Goal: Task Accomplishment & Management: Complete application form

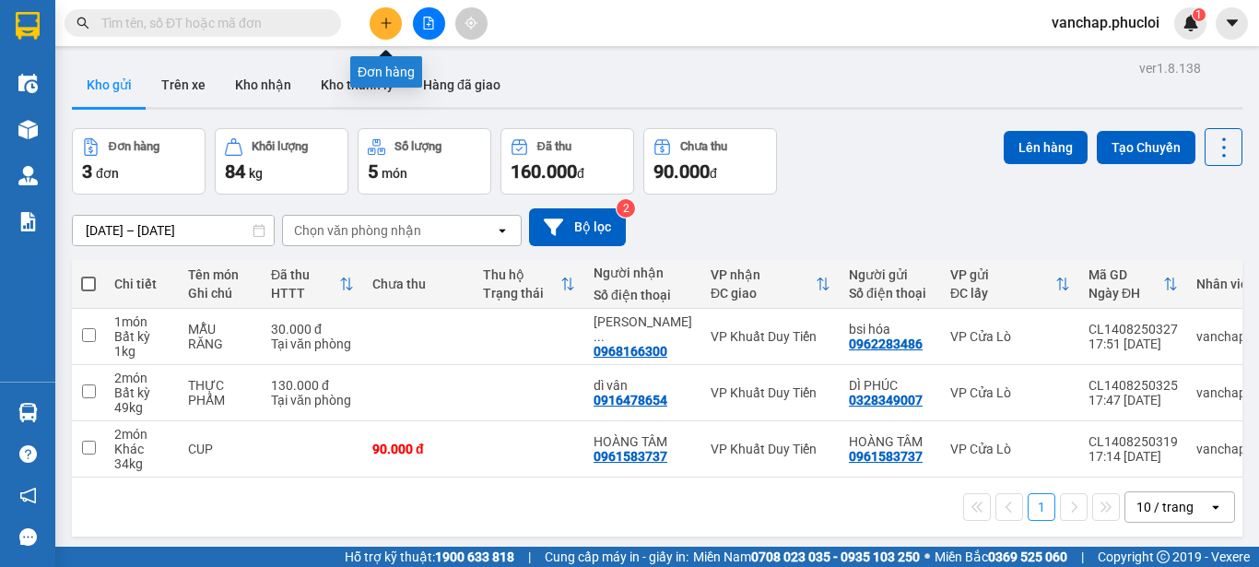
click at [393, 24] on button at bounding box center [386, 23] width 32 height 32
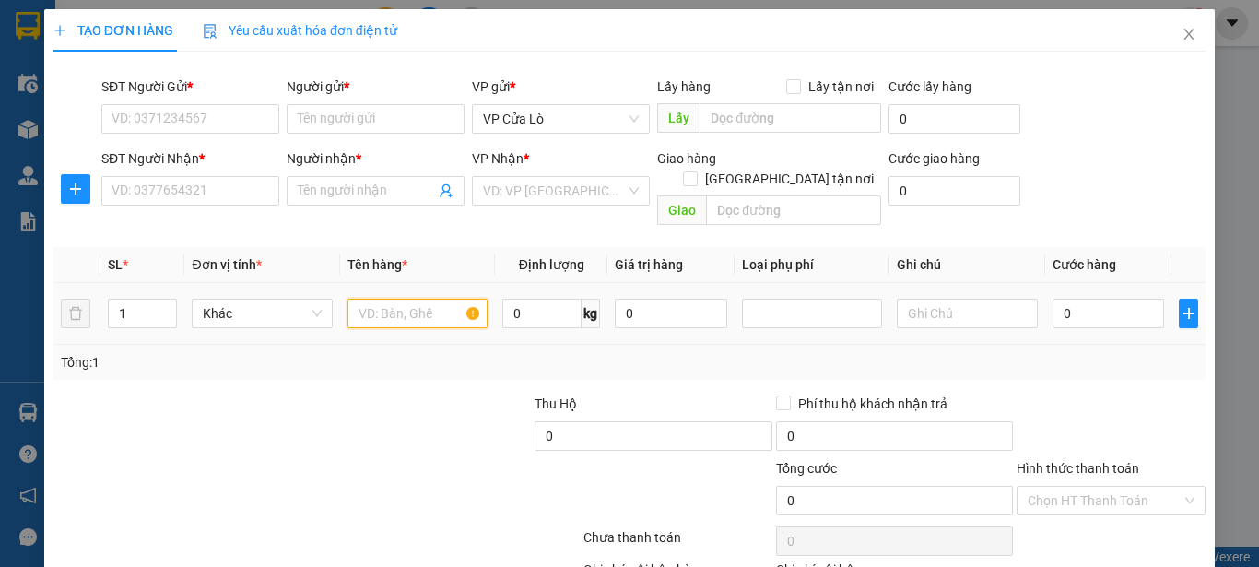
click at [438, 299] on input "text" at bounding box center [417, 313] width 140 height 29
type input "HẢI SẢN"
click at [536, 299] on input "0" at bounding box center [541, 313] width 79 height 29
type input "+"
type input "12"
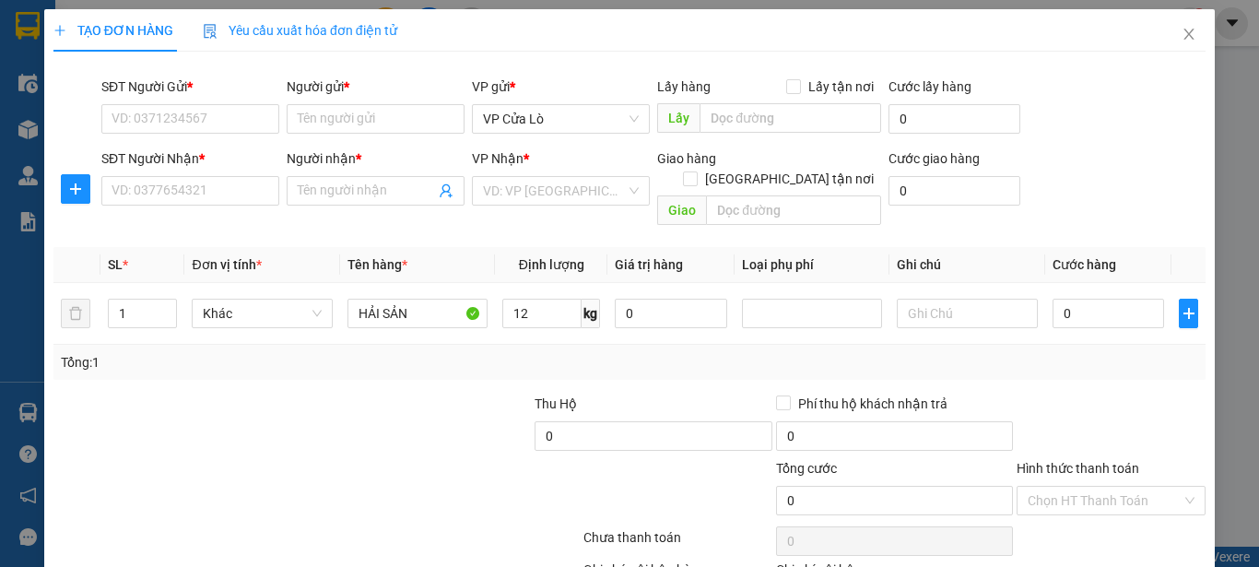
click at [408, 423] on div at bounding box center [412, 426] width 241 height 65
drag, startPoint x: 394, startPoint y: 439, endPoint x: 260, endPoint y: 496, distance: 146.2
click at [389, 458] on div at bounding box center [485, 490] width 193 height 65
click at [184, 113] on input "SĐT Người Gửi *" at bounding box center [190, 118] width 178 height 29
click at [779, 195] on input "text" at bounding box center [793, 209] width 175 height 29
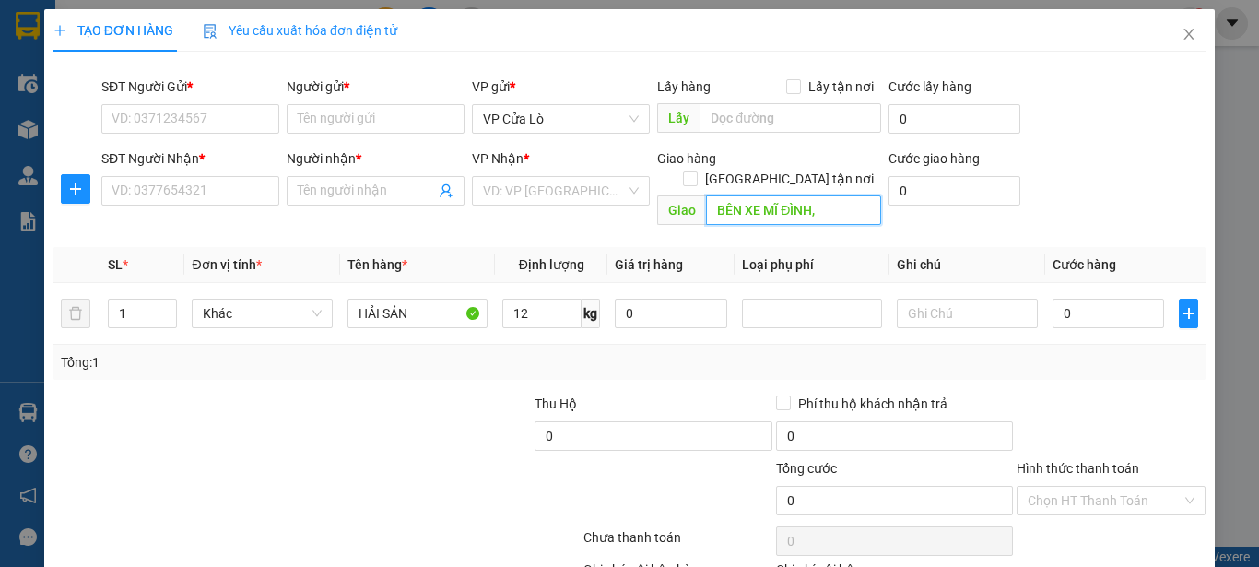
click at [833, 195] on input "BẾN XE MĨ ĐÌNH," at bounding box center [793, 209] width 175 height 29
type input "BẾN XE MĨ ĐÌNH, MỄ TRÌ, NAM TỪ LIÊM, [GEOGRAPHIC_DATA]"
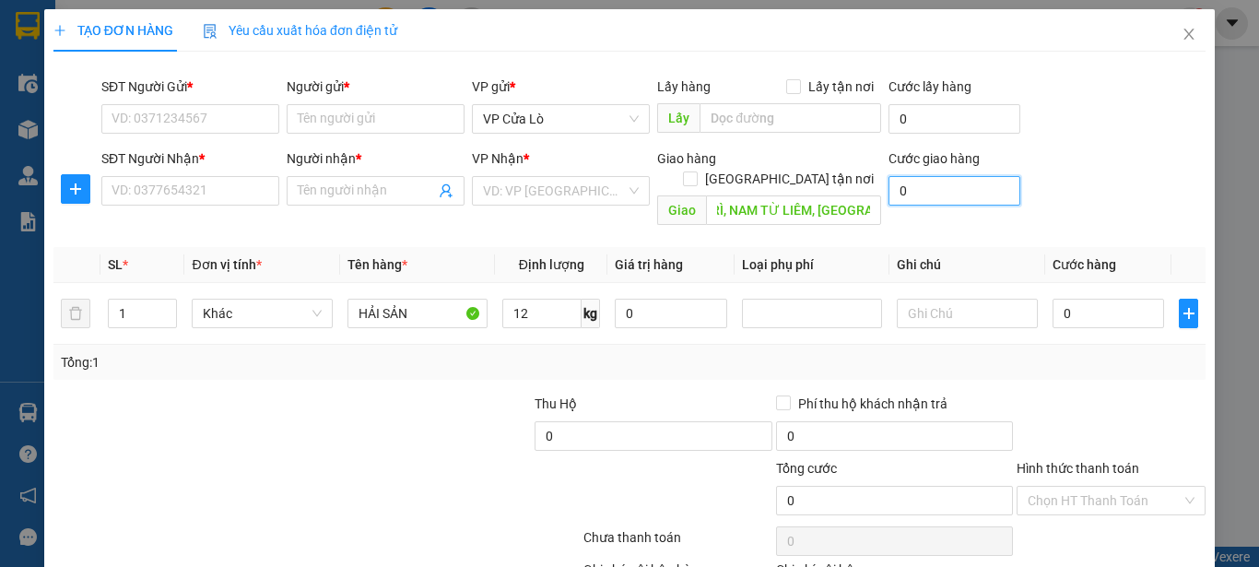
click at [911, 184] on input "0" at bounding box center [954, 190] width 132 height 29
type input "2"
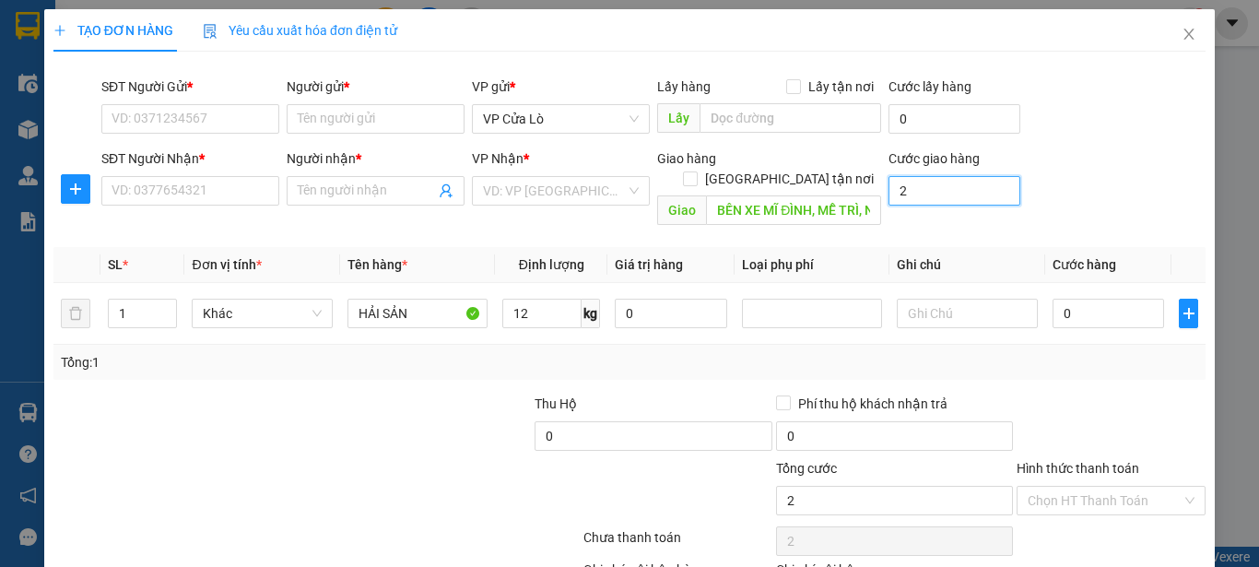
type input "20"
type input "200"
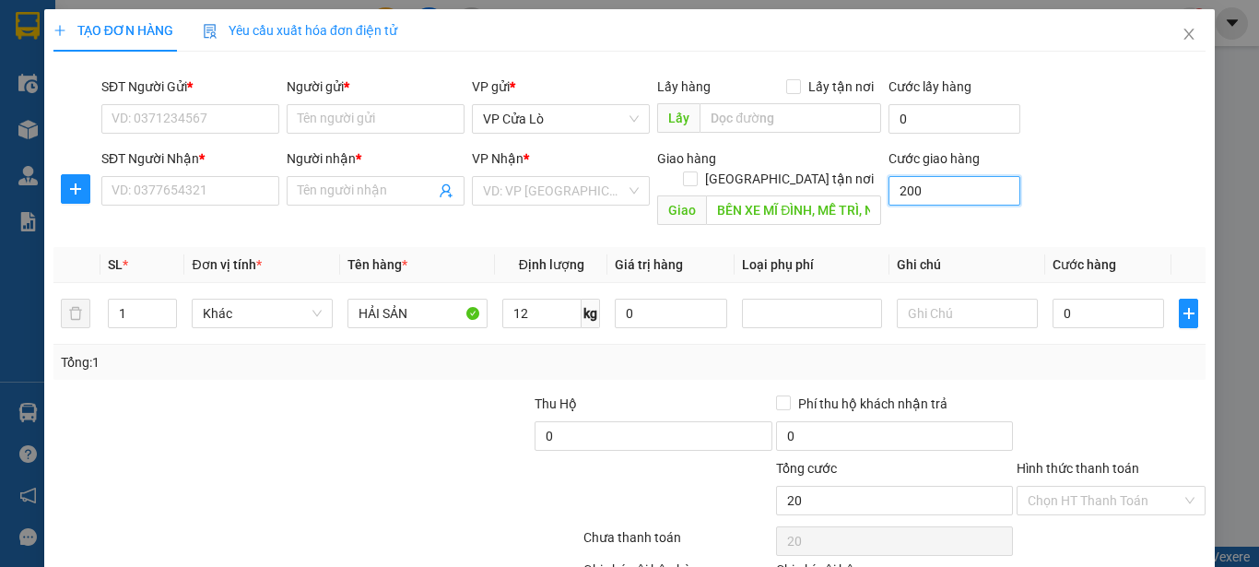
type input "200"
type input "2.000"
type input "20.000"
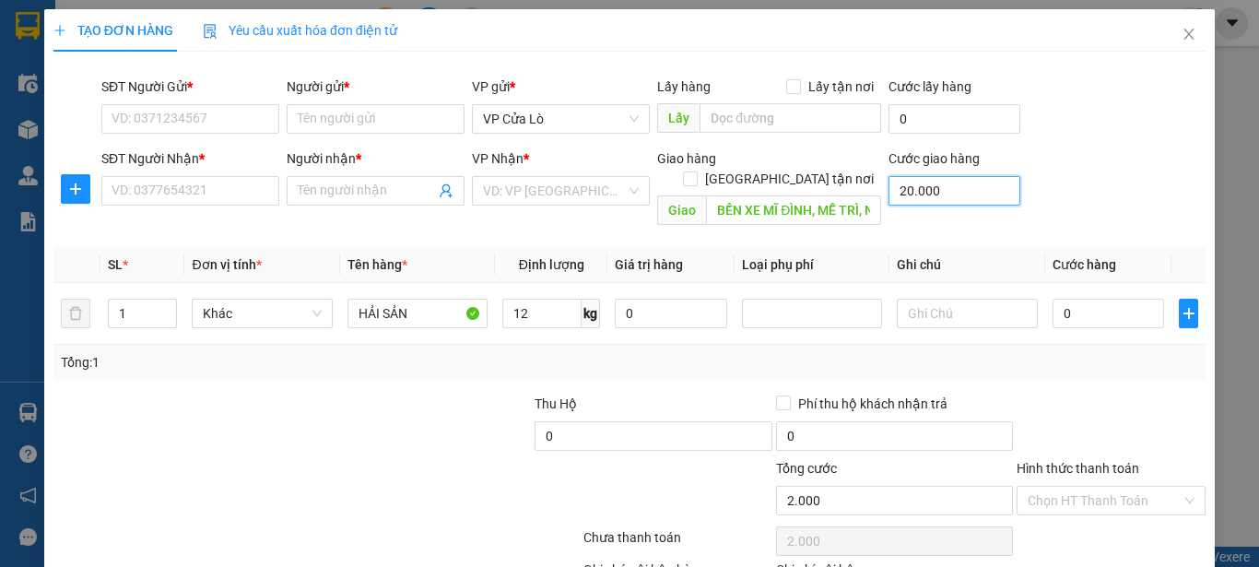
type input "20.000"
click at [817, 169] on span "[GEOGRAPHIC_DATA] tận nơi" at bounding box center [789, 179] width 183 height 20
click at [696, 171] on input "[GEOGRAPHIC_DATA] tận nơi" at bounding box center [689, 177] width 13 height 13
checkbox input "true"
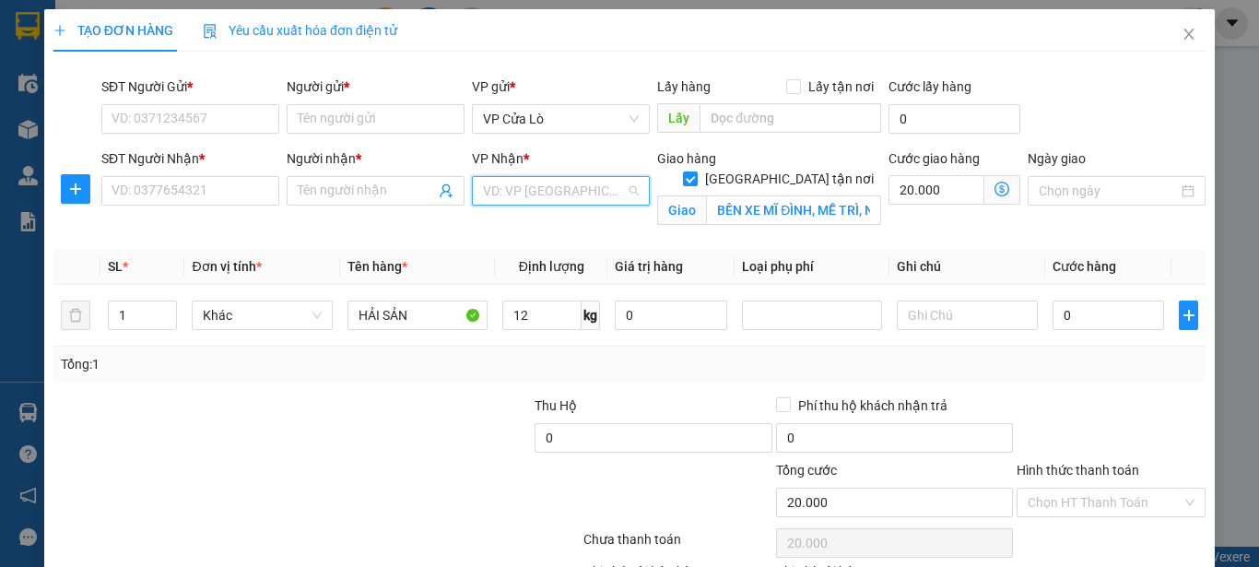
click at [532, 199] on input "search" at bounding box center [554, 191] width 143 height 28
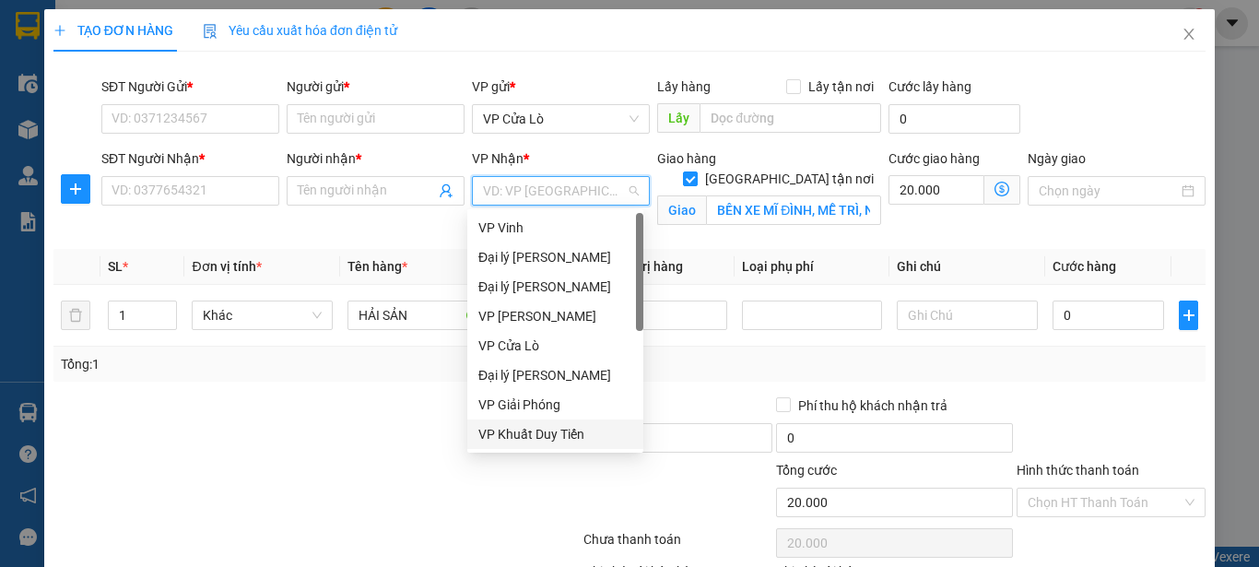
click at [551, 434] on div "VP Khuất Duy Tiến" at bounding box center [555, 434] width 154 height 20
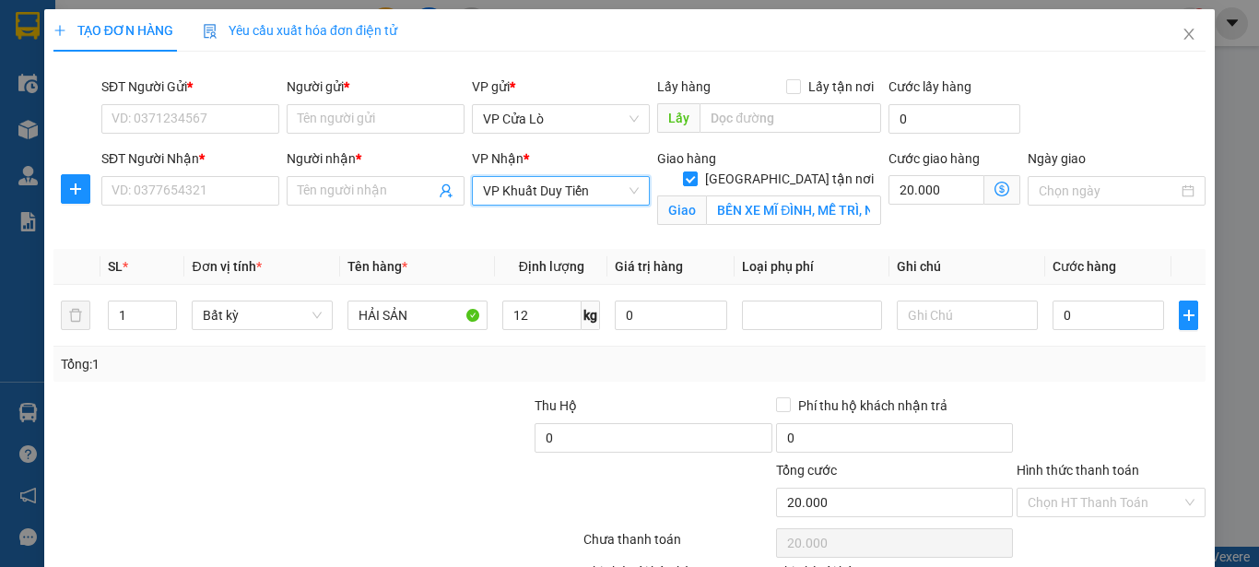
click at [418, 380] on div "Tổng: 1" at bounding box center [629, 364] width 1152 height 35
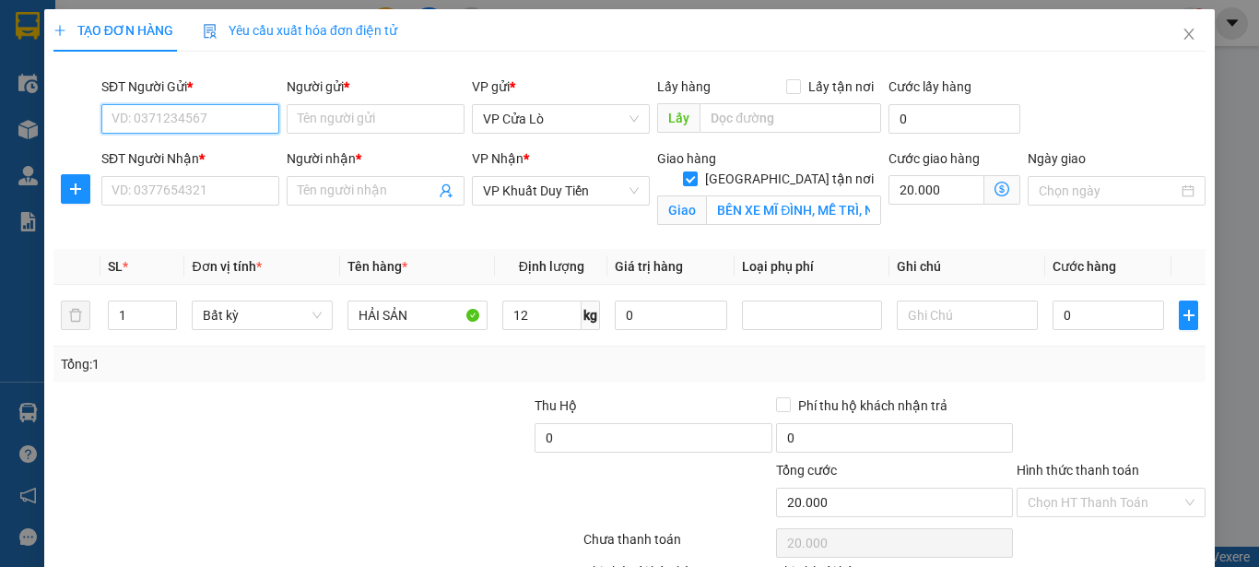
click at [210, 123] on input "SĐT Người Gửi *" at bounding box center [190, 118] width 178 height 29
click at [235, 120] on input "0915125712" at bounding box center [190, 118] width 178 height 29
type input "0915125712"
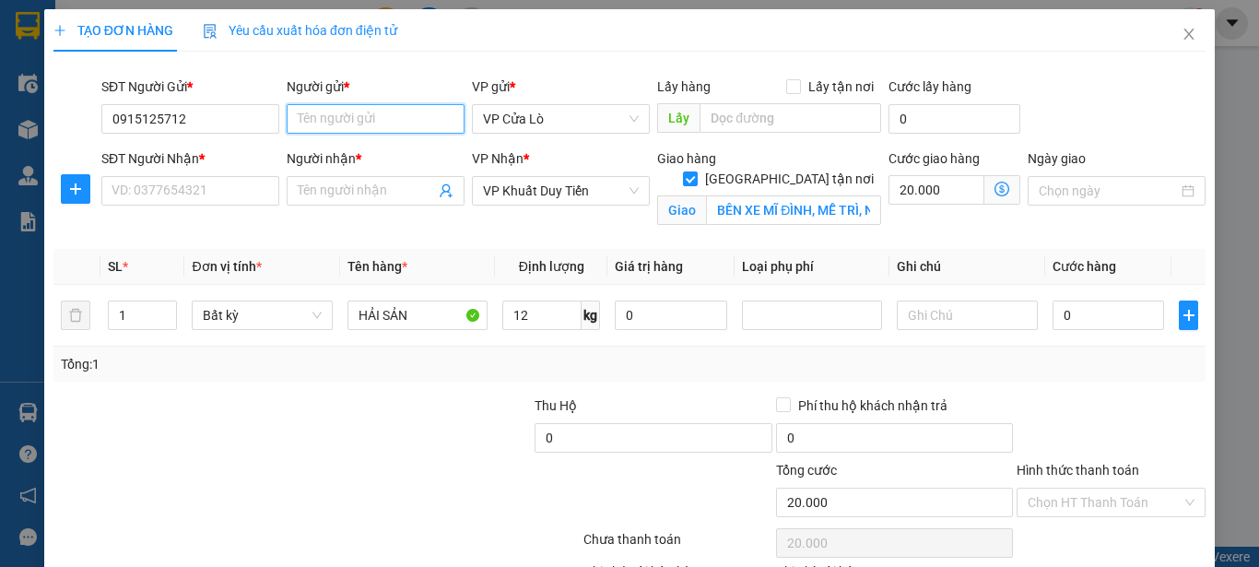
drag, startPoint x: 429, startPoint y: 121, endPoint x: 591, endPoint y: 96, distance: 163.2
click at [430, 120] on input "Người gửi *" at bounding box center [376, 118] width 178 height 29
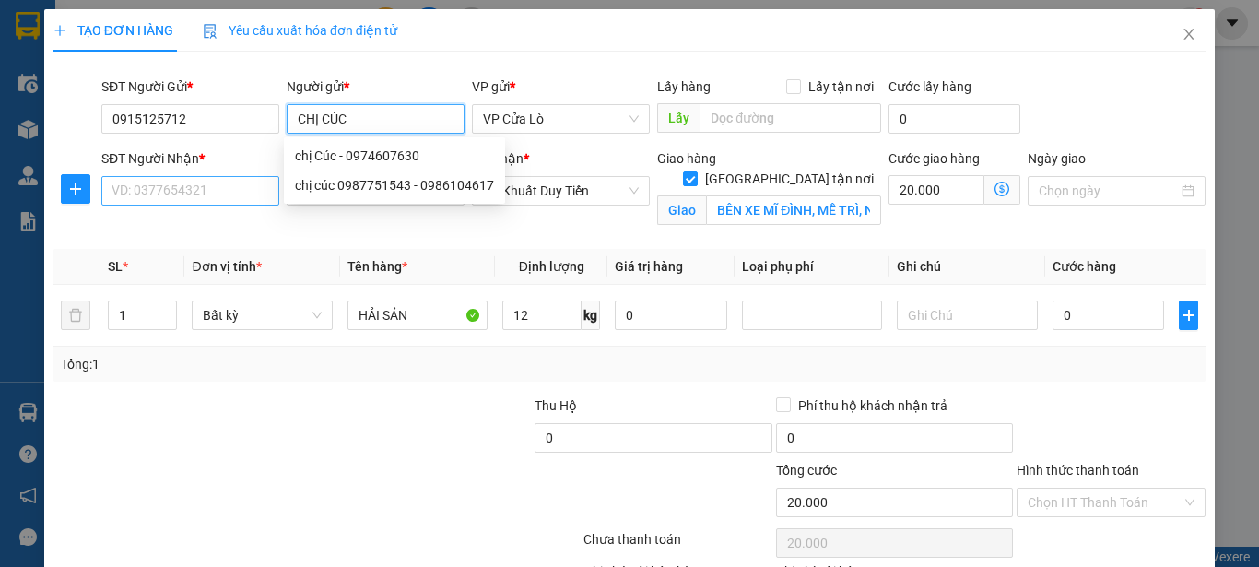
type input "CHỊ CÚC"
click at [255, 200] on input "SĐT Người Nhận *" at bounding box center [190, 190] width 178 height 29
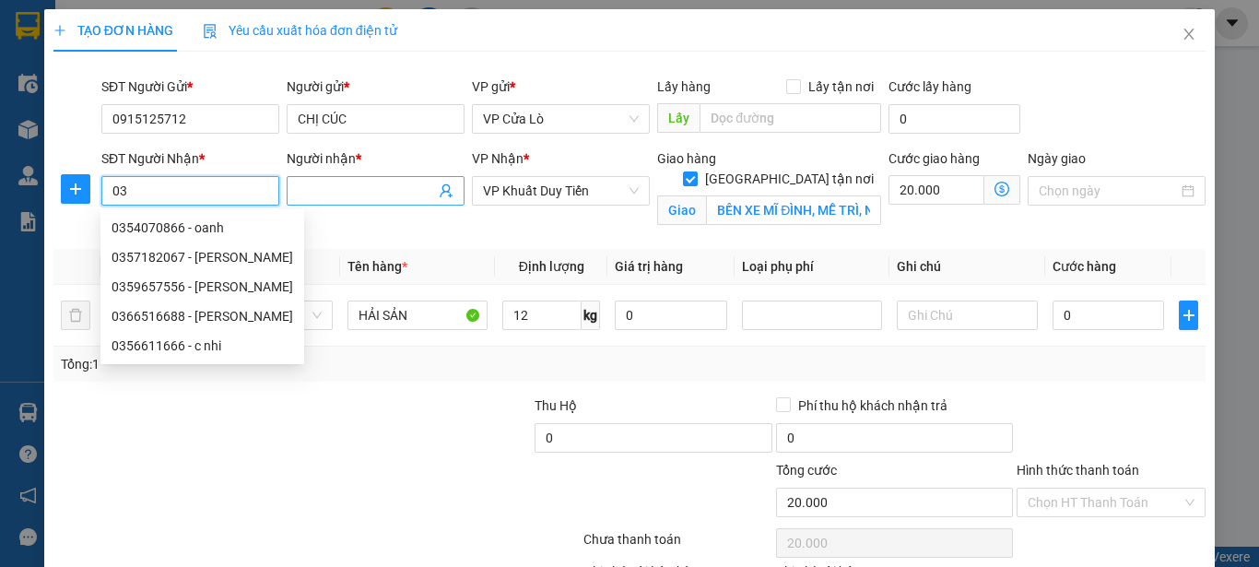
type input "0"
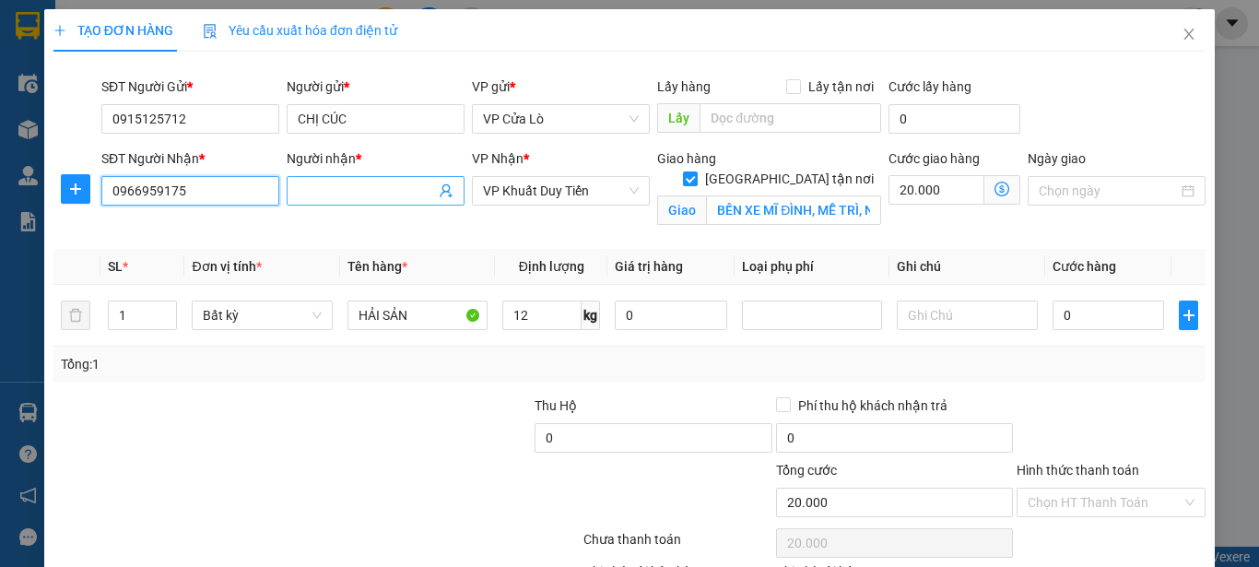
type input "0966959175"
click at [352, 194] on input "Người nhận *" at bounding box center [366, 191] width 137 height 20
type input "NHÀ XE TUYẾT HÙNG"
click at [423, 221] on div "Người nhận * NHÀ XE TUYẾT HÙNG NHÀ XE TUYẾT HÙNG" at bounding box center [375, 191] width 185 height 87
click at [300, 404] on div at bounding box center [412, 427] width 241 height 65
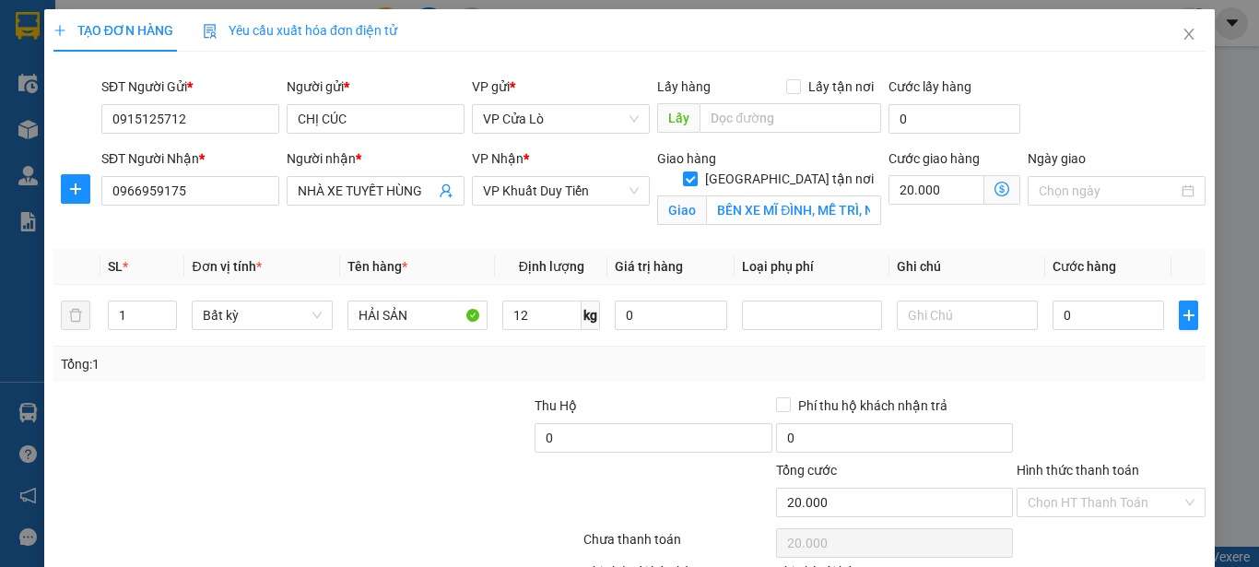
click at [300, 400] on div at bounding box center [412, 427] width 241 height 65
type input "12"
click at [428, 422] on div at bounding box center [412, 427] width 241 height 65
type input "40.000"
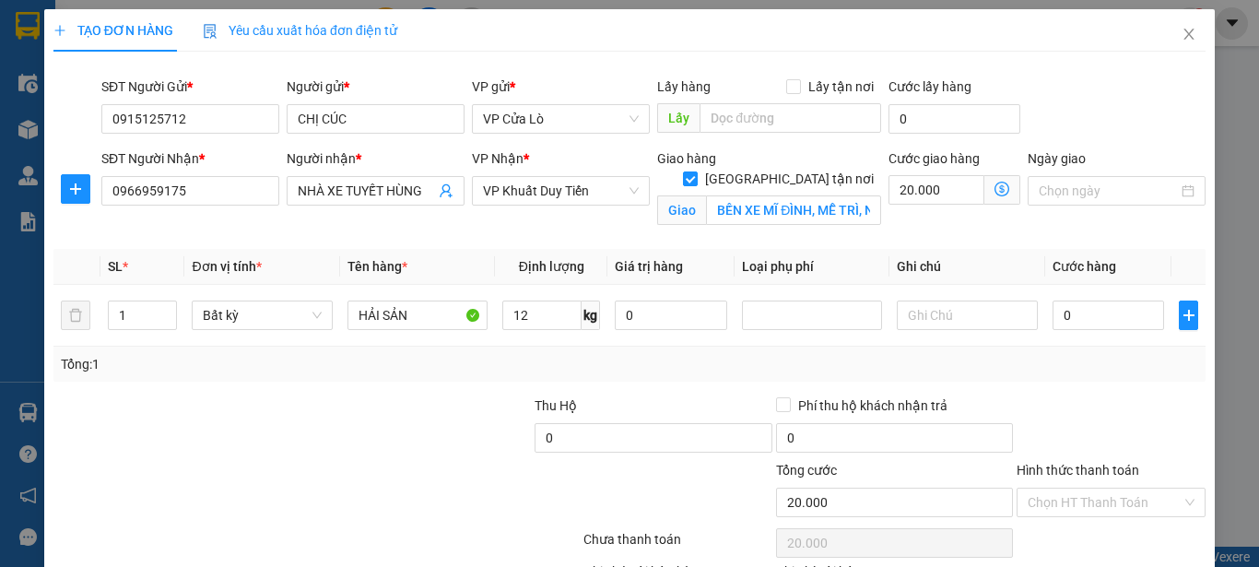
type input "60.000"
click at [427, 421] on div at bounding box center [412, 427] width 241 height 65
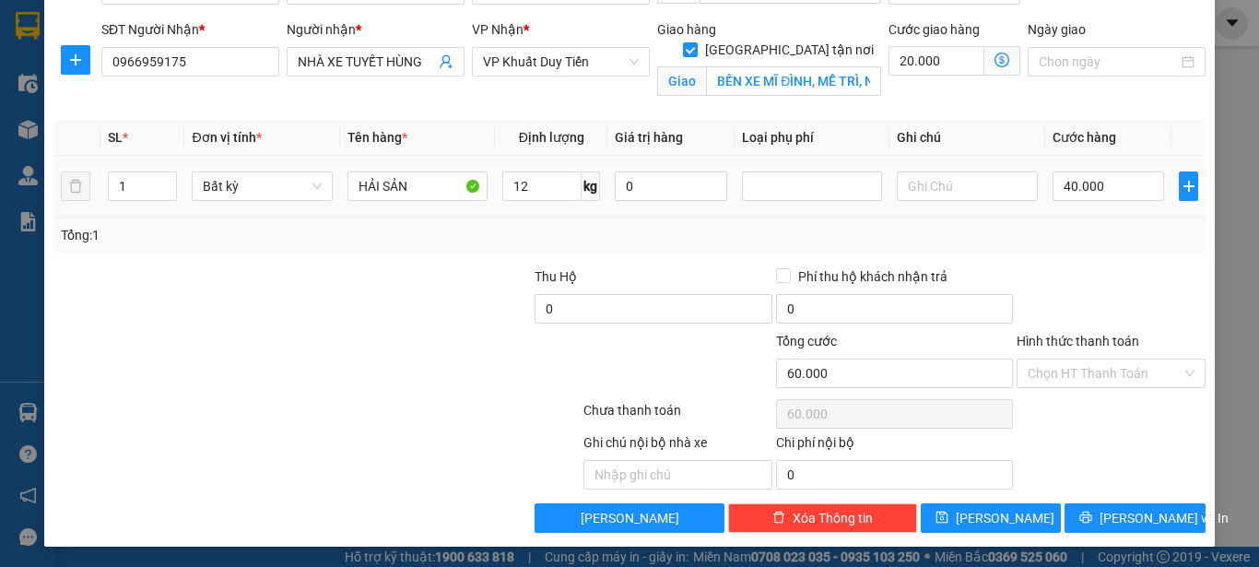
scroll to position [131, 0]
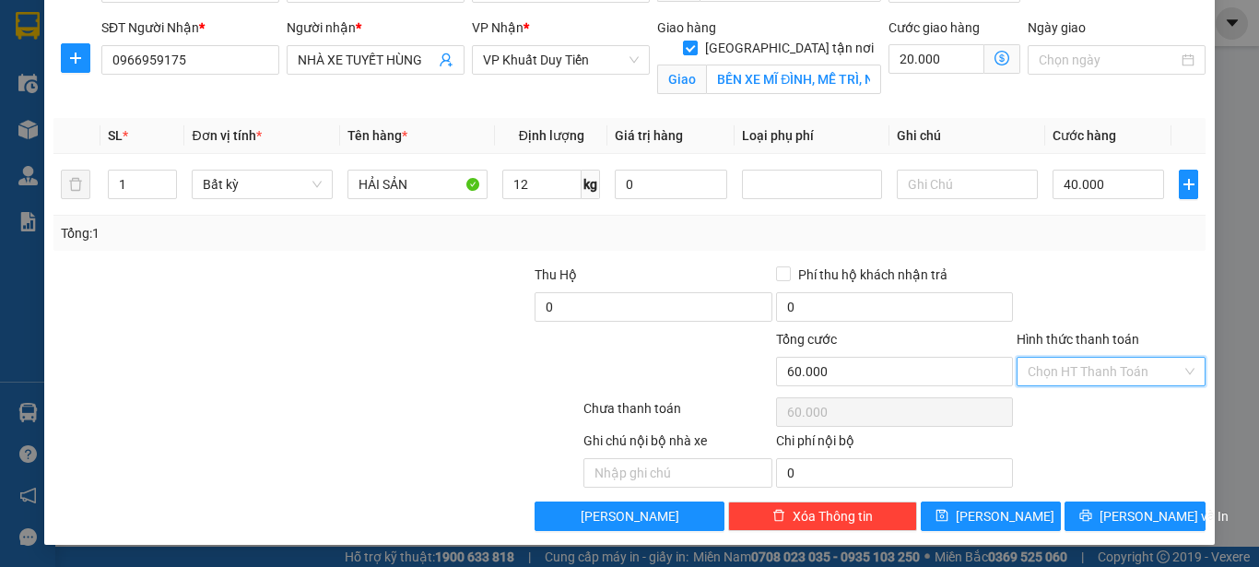
click at [1095, 375] on input "Hình thức thanh toán" at bounding box center [1105, 372] width 154 height 28
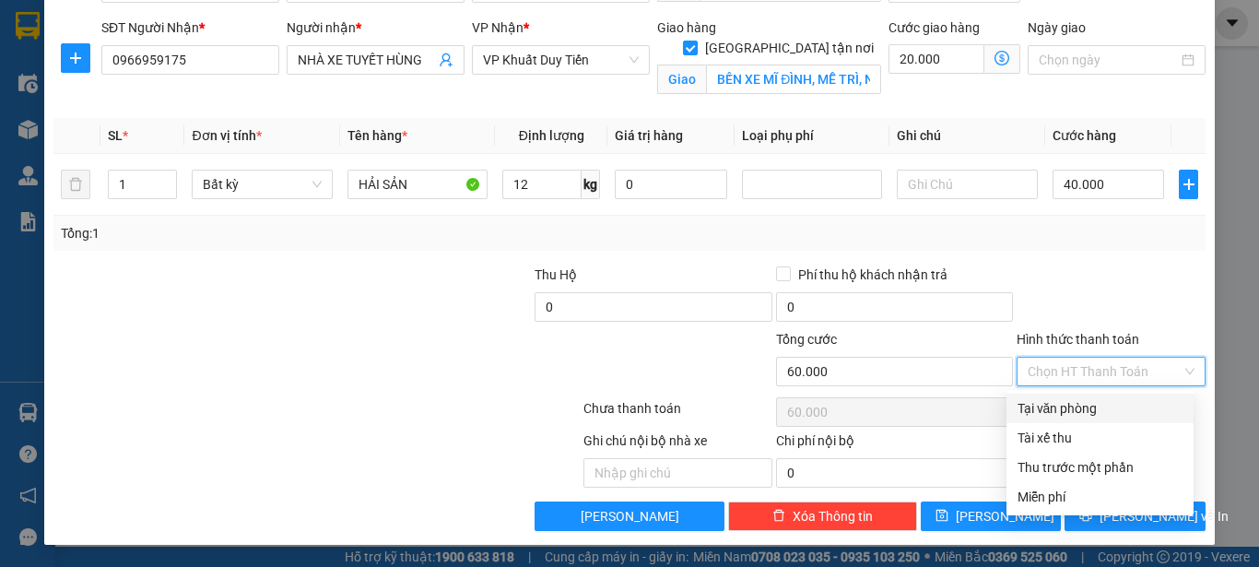
click at [1099, 412] on div "Tại văn phòng" at bounding box center [1099, 408] width 165 height 20
type input "0"
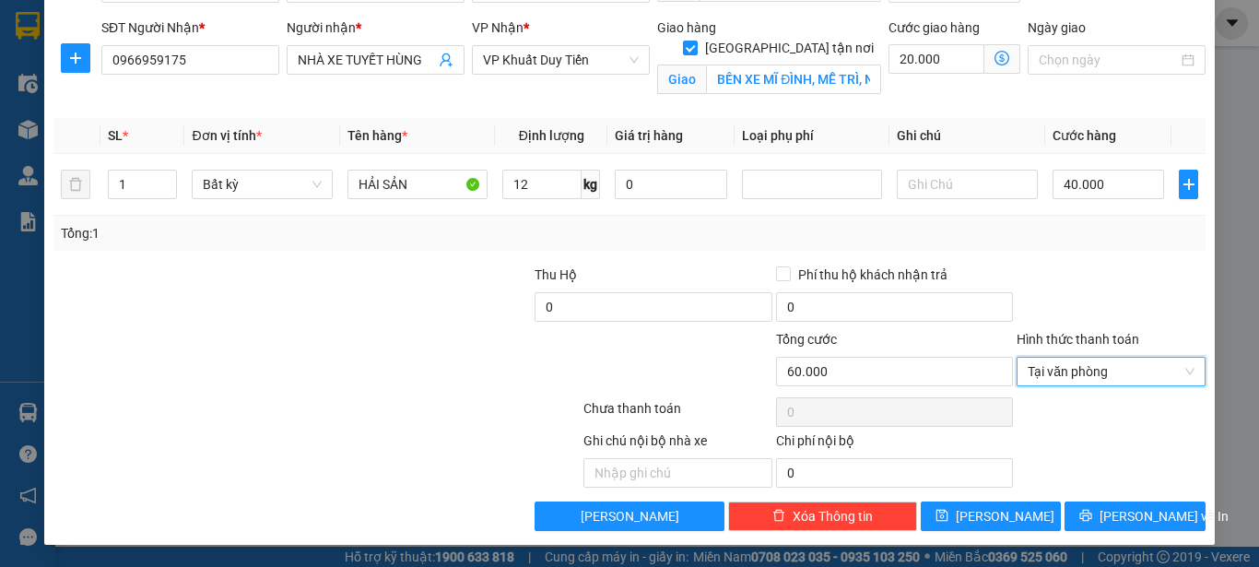
click at [1080, 290] on div at bounding box center [1111, 296] width 193 height 65
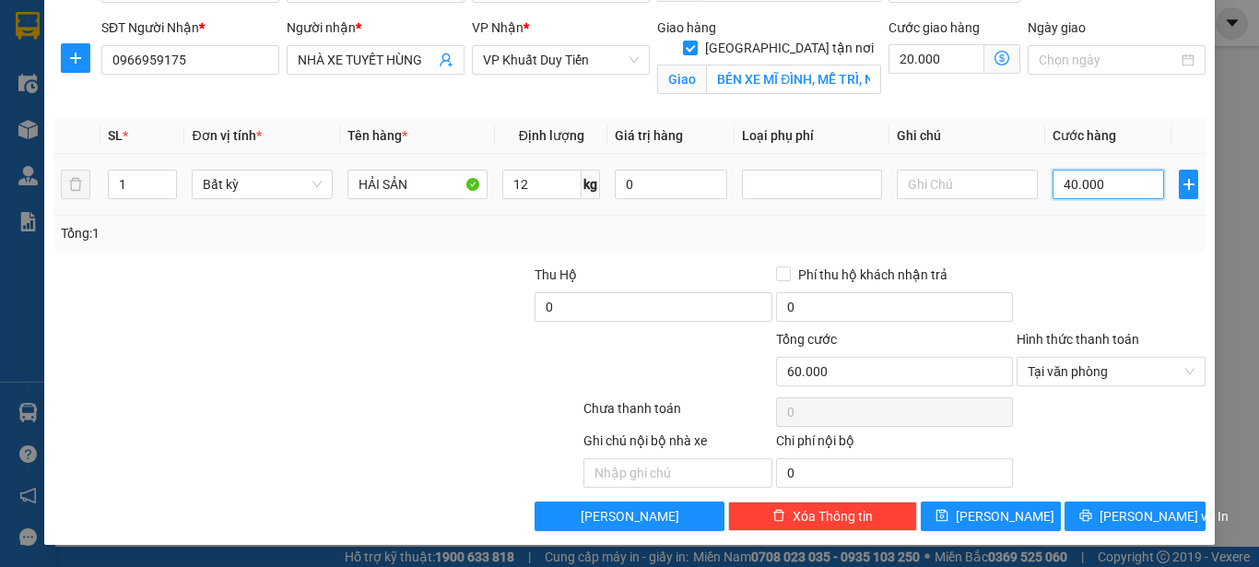
click at [1062, 183] on input "40.000" at bounding box center [1108, 184] width 112 height 29
click at [1059, 183] on input "40.000" at bounding box center [1108, 184] width 112 height 29
type input "0.000"
type input "20.000"
type input "70.000"
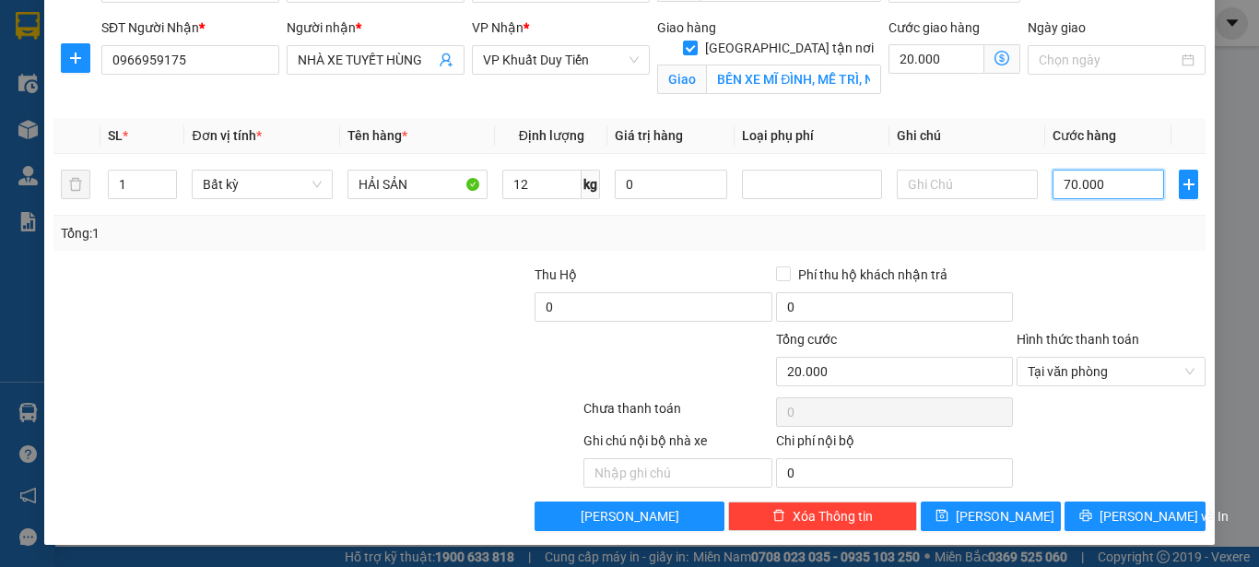
type input "90.000"
type input "70.000"
click at [1071, 267] on div at bounding box center [1111, 296] width 193 height 65
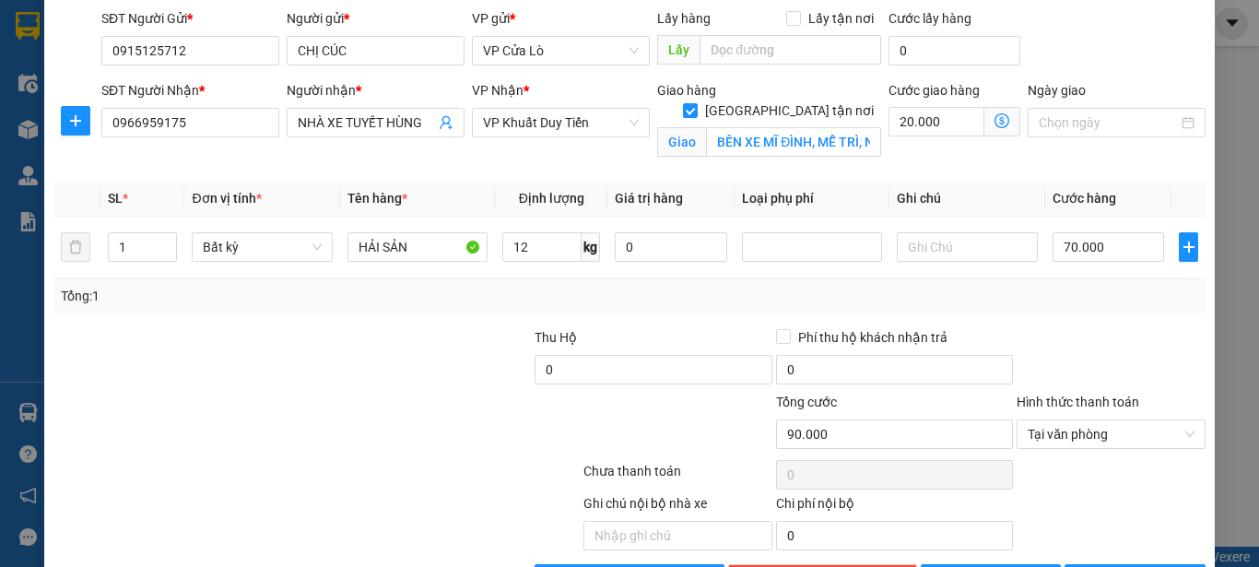
scroll to position [39, 0]
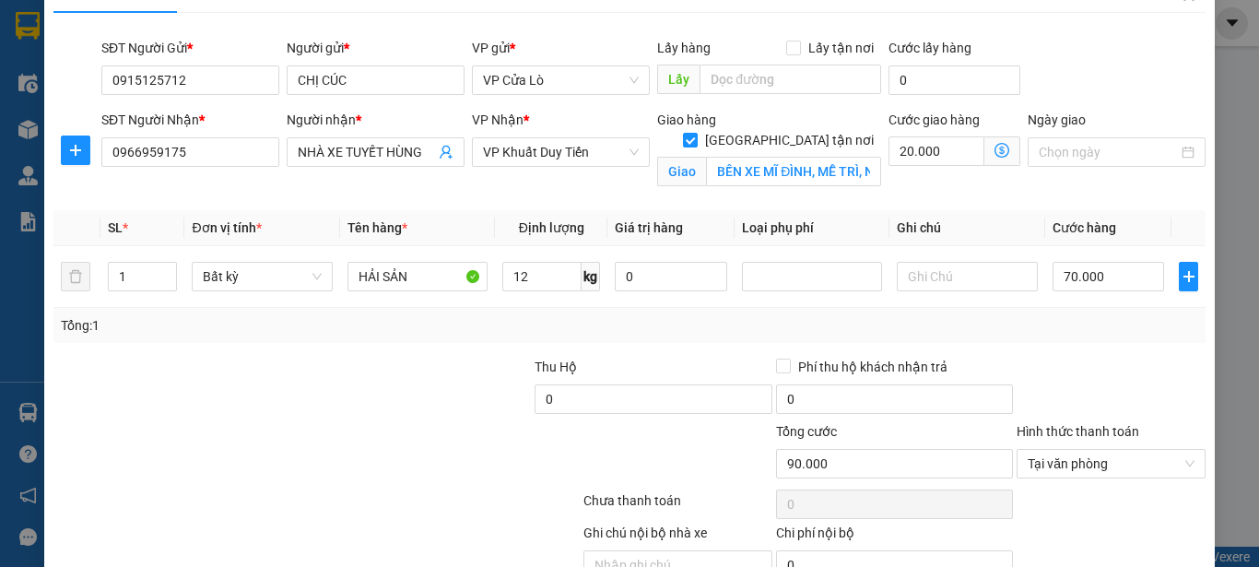
click at [462, 328] on div "Tổng: 1" at bounding box center [274, 325] width 427 height 20
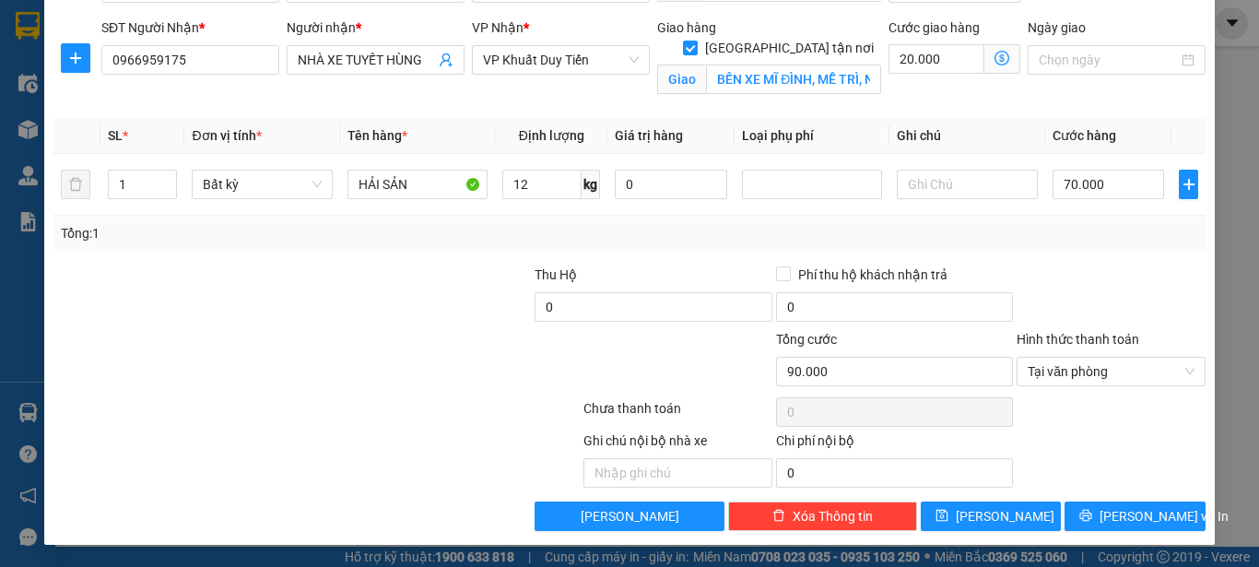
click at [1140, 230] on div "Tổng: 1" at bounding box center [629, 233] width 1137 height 20
drag, startPoint x: 1151, startPoint y: 511, endPoint x: 1109, endPoint y: 498, distance: 44.6
click at [1150, 508] on span "[PERSON_NAME] và In" at bounding box center [1163, 516] width 129 height 20
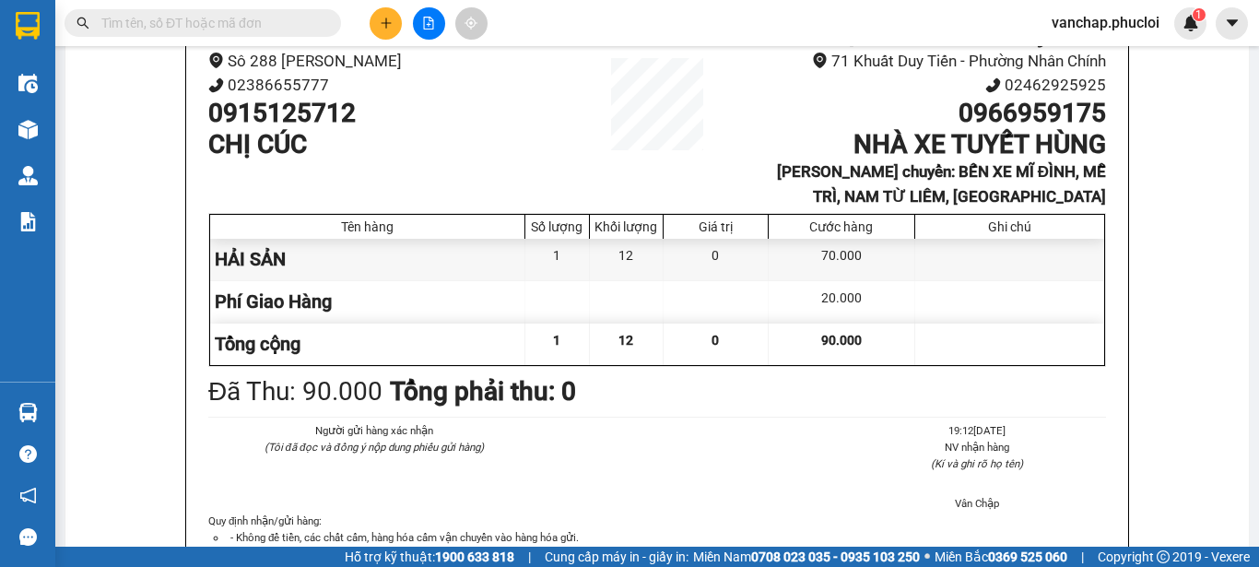
scroll to position [184, 0]
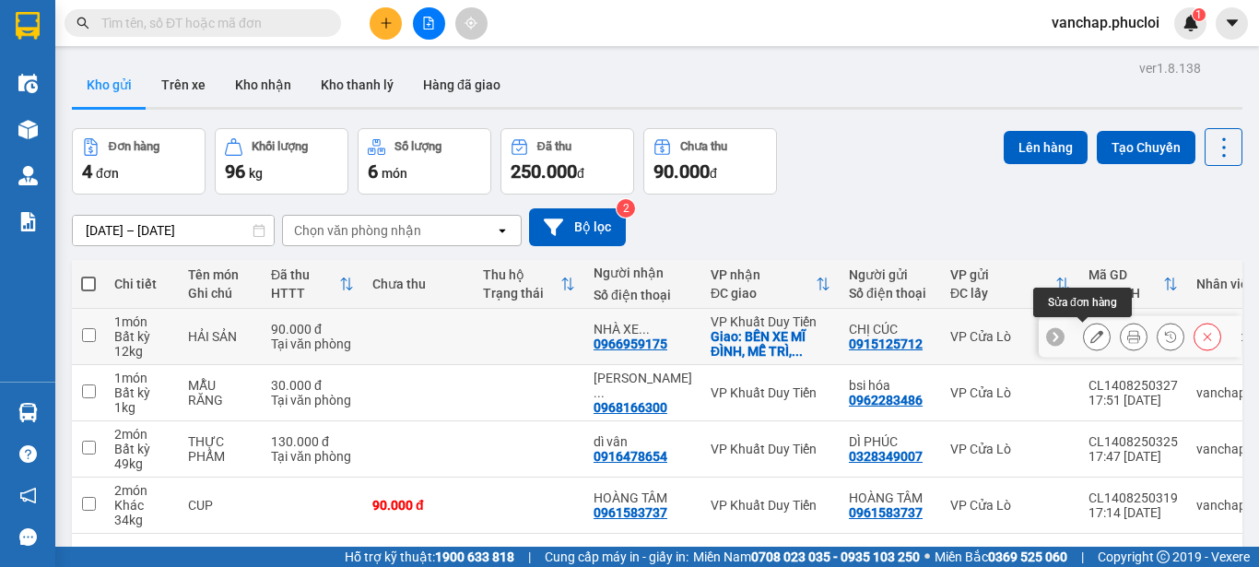
click at [1090, 340] on icon at bounding box center [1096, 336] width 13 height 13
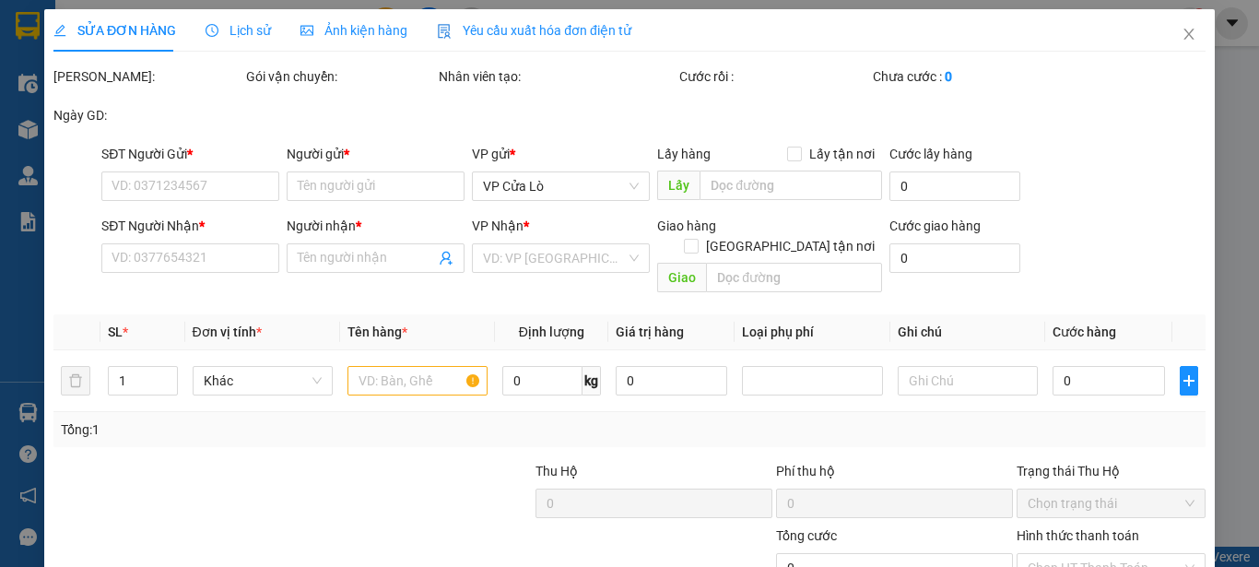
type input "0915125712"
type input "CHỊ CÚC"
type input "0966959175"
type input "NHÀ XE TUYẾT HÙNG"
checkbox input "true"
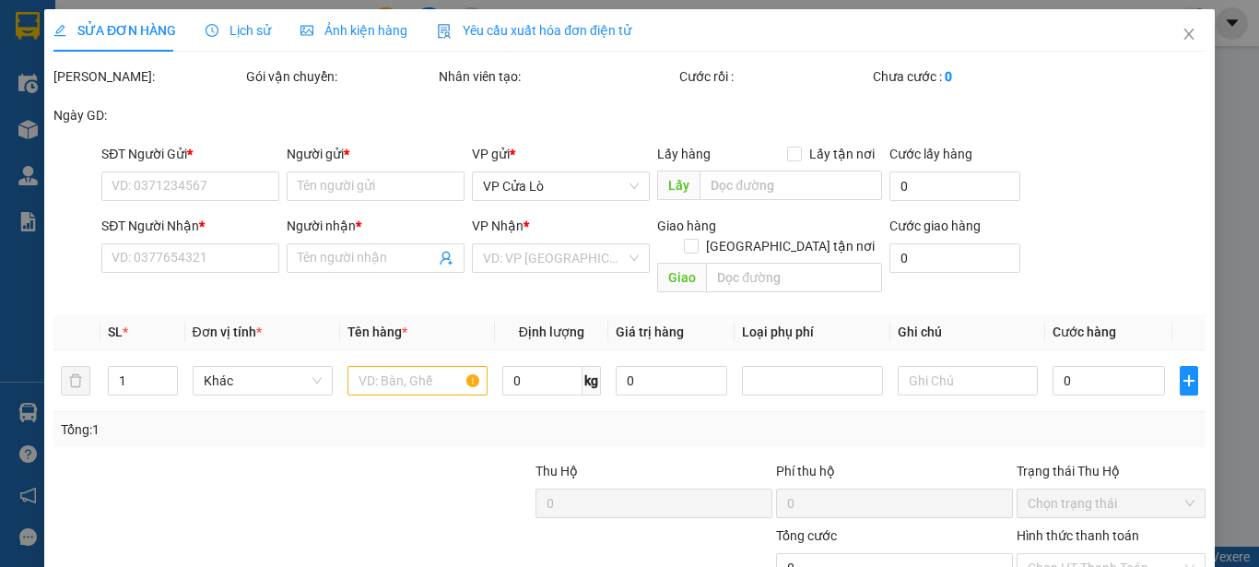
type input "BẾN XE MĨ ĐÌNH, MỄ TRÌ, NAM TỪ LIÊM, [GEOGRAPHIC_DATA]"
type input "90.000"
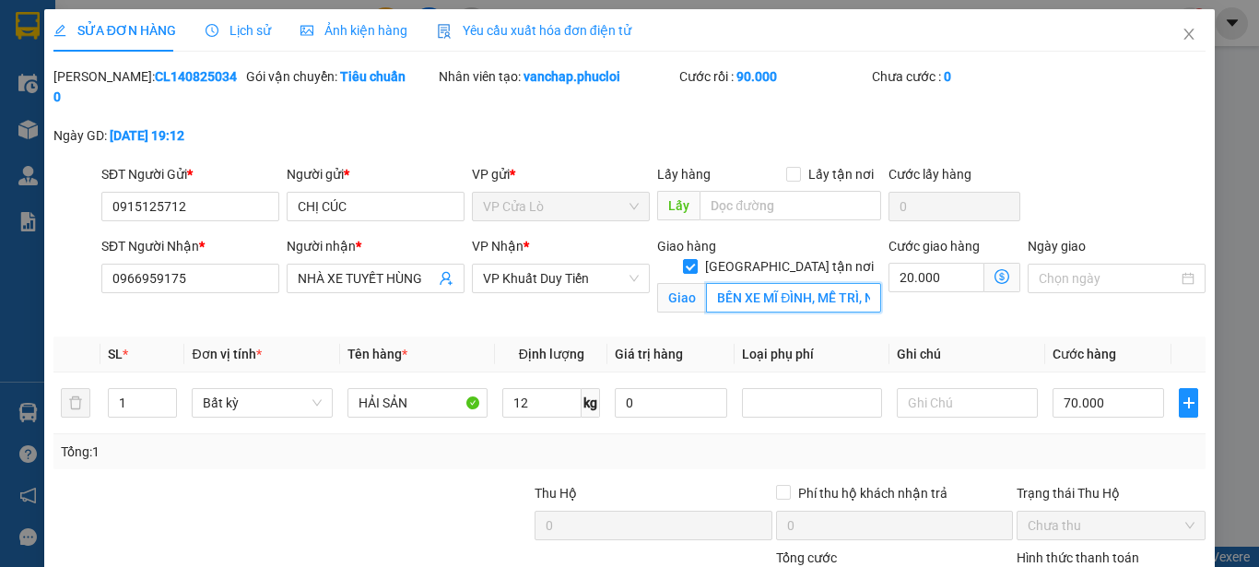
click at [793, 283] on input "BẾN XE MĨ ĐÌNH, MỄ TRÌ, NAM TỪ LIÊM, [GEOGRAPHIC_DATA]" at bounding box center [793, 297] width 175 height 29
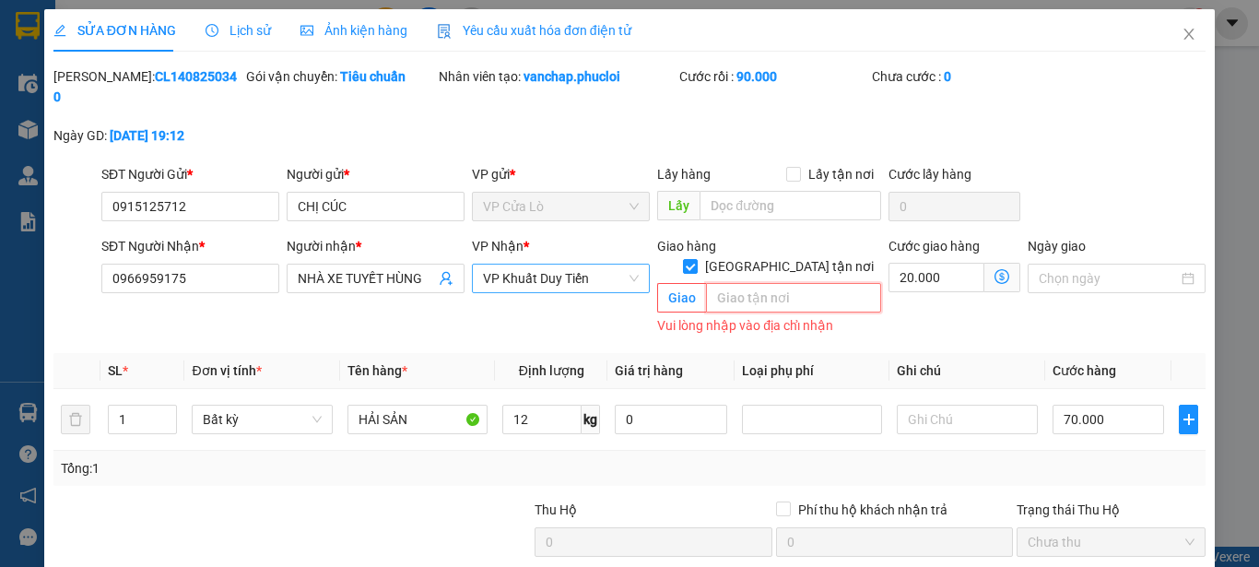
click at [600, 264] on span "VP Khuất Duy Tiến" at bounding box center [561, 278] width 156 height 28
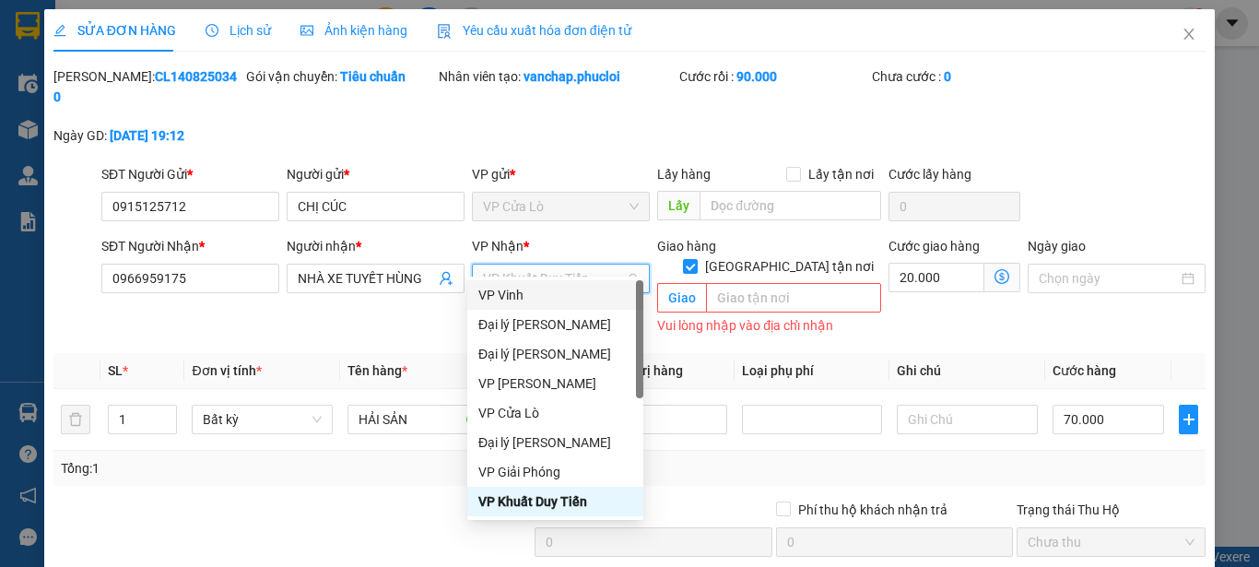
click at [689, 450] on div "Total Paid Fee 90.000 Total UnPaid Fee 0 Cash Collection Total Fee Mã ĐH: CL140…" at bounding box center [629, 415] width 1152 height 699
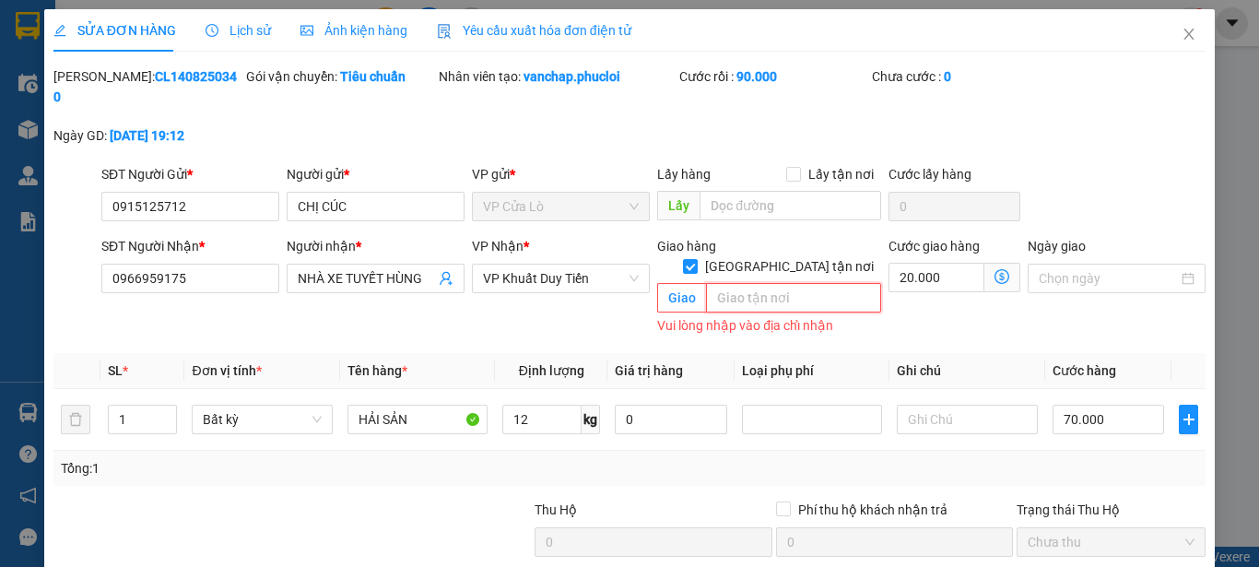
click at [748, 283] on input "text" at bounding box center [793, 297] width 175 height 29
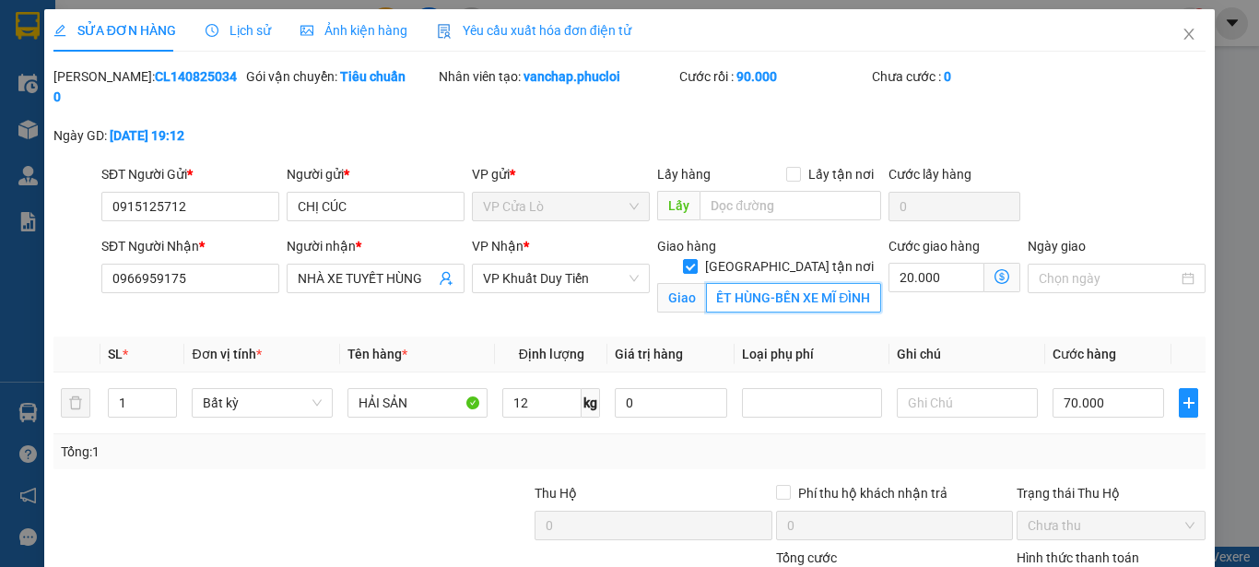
scroll to position [0, 79]
type input "NHÀ XE TUYẾT HÙNG-BẾN XE MĨ ĐÌNH"
click at [671, 279] on div "Giao hàng Giao tận nơi Giao NHÀ XE TUYẾT HÙNG-BẾN XE MĨ ĐÌNH" at bounding box center [769, 278] width 224 height 85
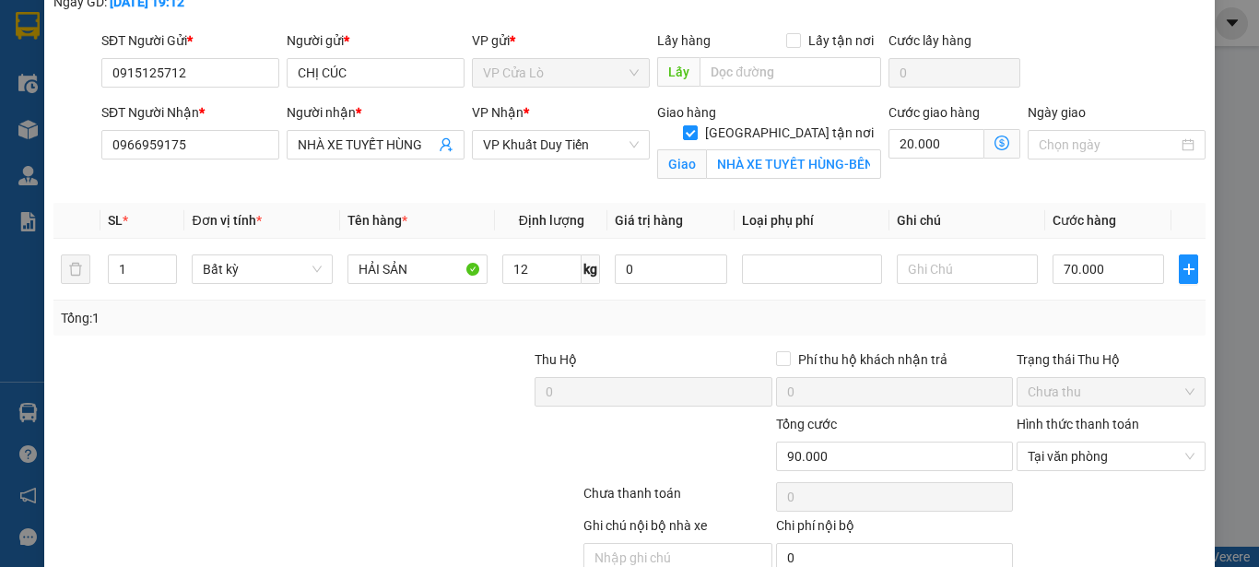
scroll to position [184, 0]
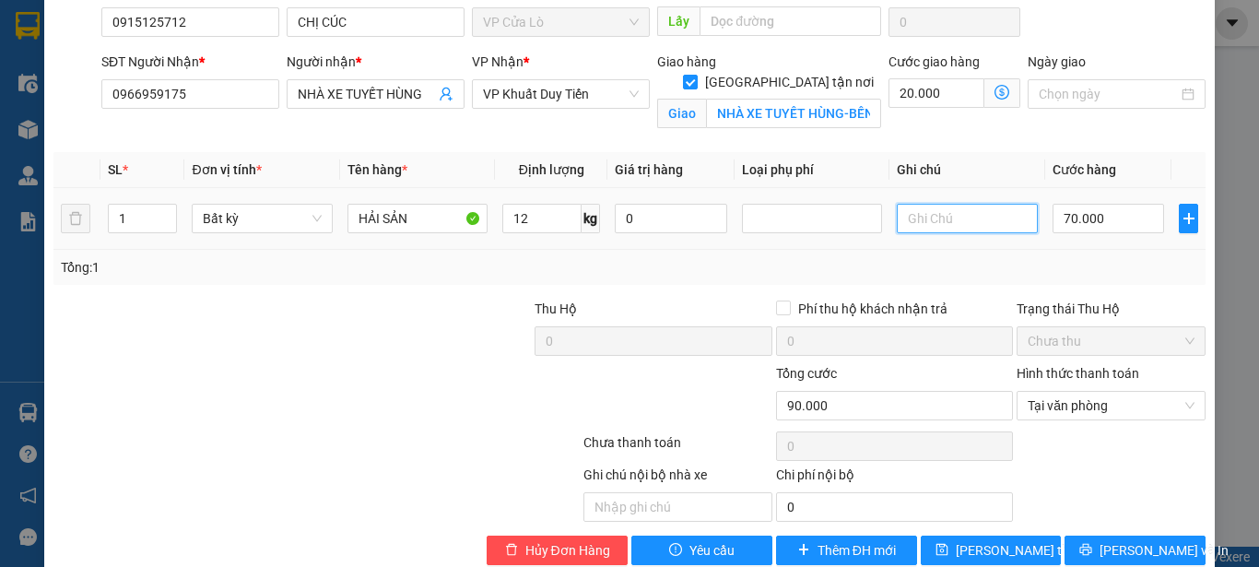
click at [944, 204] on input "text" at bounding box center [967, 218] width 140 height 29
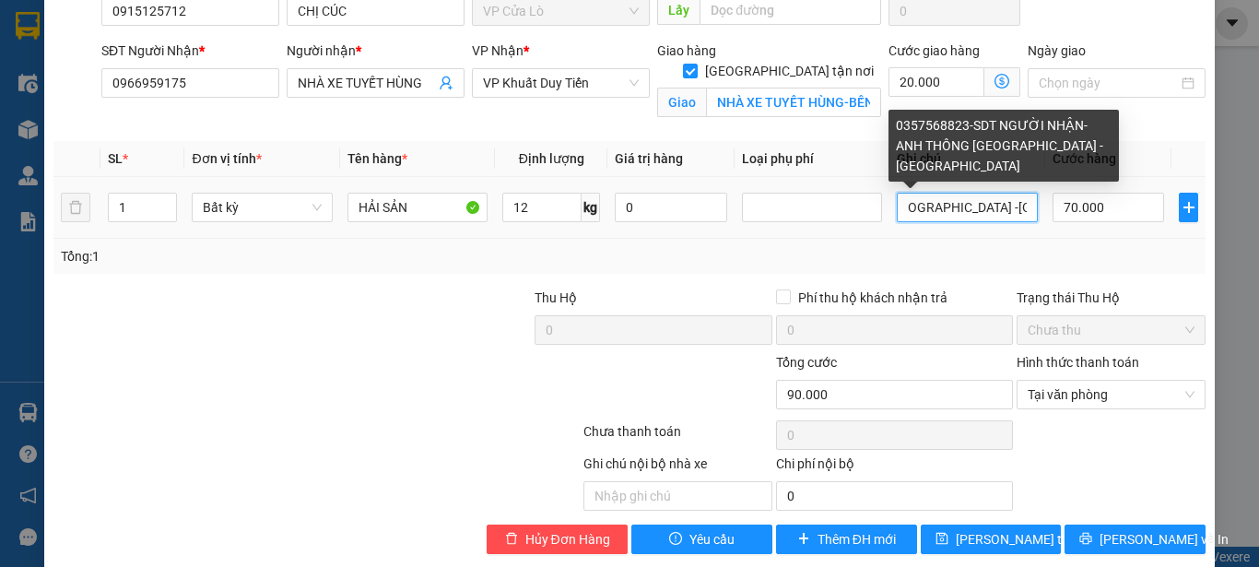
scroll to position [198, 0]
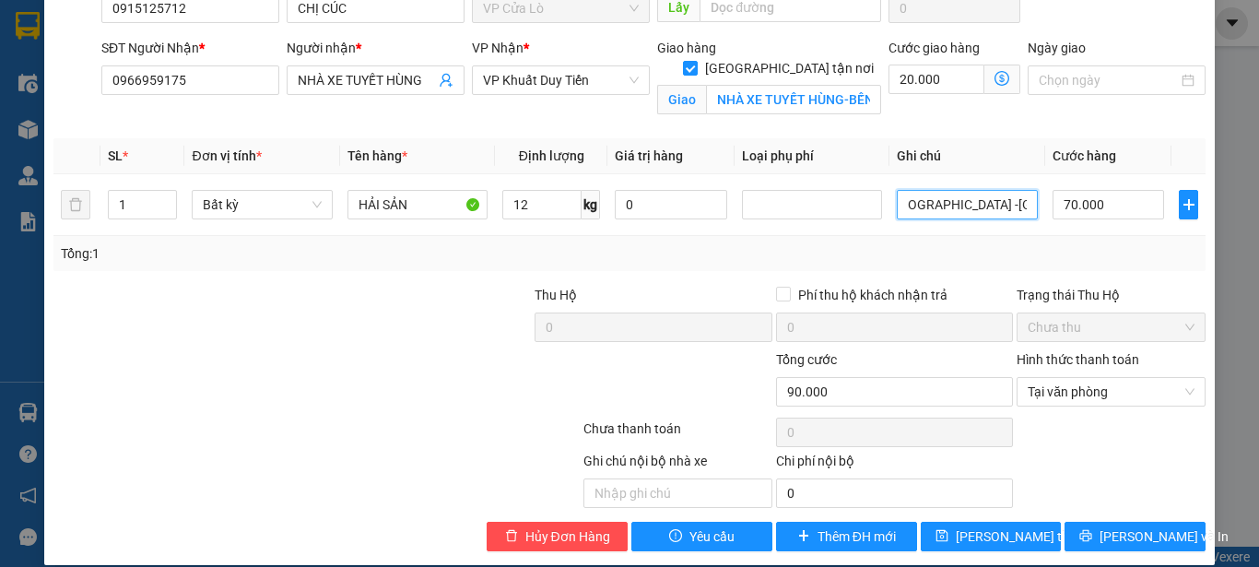
type input "0357568823-SDT NGƯỜI NHẬN- ANH THÔNG [GEOGRAPHIC_DATA] -[GEOGRAPHIC_DATA]"
click at [423, 294] on div at bounding box center [412, 317] width 241 height 65
click at [421, 294] on div at bounding box center [412, 317] width 241 height 65
click at [1109, 526] on span "[PERSON_NAME] và In" at bounding box center [1163, 536] width 129 height 20
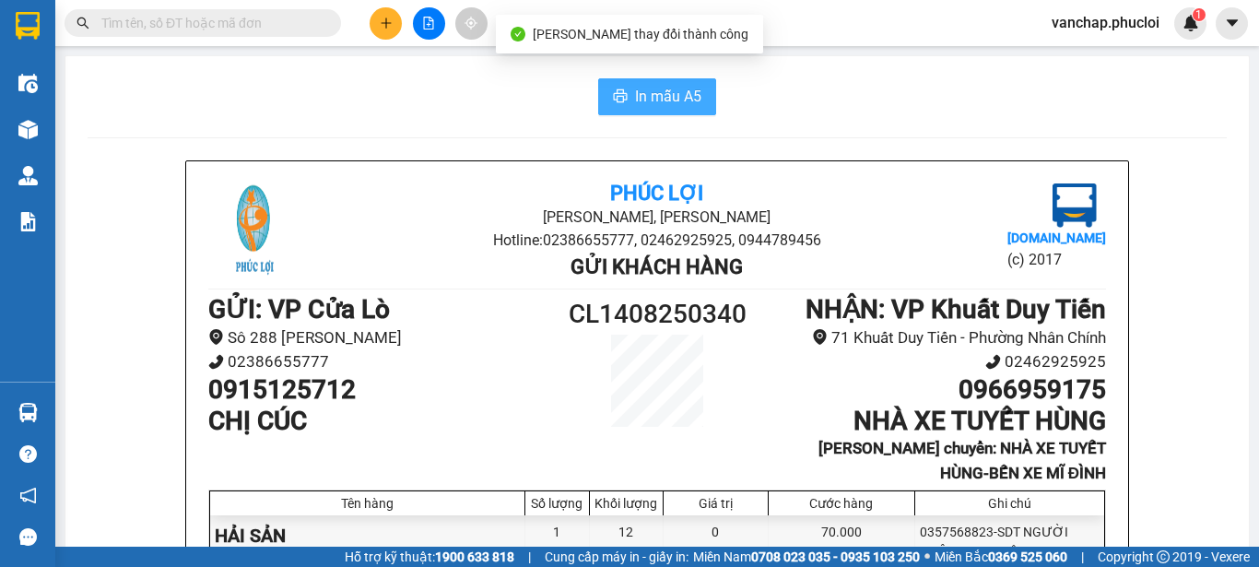
click at [662, 90] on span "In mẫu A5" at bounding box center [668, 96] width 66 height 23
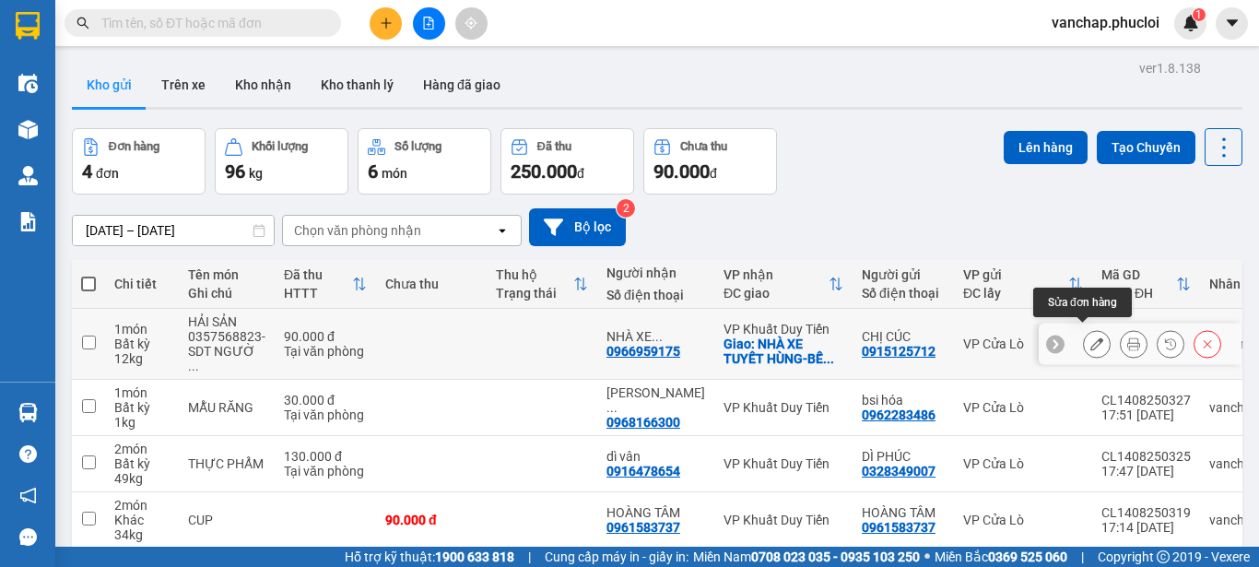
click at [1090, 337] on icon at bounding box center [1096, 343] width 13 height 13
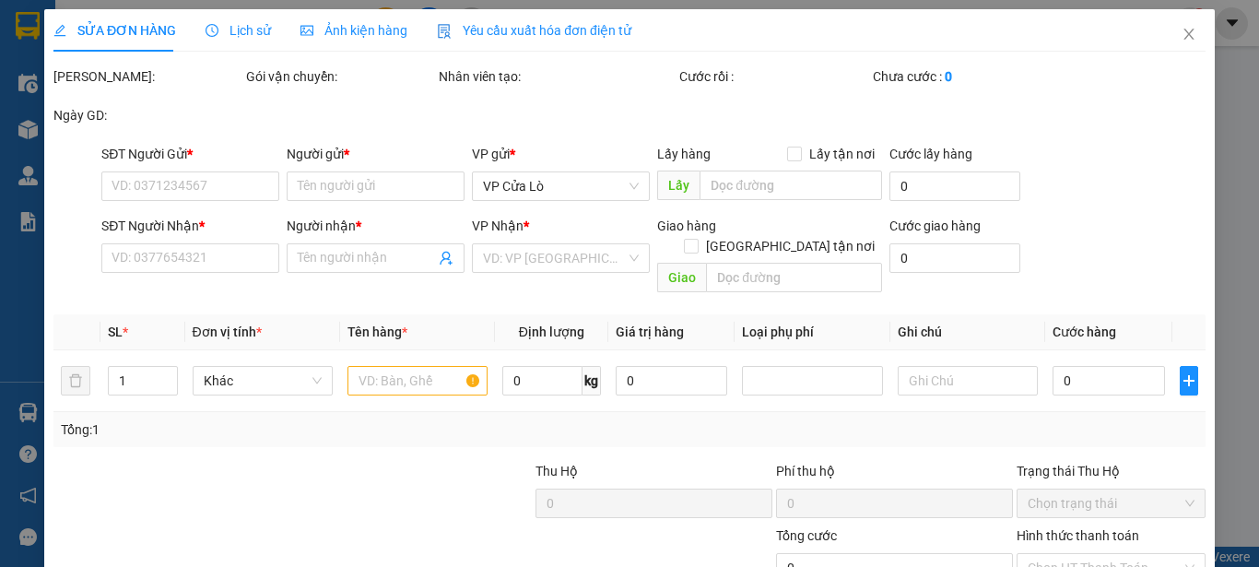
type input "0915125712"
type input "CHỊ CÚC"
type input "0966959175"
type input "NHÀ XE TUYẾT HÙNG"
checkbox input "true"
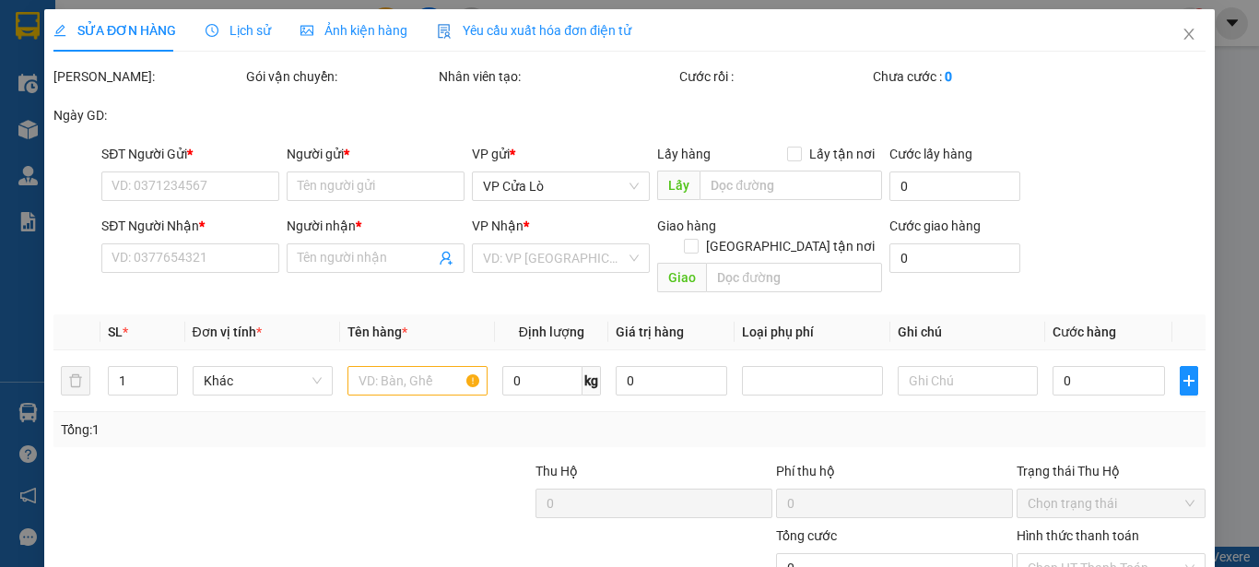
type input "NHÀ XE TUYẾT HÙNG-BẾN XE MĨ ĐÌNH"
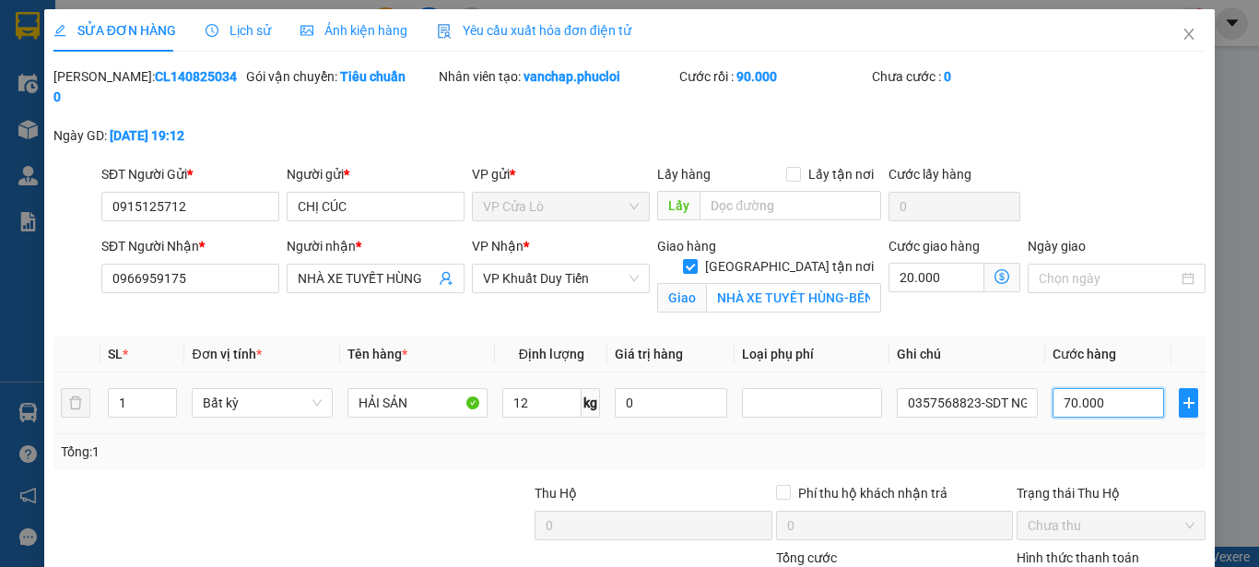
click at [1110, 388] on input "70.000" at bounding box center [1108, 402] width 112 height 29
click at [1090, 388] on input "70.000" at bounding box center [1108, 402] width 112 height 29
click at [1057, 388] on input "70.000" at bounding box center [1108, 402] width 112 height 29
type input "20.000"
type input "50.000"
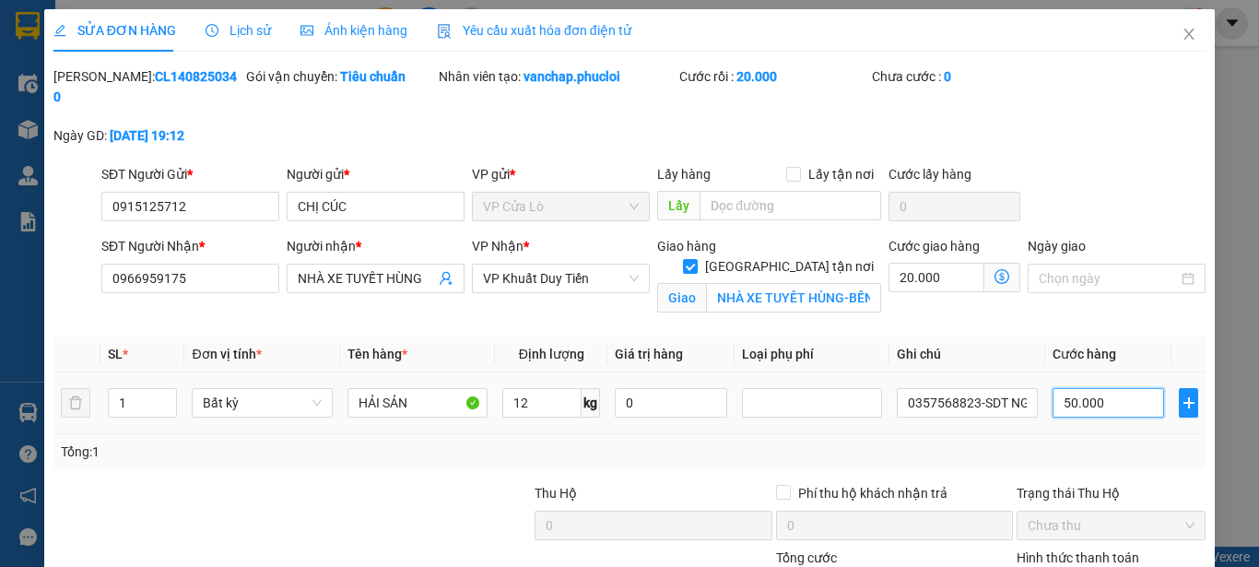
type input "70.000"
type input "50.000"
click at [1098, 441] on div "Tổng: 1" at bounding box center [629, 451] width 1137 height 20
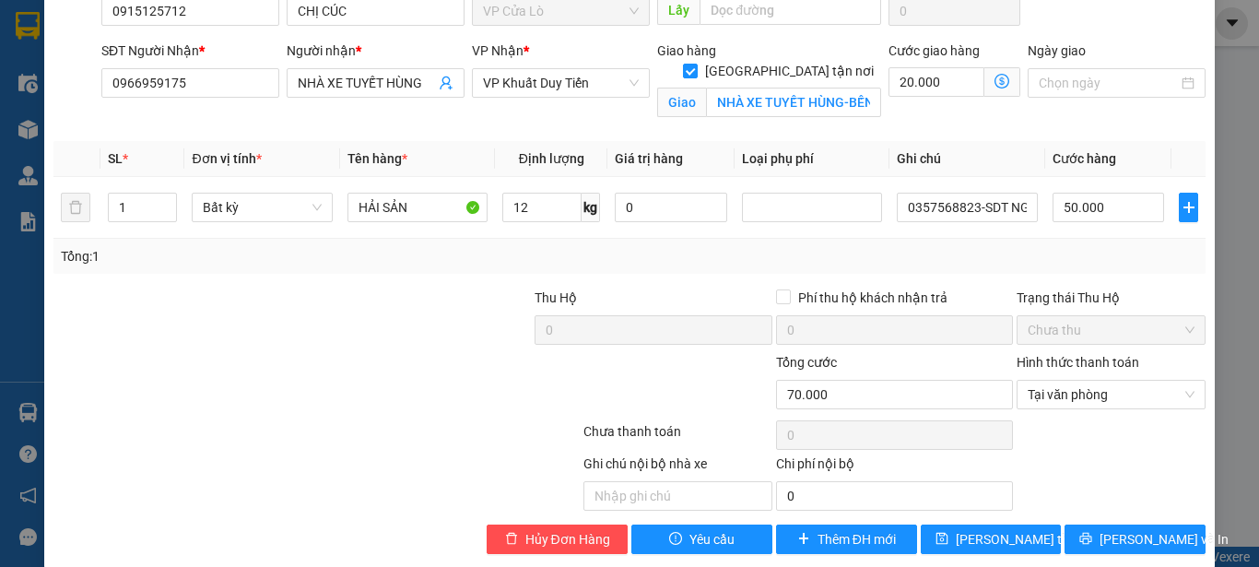
scroll to position [198, 0]
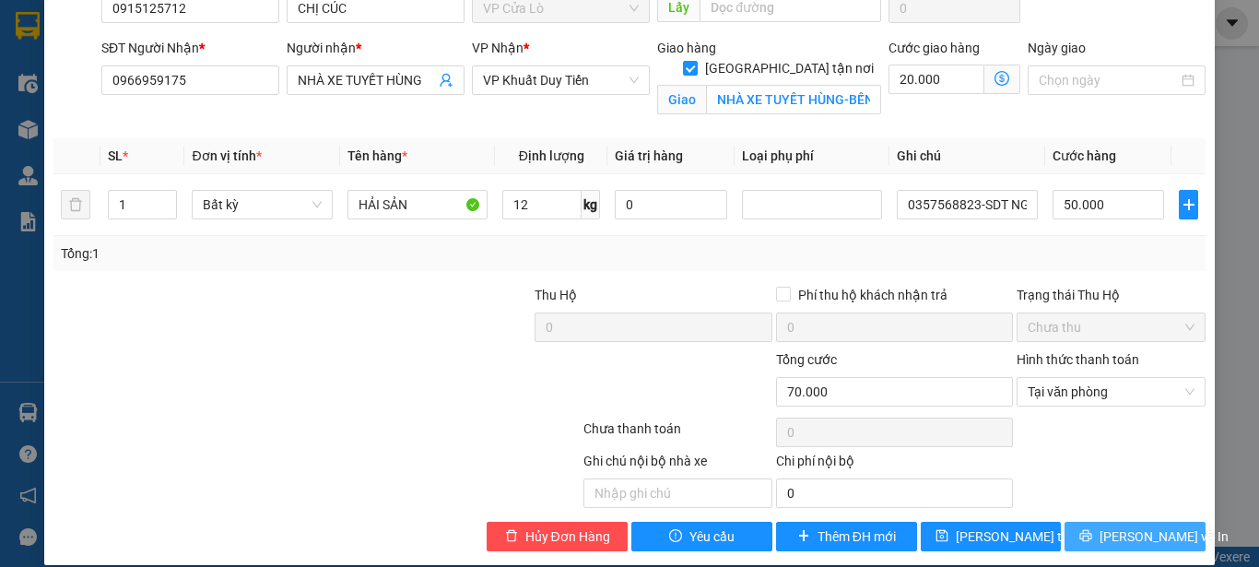
drag, startPoint x: 1077, startPoint y: 508, endPoint x: 1078, endPoint y: 496, distance: 12.0
click at [1077, 499] on div "Total Paid Fee 90.000 Total UnPaid Fee 0 Cash Collection Total Fee Mã ĐH: CL140…" at bounding box center [629, 209] width 1152 height 683
click at [1082, 522] on button "[PERSON_NAME] và In" at bounding box center [1134, 536] width 141 height 29
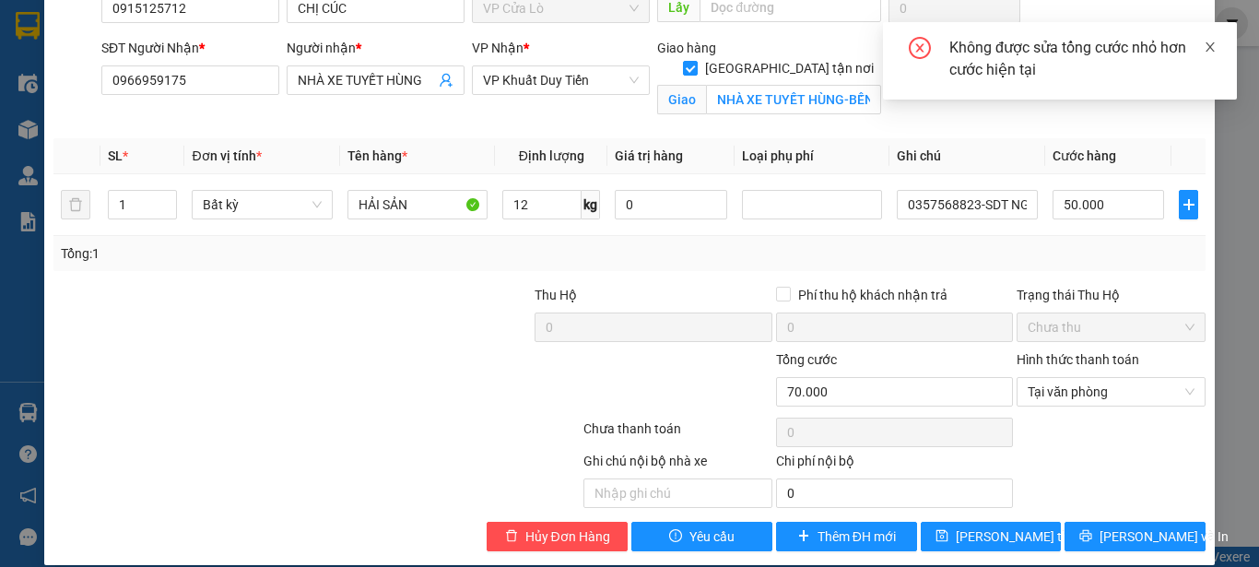
click at [1207, 45] on icon "close" at bounding box center [1210, 47] width 13 height 13
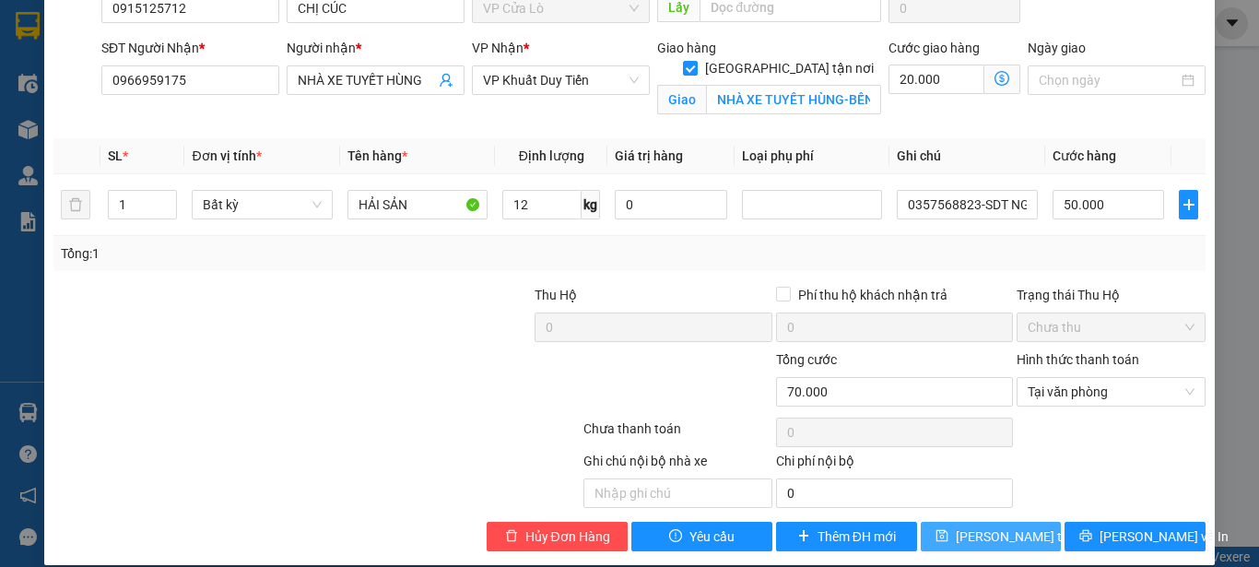
click at [996, 526] on span "[PERSON_NAME] thay đổi" at bounding box center [1029, 536] width 147 height 20
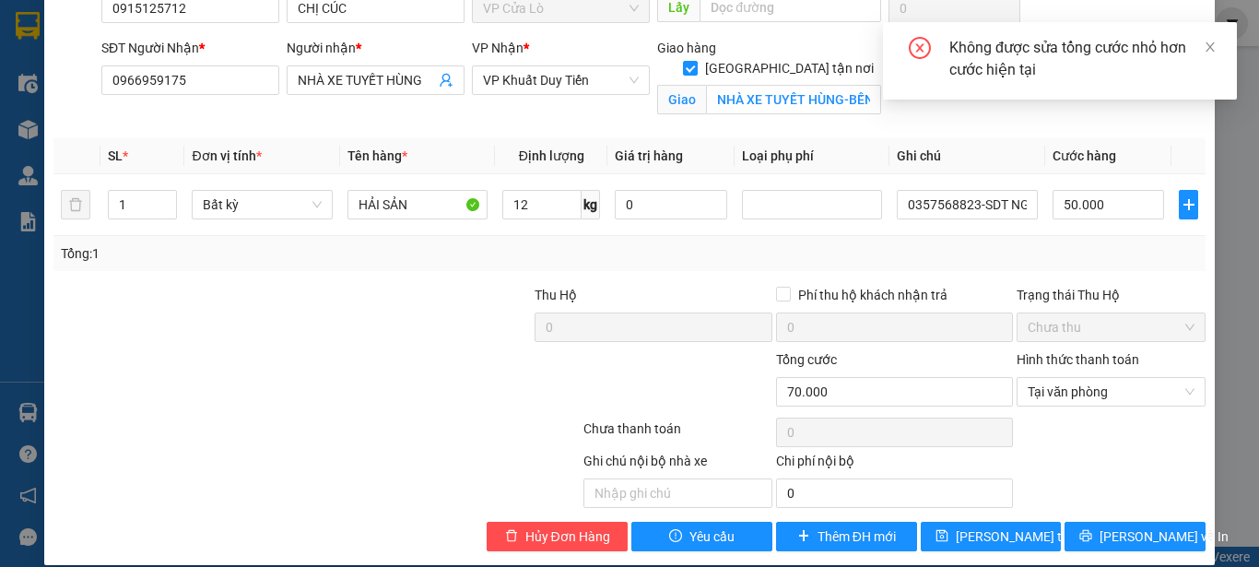
click at [927, 47] on icon "close-circle" at bounding box center [920, 48] width 22 height 22
click at [909, 52] on icon "close-circle" at bounding box center [920, 48] width 22 height 22
click at [919, 43] on icon "close-circle" at bounding box center [920, 48] width 22 height 22
click at [1209, 47] on icon "close" at bounding box center [1209, 46] width 9 height 9
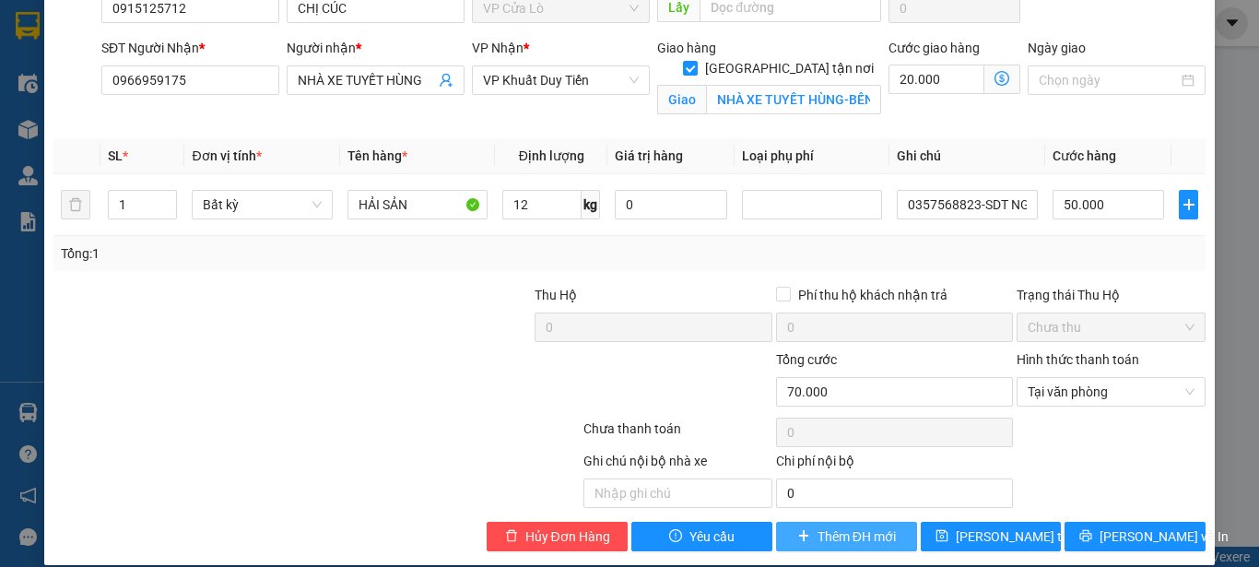
click at [885, 526] on span "Thêm ĐH mới" at bounding box center [856, 536] width 78 height 20
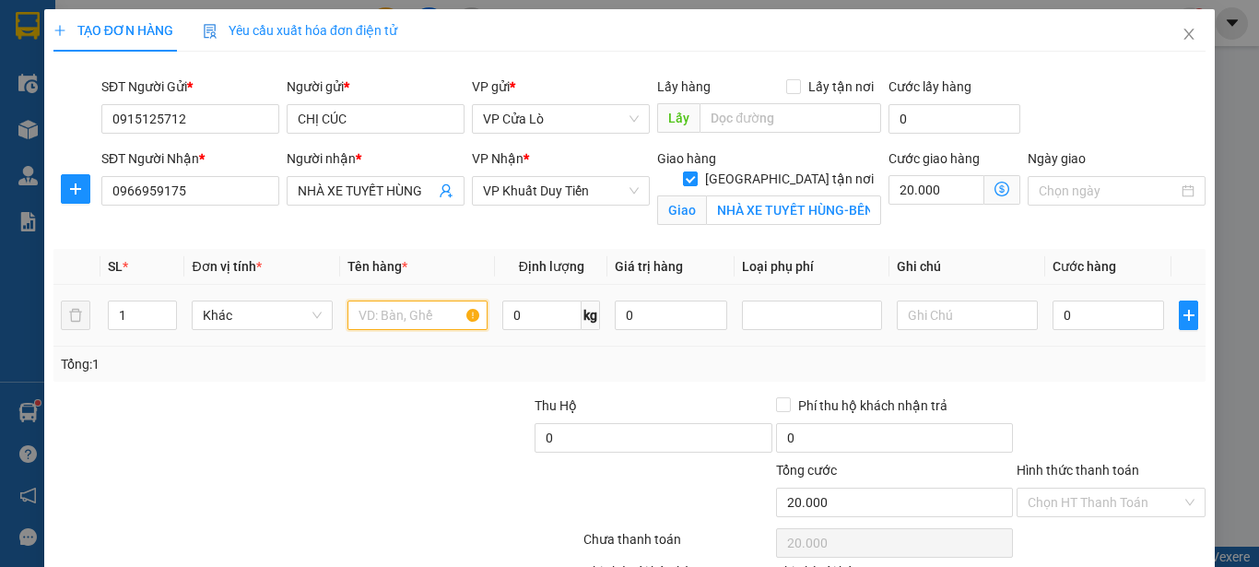
click at [368, 309] on input "text" at bounding box center [417, 314] width 140 height 29
type input "HẢI SẢN"
click at [541, 325] on input "0" at bounding box center [541, 314] width 79 height 29
type input "12"
click at [586, 354] on div "Tổng: 1" at bounding box center [629, 364] width 1137 height 20
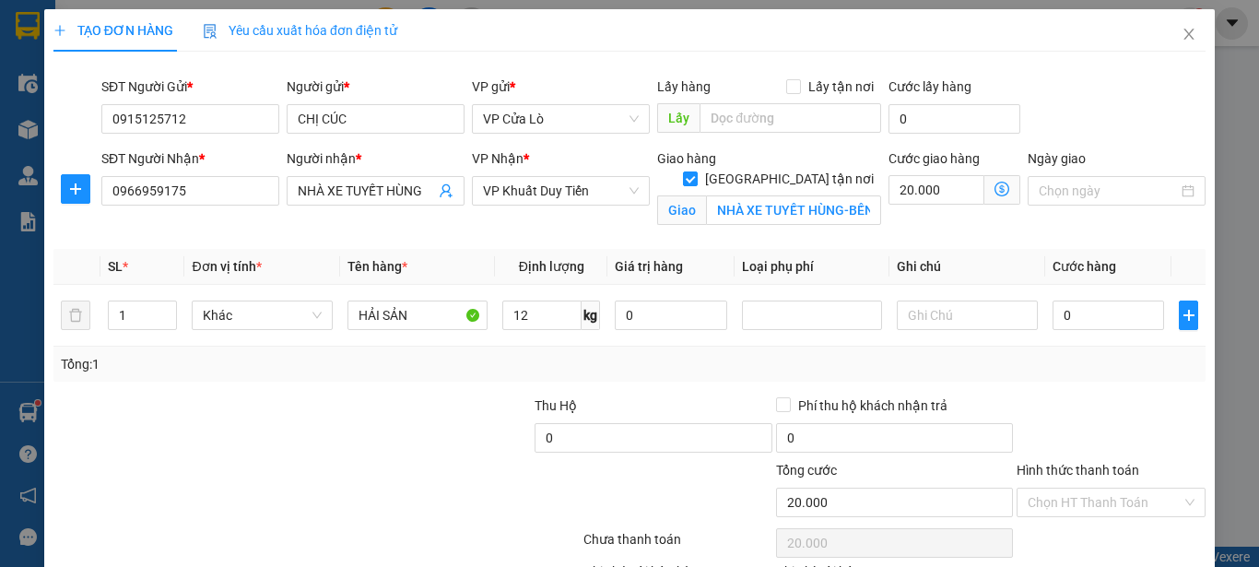
click at [588, 355] on div "Tổng: 1" at bounding box center [629, 364] width 1137 height 20
click at [1087, 319] on input "0" at bounding box center [1108, 314] width 112 height 29
click at [1072, 319] on input "0" at bounding box center [1108, 314] width 112 height 29
click at [1052, 319] on input "0" at bounding box center [1108, 314] width 112 height 29
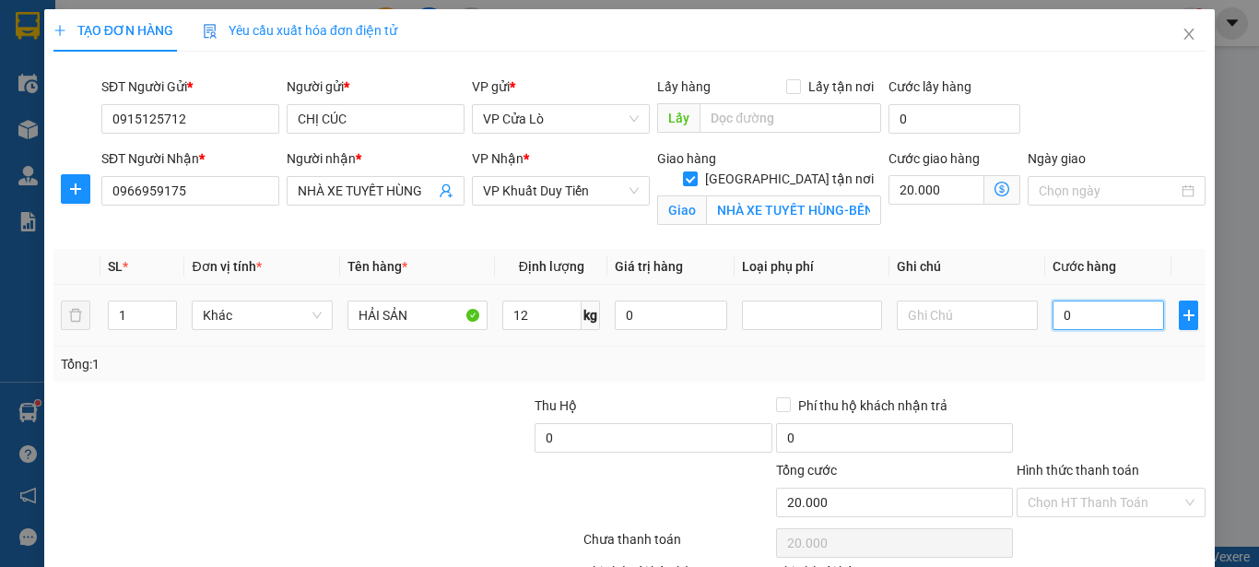
type input "50"
type input "20.050"
click at [1053, 421] on div at bounding box center [1111, 427] width 193 height 65
type input "50.000"
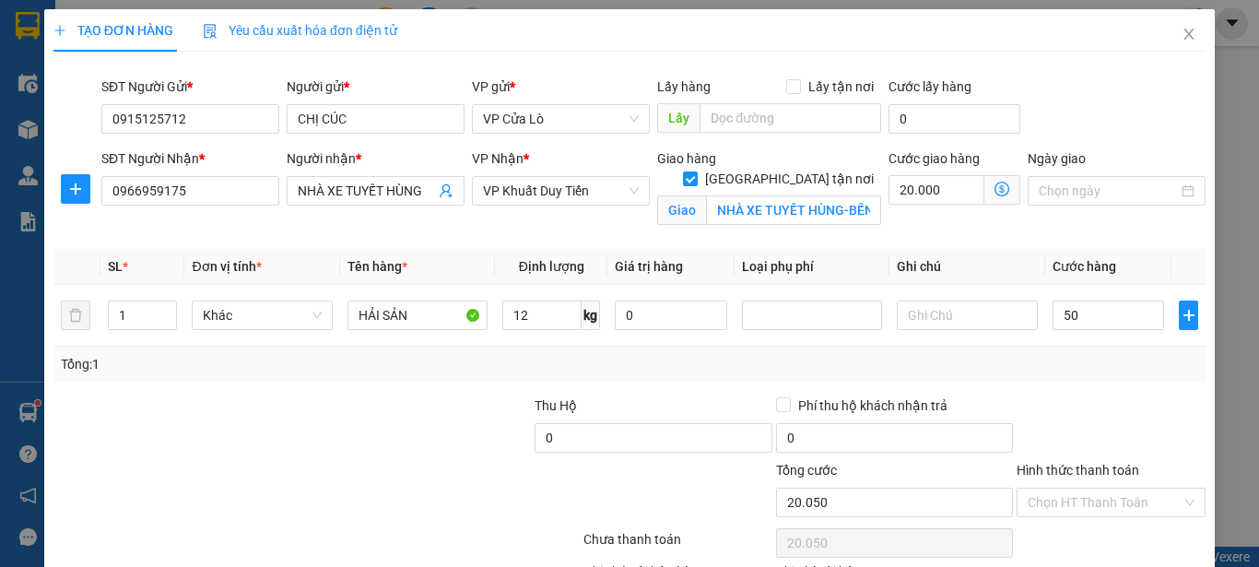
type input "70.000"
click at [1053, 421] on div at bounding box center [1111, 427] width 193 height 65
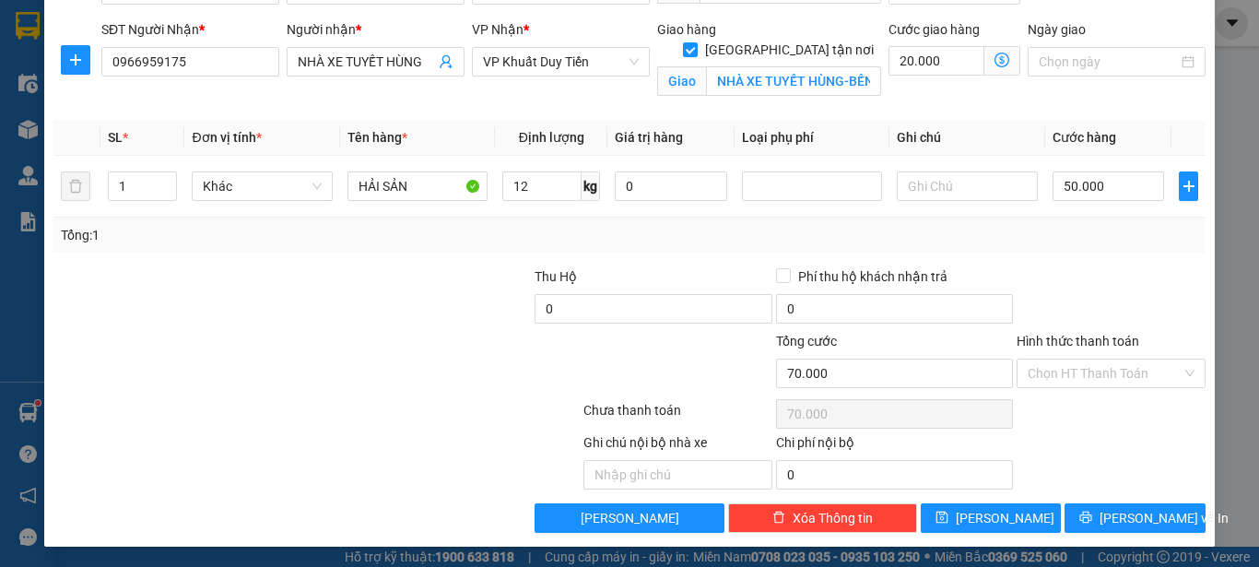
scroll to position [131, 0]
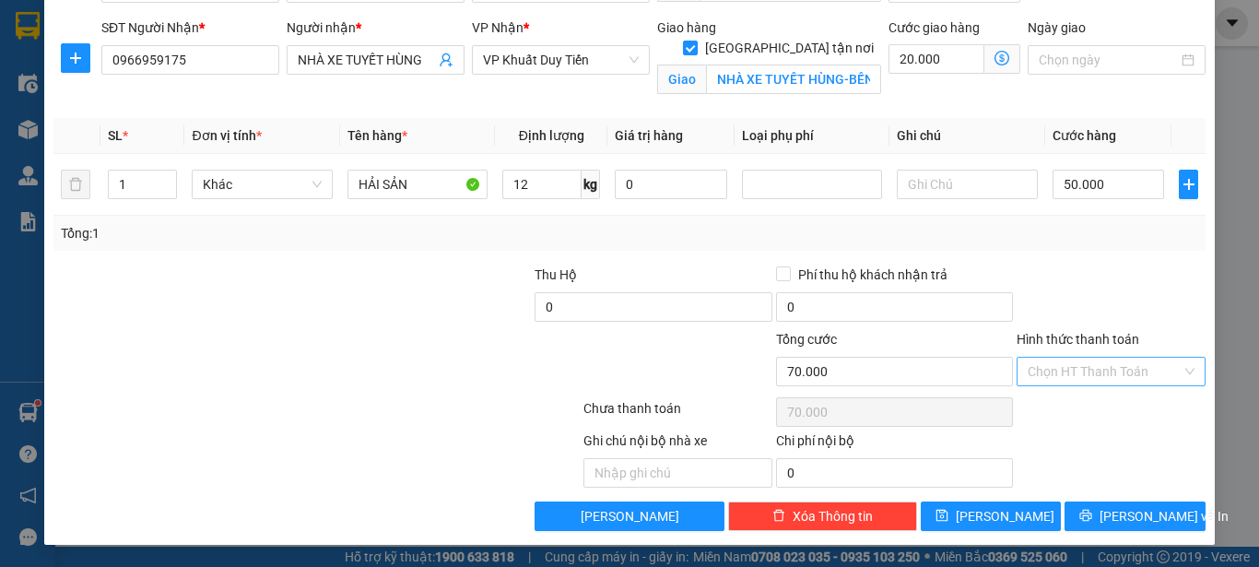
click at [1122, 375] on input "Hình thức thanh toán" at bounding box center [1105, 372] width 154 height 28
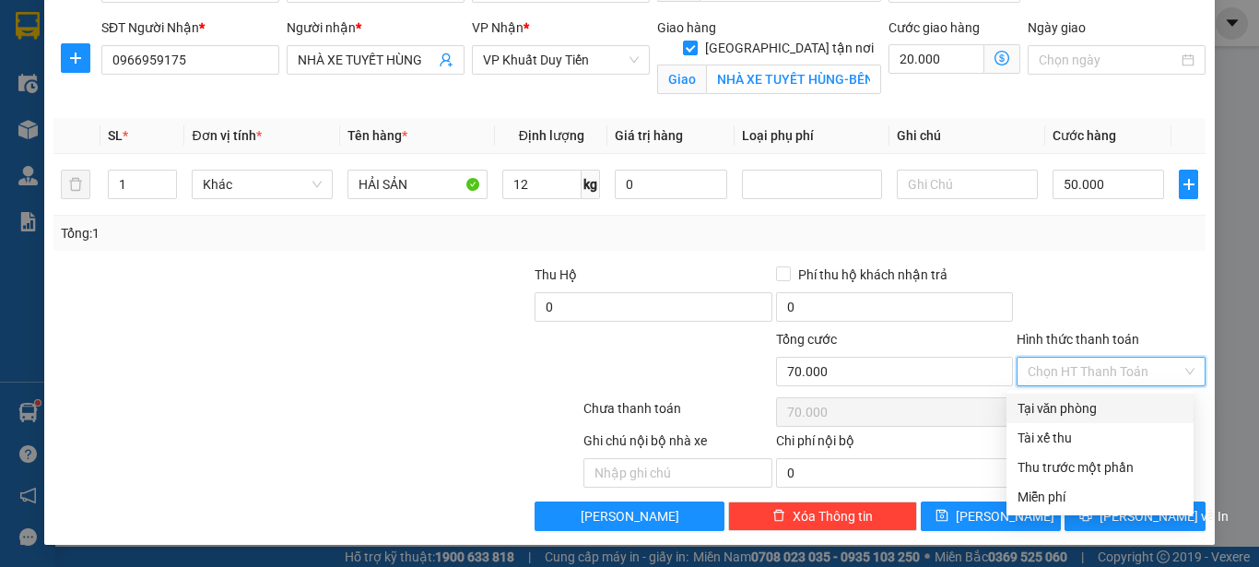
click at [1107, 417] on div "Tại văn phòng" at bounding box center [1099, 408] width 165 height 20
type input "0"
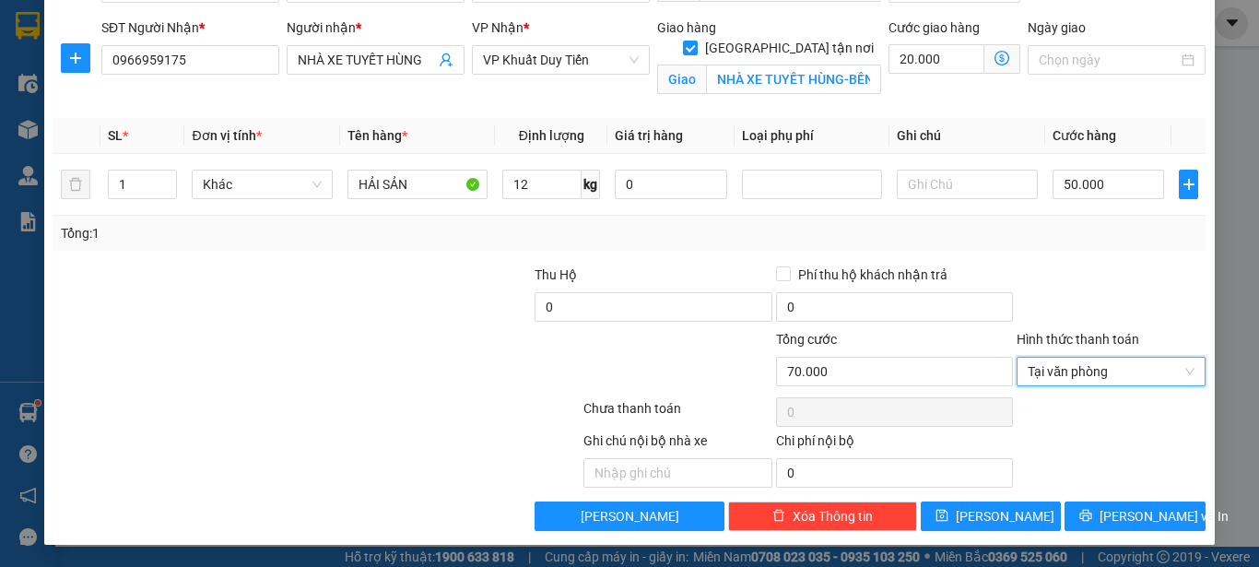
click at [1111, 299] on div at bounding box center [1111, 296] width 193 height 65
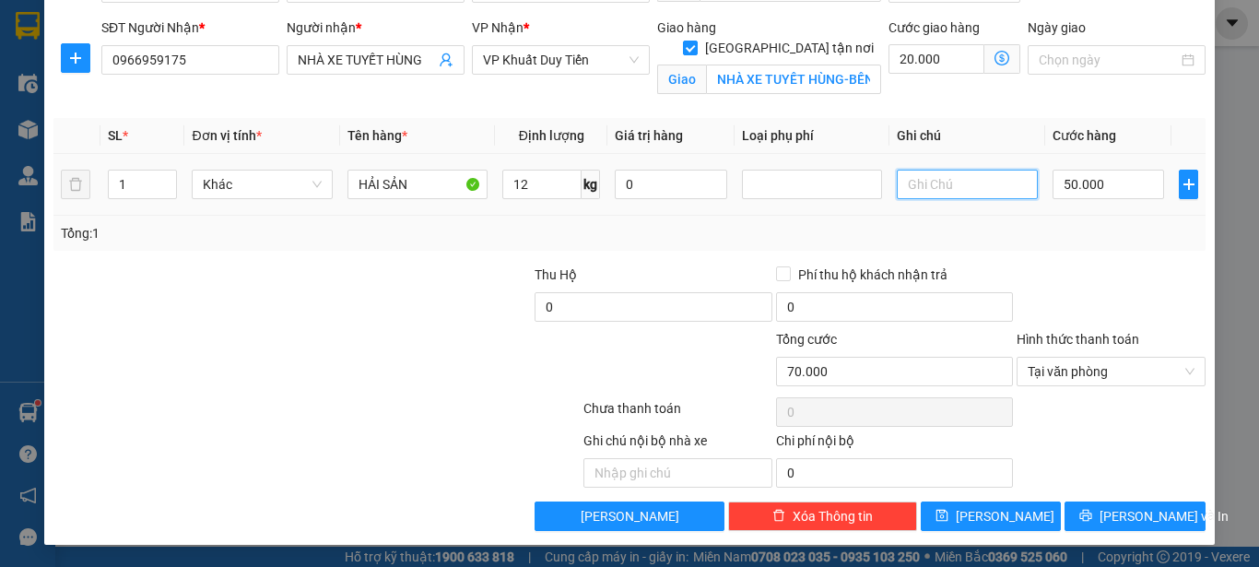
click at [969, 185] on input "text" at bounding box center [967, 184] width 140 height 29
type input "0357568823-SDT NGƯỜI NHẬN-ANH THÔNG [GEOGRAPHIC_DATA]- [GEOGRAPHIC_DATA]"
drag, startPoint x: 1010, startPoint y: 229, endPoint x: 1062, endPoint y: 295, distance: 84.1
click at [1015, 232] on div "Tổng: 1" at bounding box center [629, 233] width 1137 height 20
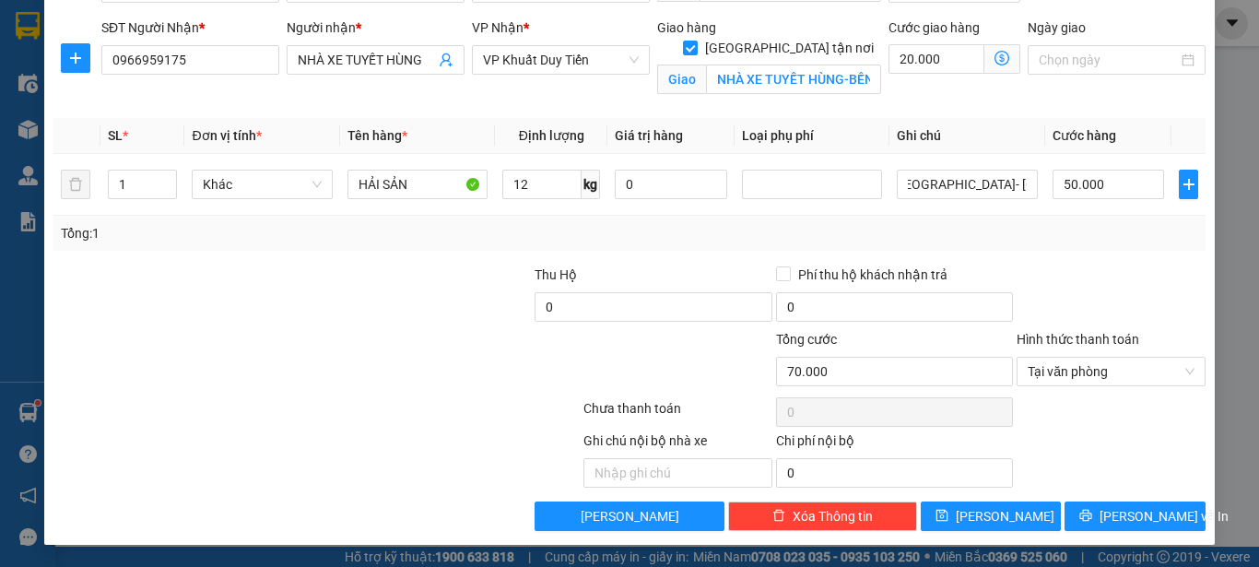
scroll to position [0, 0]
drag, startPoint x: 1108, startPoint y: 515, endPoint x: 1091, endPoint y: 508, distance: 18.2
click at [1107, 515] on span "[PERSON_NAME] và In" at bounding box center [1163, 516] width 129 height 20
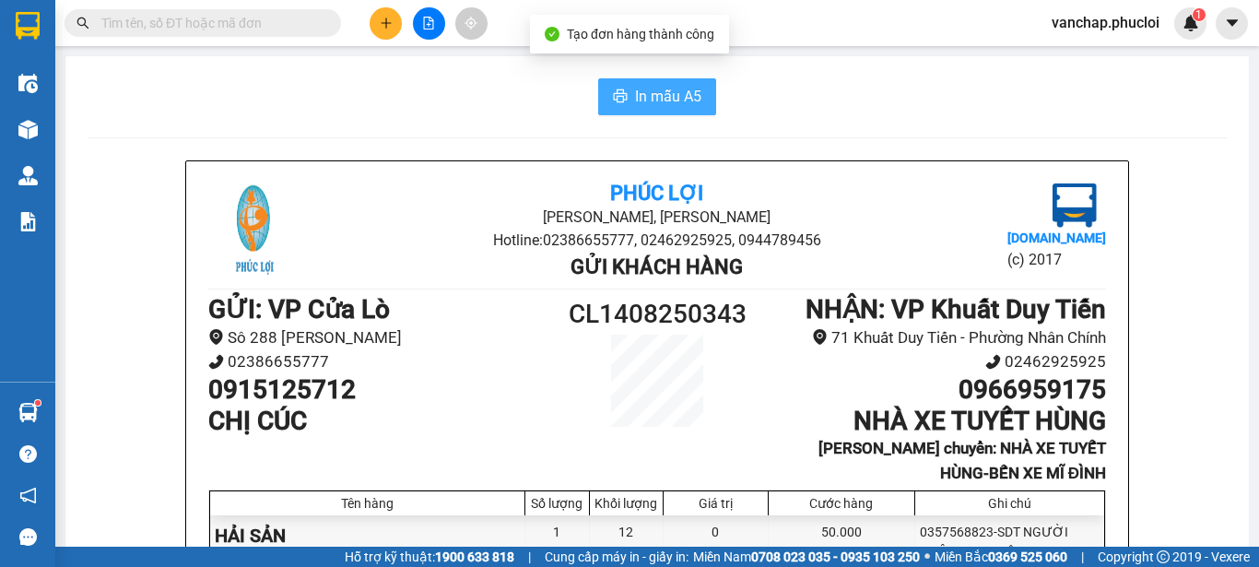
click at [676, 93] on span "In mẫu A5" at bounding box center [668, 96] width 66 height 23
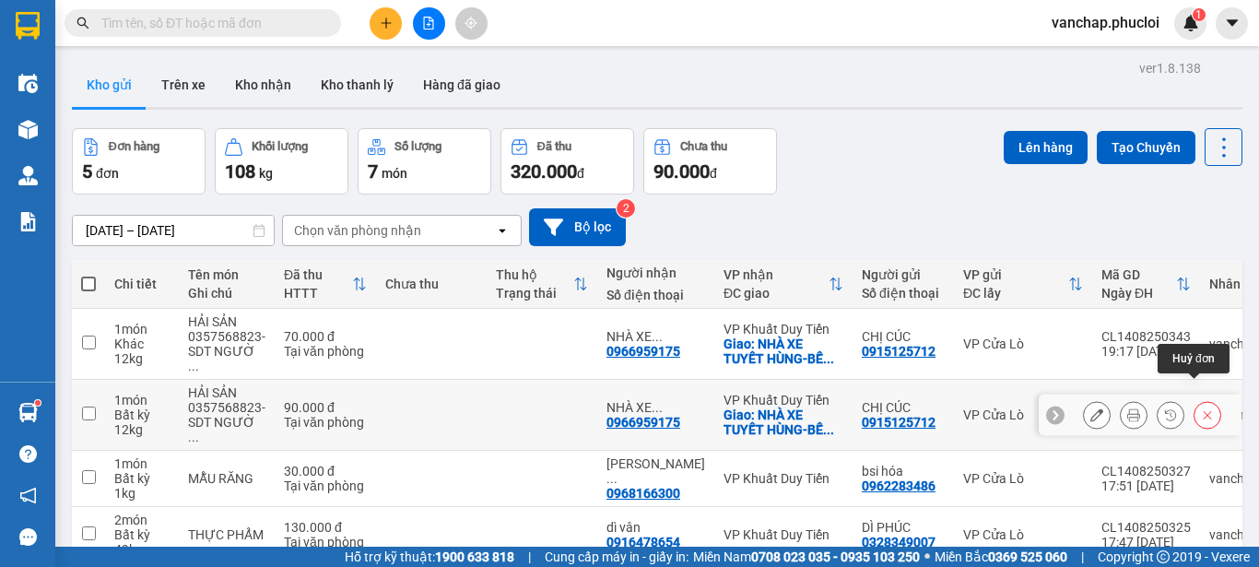
click at [1201, 399] on button at bounding box center [1207, 415] width 26 height 32
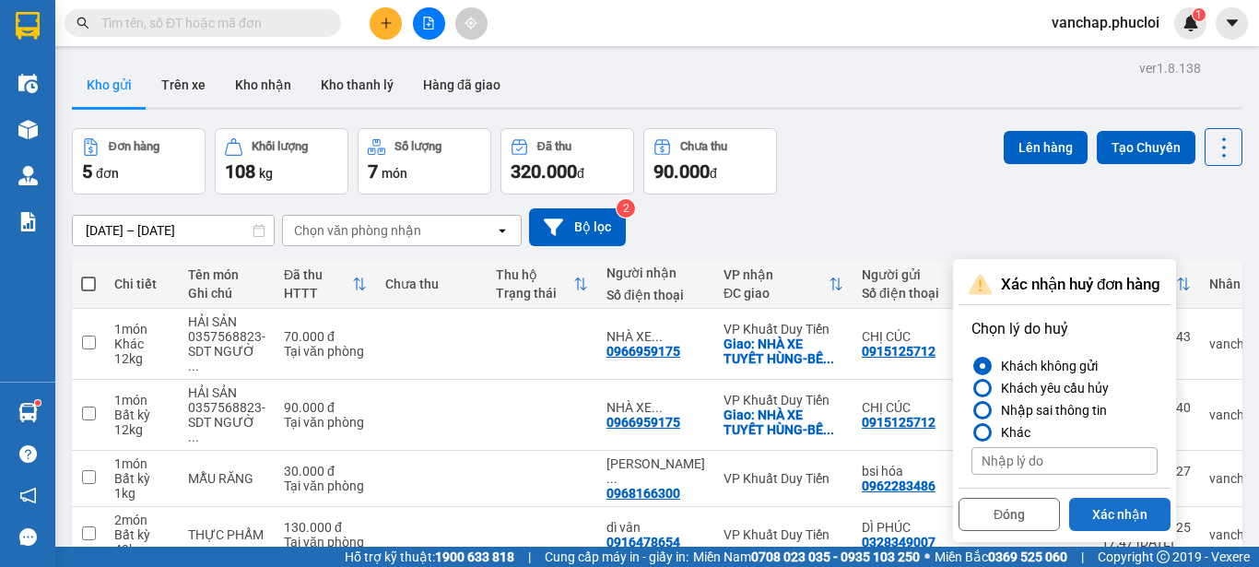
click at [1105, 514] on button "Xác nhận" at bounding box center [1119, 514] width 101 height 33
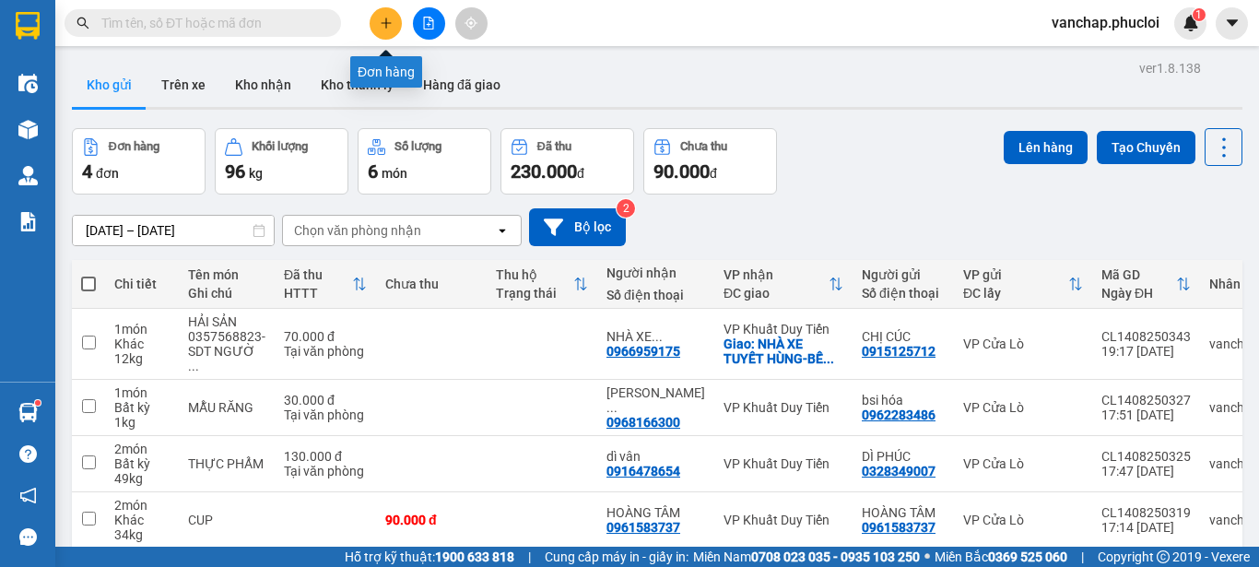
click at [383, 23] on icon "plus" at bounding box center [386, 22] width 10 height 1
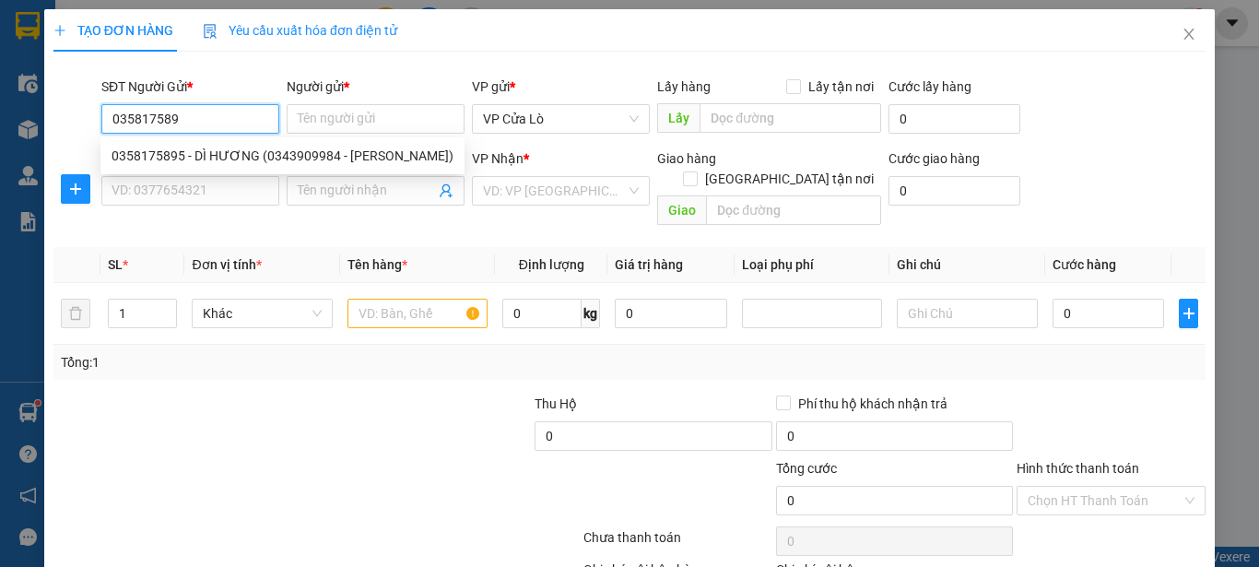
type input "0358175895"
click at [241, 155] on div "0358175895 - DÌ HƯƠNG (0343909984 - [PERSON_NAME])" at bounding box center [283, 156] width 342 height 20
type input "DÌ HƯƠNG (0343909984 - [PERSON_NAME])"
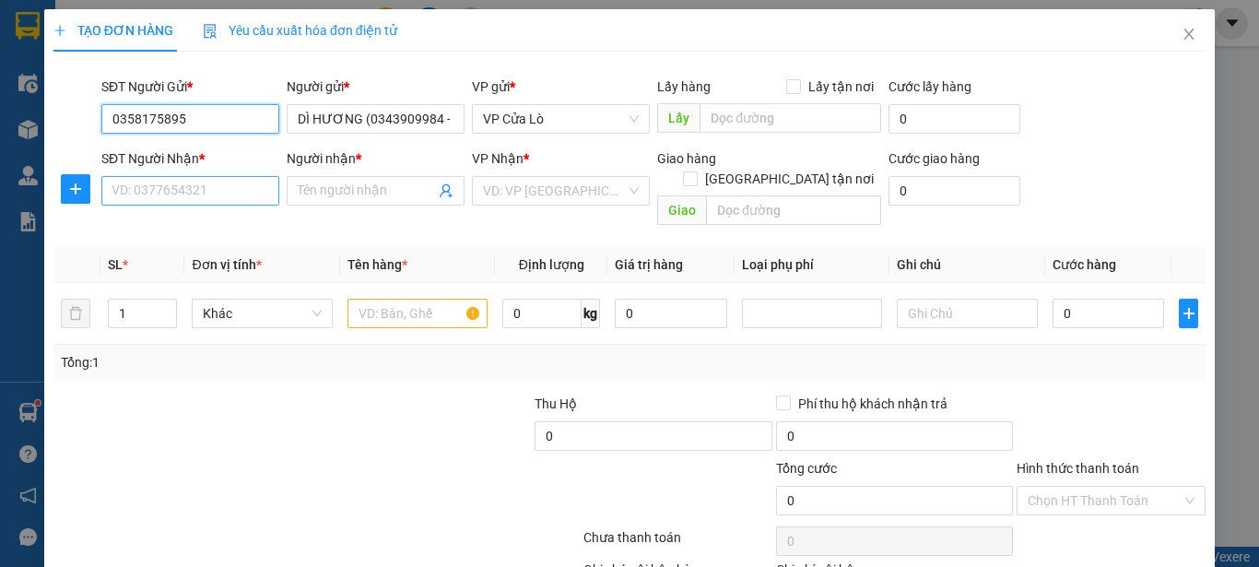
type input "0358175895"
click at [224, 182] on input "SĐT Người Nhận *" at bounding box center [190, 190] width 178 height 29
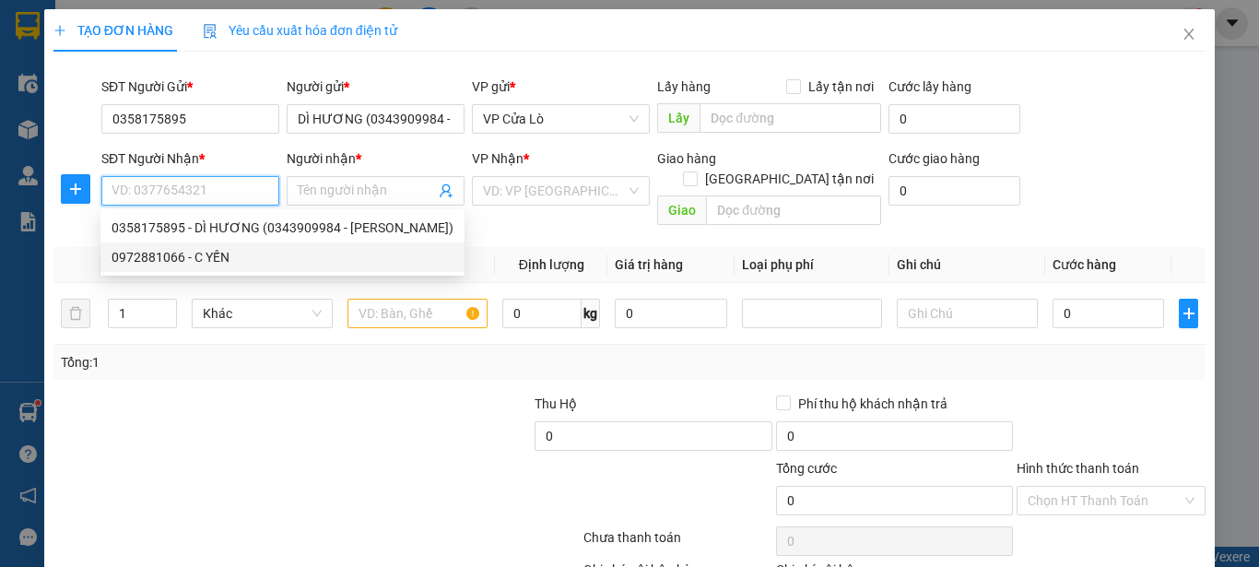
click at [210, 260] on div "0972881066 - C YẾN" at bounding box center [283, 257] width 342 height 20
type input "0972881066"
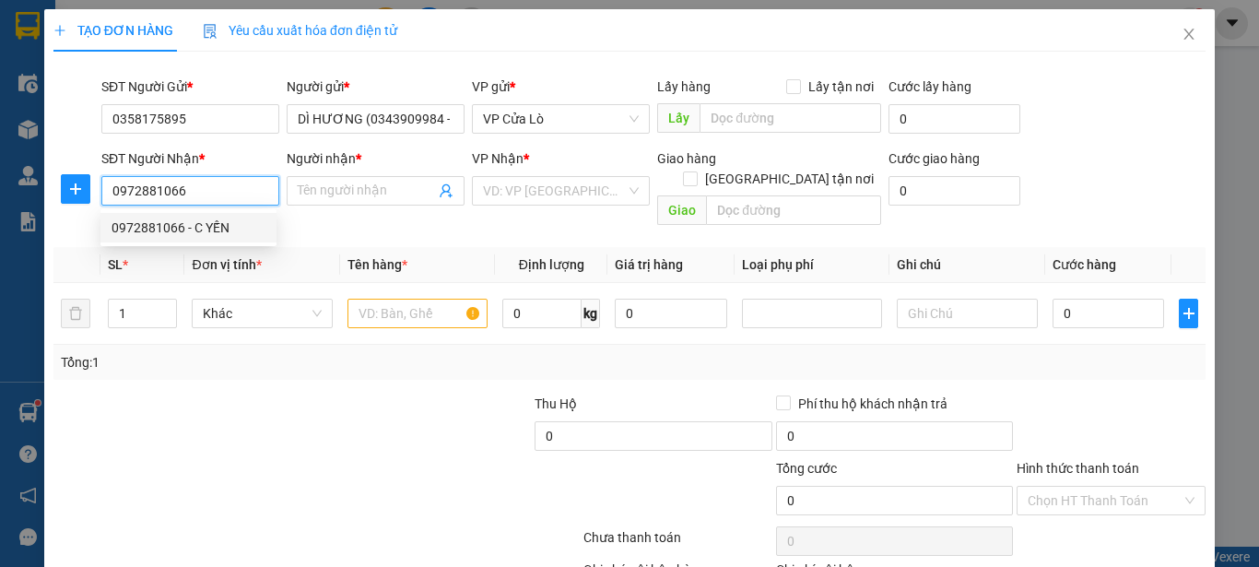
type input "C YẾN"
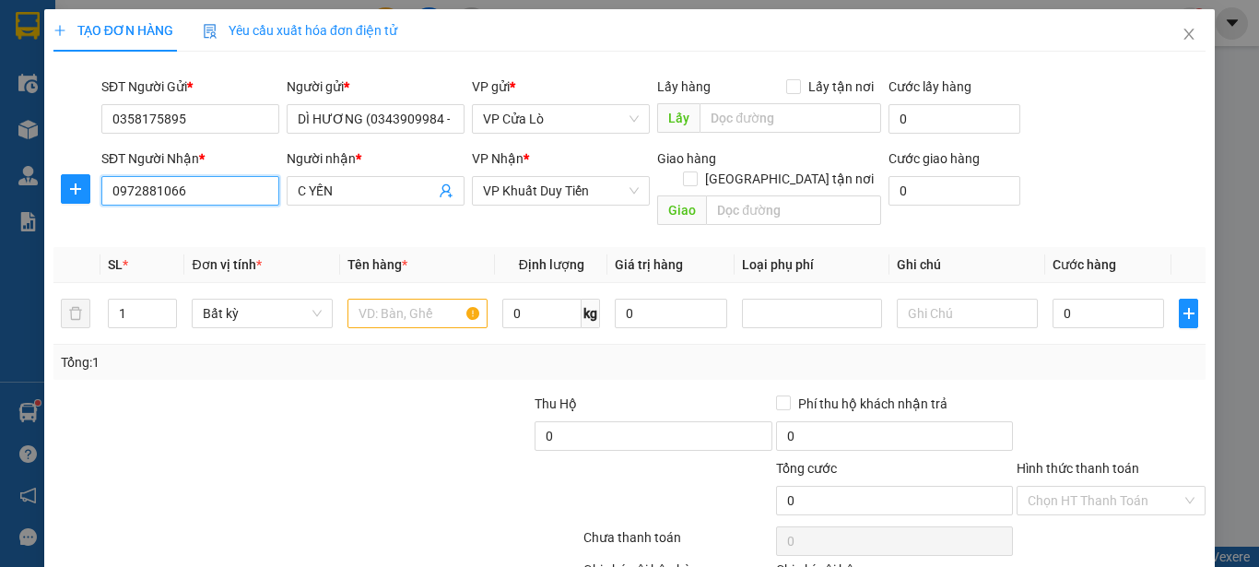
click at [250, 183] on input "0972881066" at bounding box center [190, 190] width 178 height 29
type input "0"
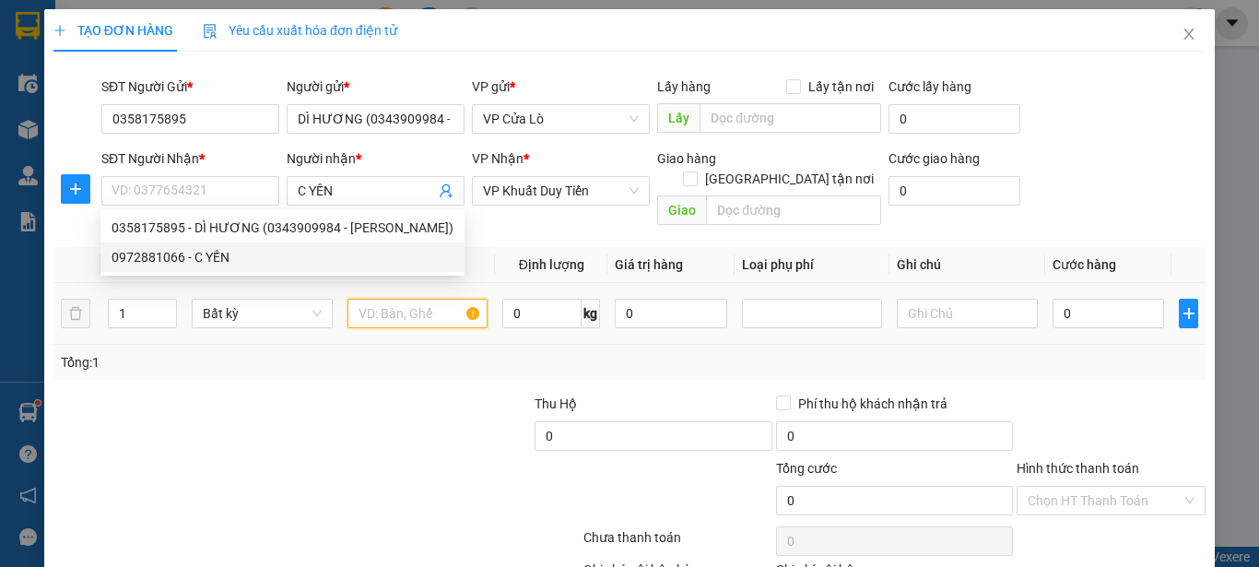
click at [391, 300] on input "text" at bounding box center [417, 313] width 140 height 29
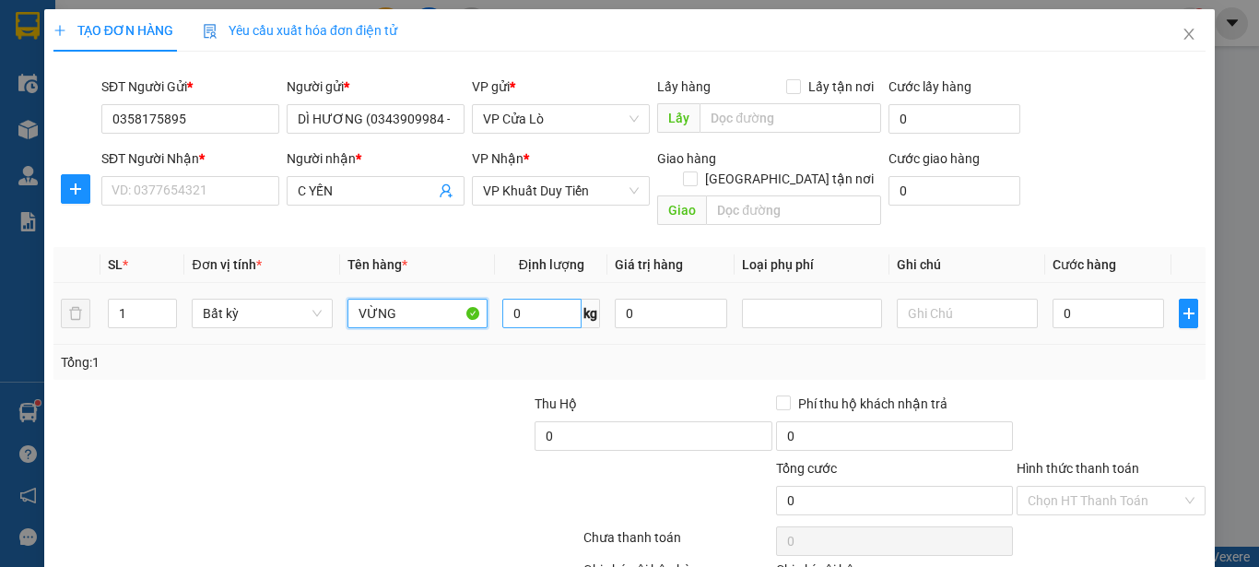
type input "VỪNG"
click at [518, 299] on input "0" at bounding box center [541, 313] width 79 height 29
type input "7"
click at [522, 412] on div at bounding box center [412, 426] width 241 height 65
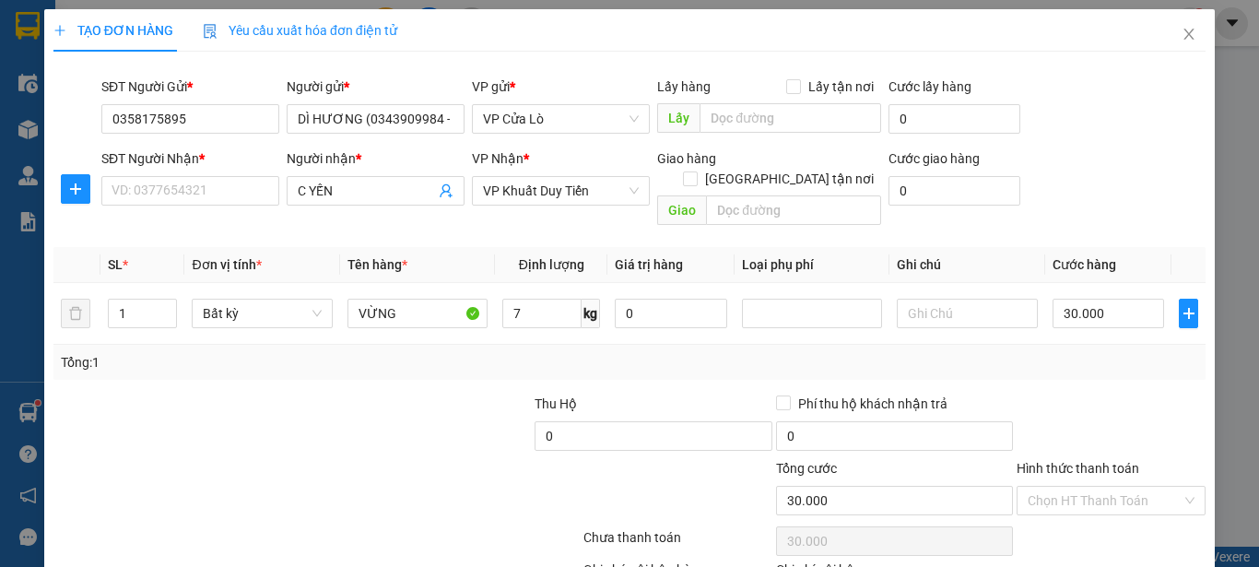
type input "30.000"
click at [348, 185] on input "C YẾN" at bounding box center [366, 191] width 137 height 20
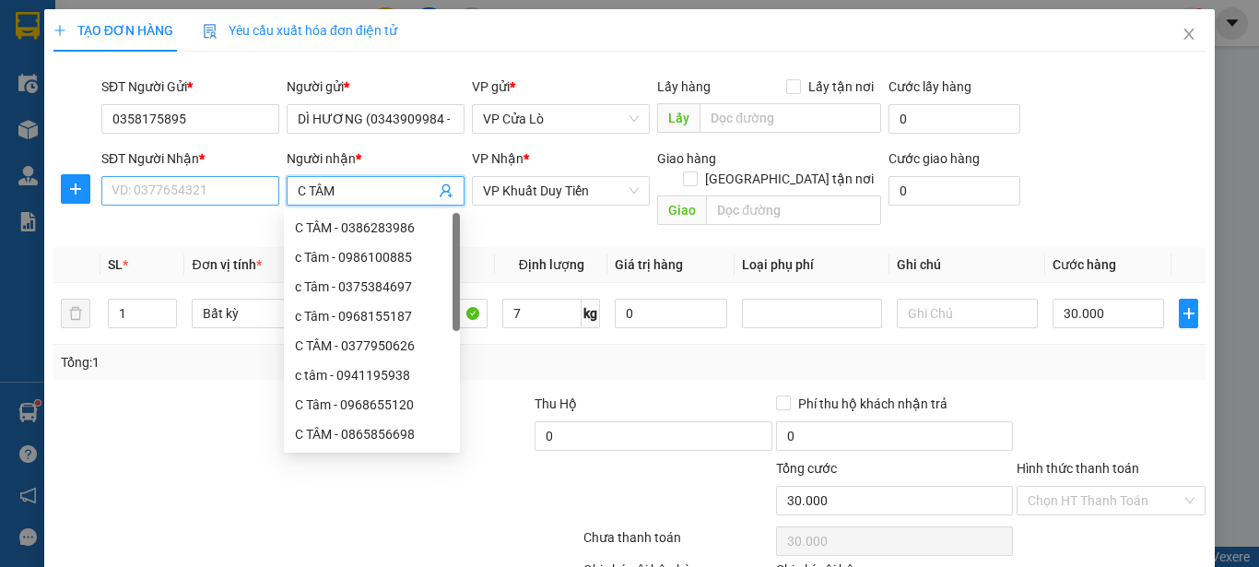
type input "C TÂM"
click at [195, 186] on input "SĐT Người Nhận *" at bounding box center [190, 190] width 178 height 29
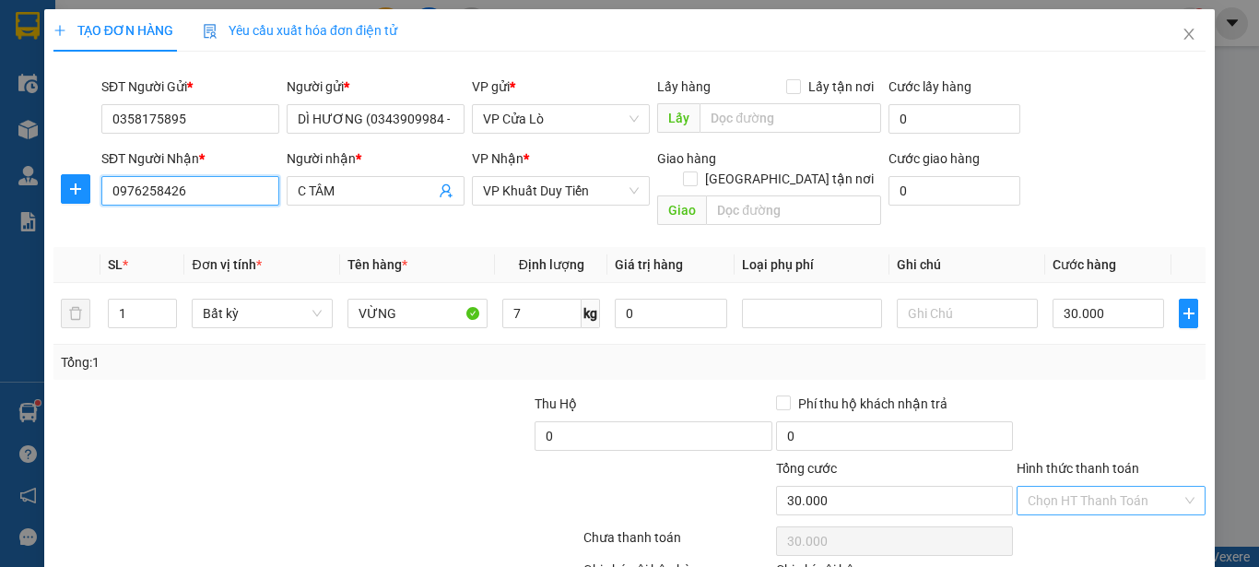
type input "0976258426"
click at [1090, 487] on input "Hình thức thanh toán" at bounding box center [1105, 501] width 154 height 28
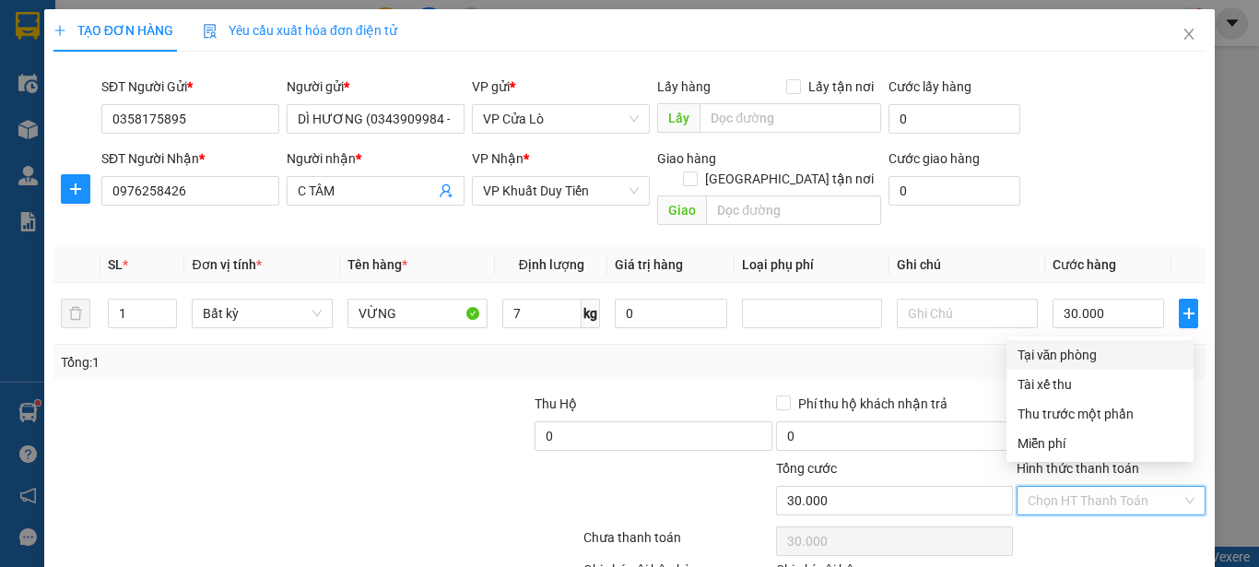
click at [1072, 358] on div "Tại văn phòng" at bounding box center [1099, 355] width 165 height 20
type input "0"
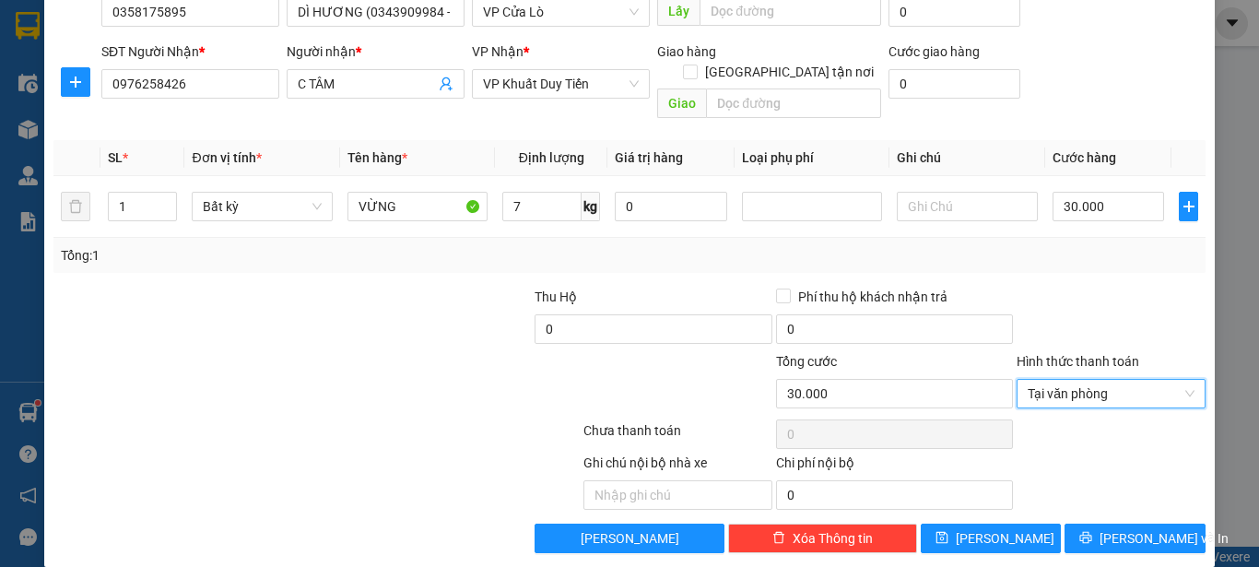
scroll to position [109, 0]
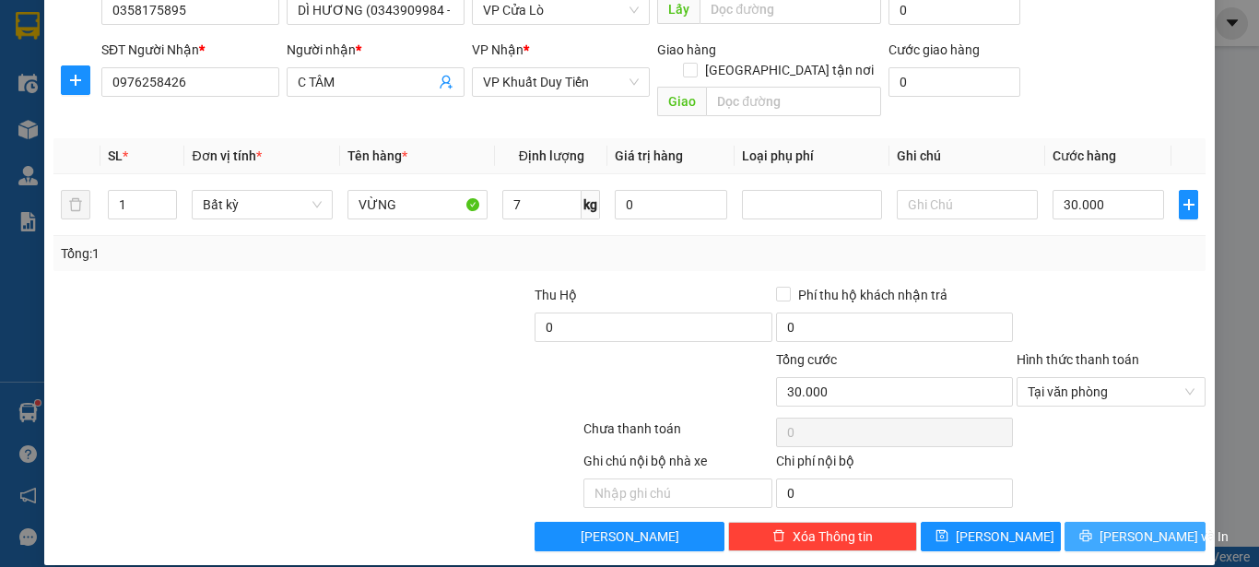
click at [1086, 522] on button "[PERSON_NAME] và In" at bounding box center [1134, 536] width 141 height 29
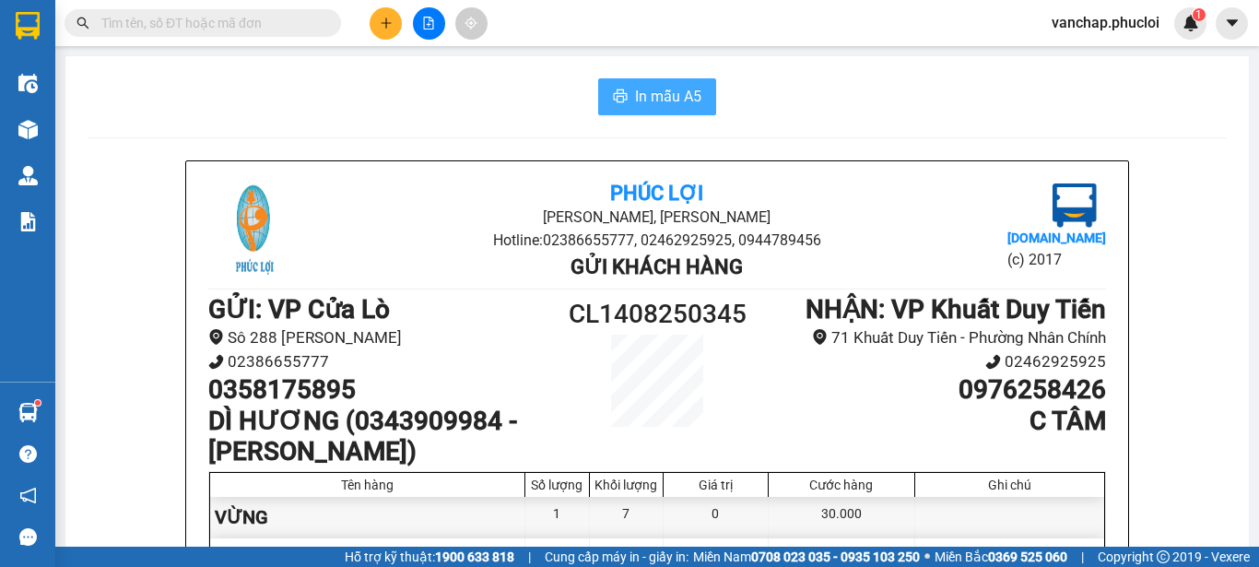
click at [676, 89] on span "In mẫu A5" at bounding box center [668, 96] width 66 height 23
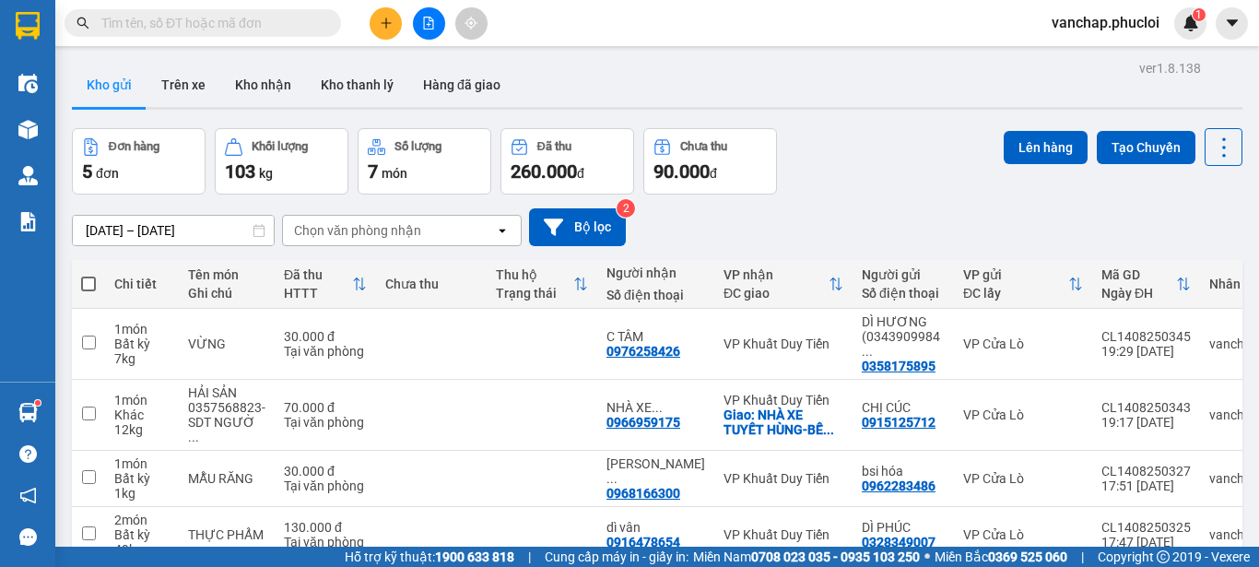
click at [909, 201] on div "[DATE] – [DATE] Press the down arrow key to interact with the calendar and sele…" at bounding box center [657, 226] width 1170 height 65
click at [390, 23] on icon "plus" at bounding box center [386, 22] width 10 height 1
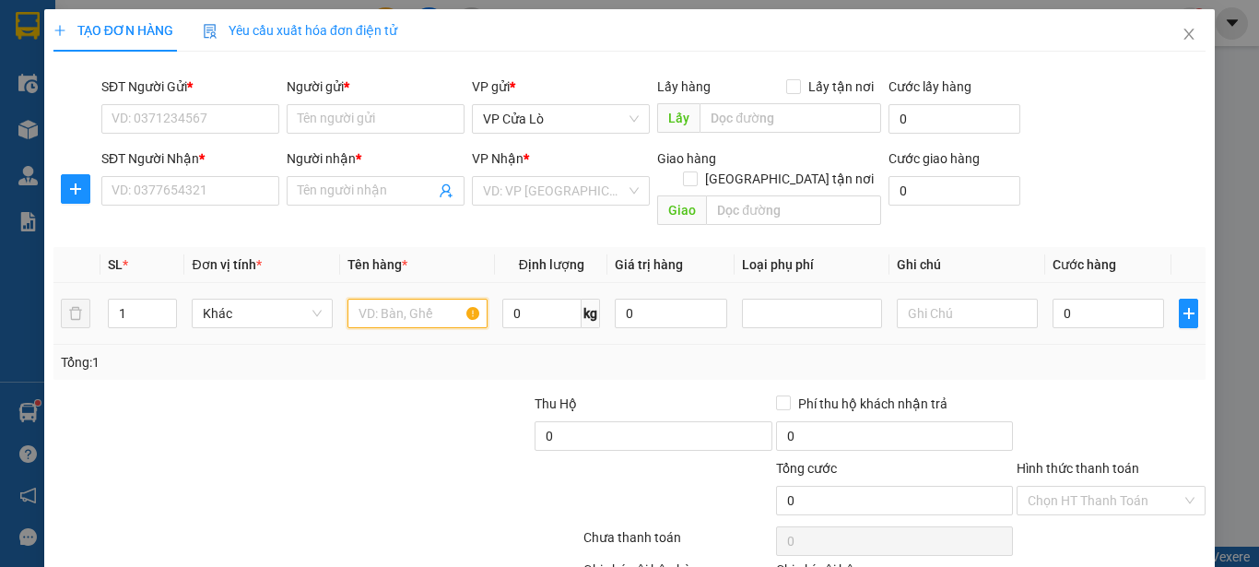
drag, startPoint x: 426, startPoint y: 299, endPoint x: 487, endPoint y: 282, distance: 63.0
click at [426, 300] on input "text" at bounding box center [417, 313] width 140 height 29
type input "HẢI SẢN"
click at [539, 299] on input "0" at bounding box center [541, 313] width 79 height 29
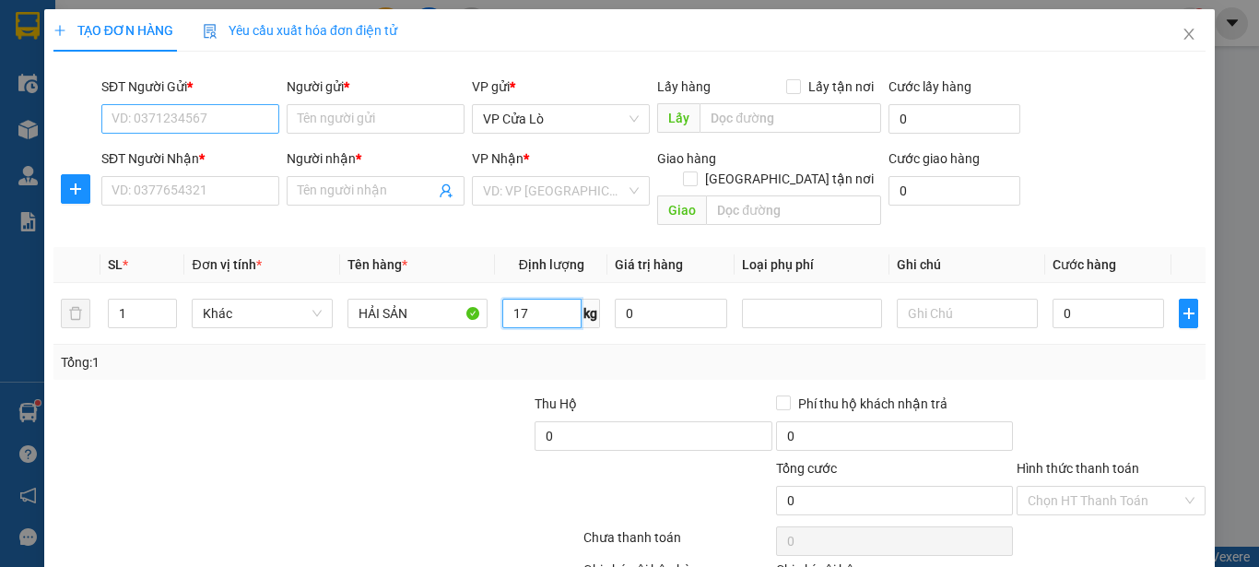
type input "17"
click at [200, 113] on input "SĐT Người Gửi *" at bounding box center [190, 118] width 178 height 29
type input "0966467186"
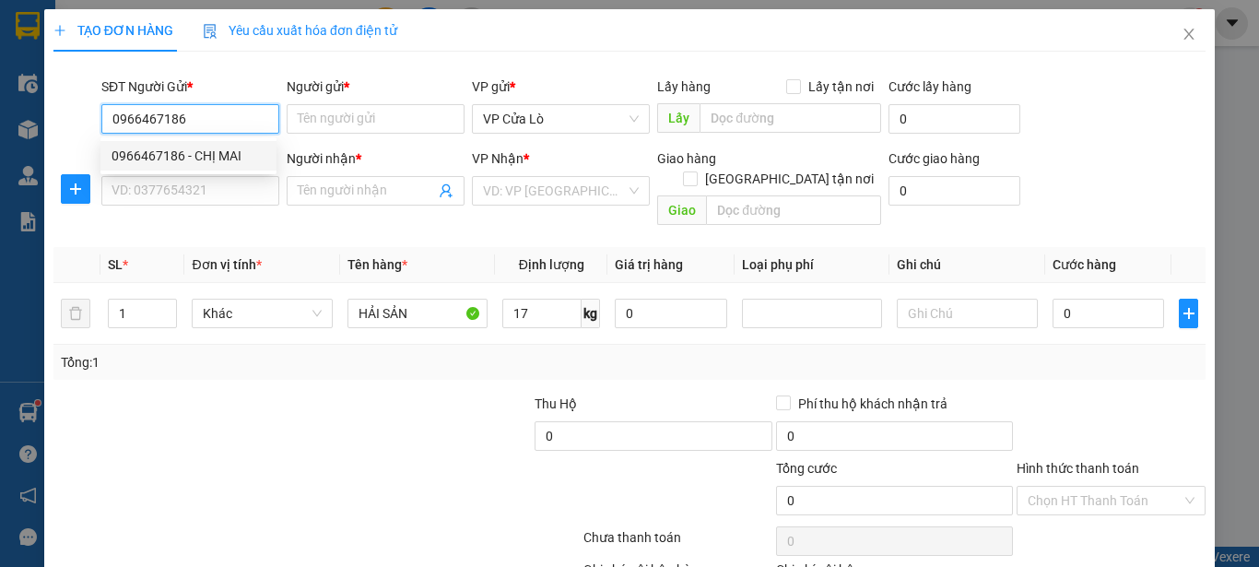
click at [211, 148] on div "0966467186 - CHỊ MAI" at bounding box center [189, 156] width 154 height 20
type input "CHỊ MAI"
type input "0966467186"
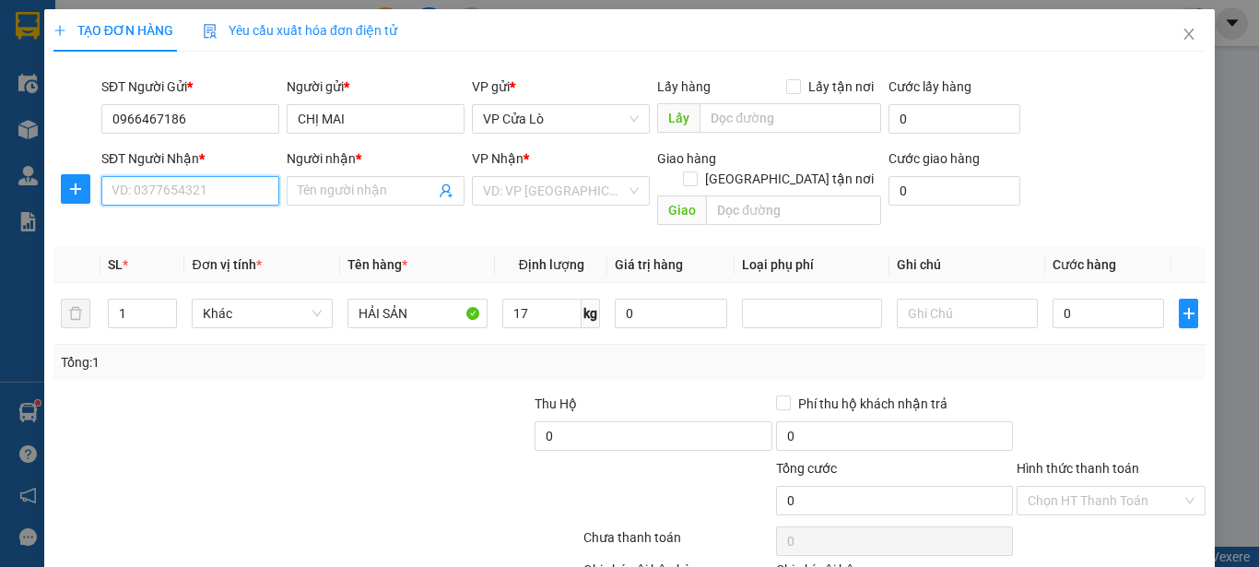
click at [217, 192] on input "SĐT Người Nhận *" at bounding box center [190, 190] width 178 height 29
click at [233, 229] on div "0966467186 - CHỊ MAI" at bounding box center [189, 227] width 154 height 20
type input "0966467186"
type input "CHỊ MAI"
click at [361, 394] on div at bounding box center [412, 426] width 241 height 65
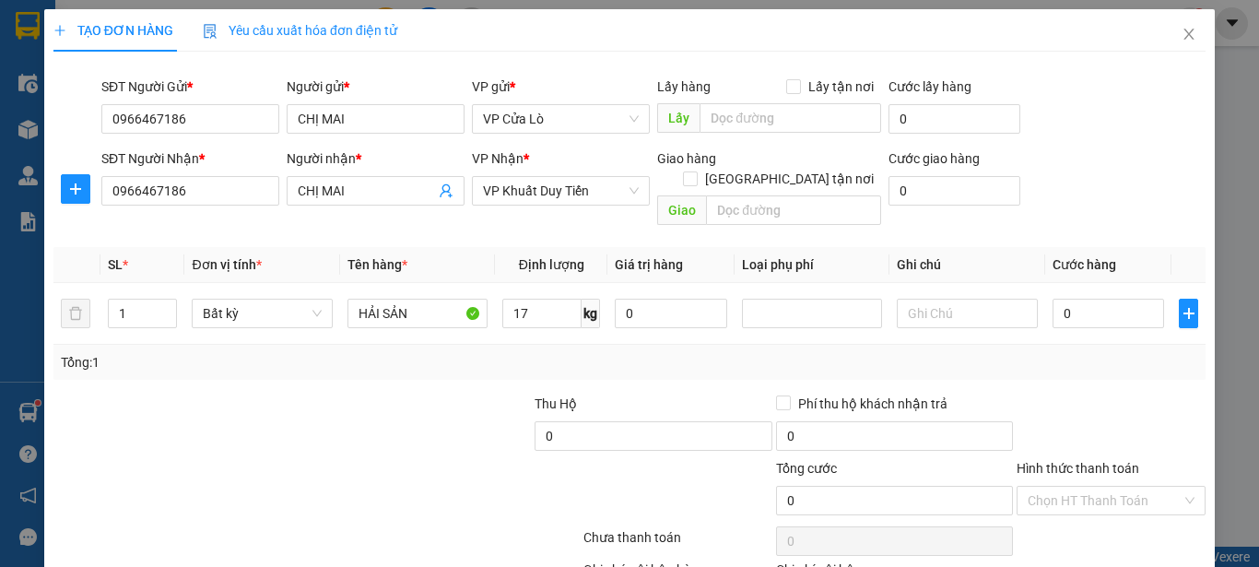
click at [361, 394] on div at bounding box center [412, 426] width 241 height 65
click at [548, 300] on input "17" at bounding box center [541, 313] width 79 height 29
type input "17"
click at [499, 360] on div "Transit Pickup Surcharge Ids Transit Deliver Surcharge Ids Transit Deliver Surc…" at bounding box center [629, 362] width 1152 height 593
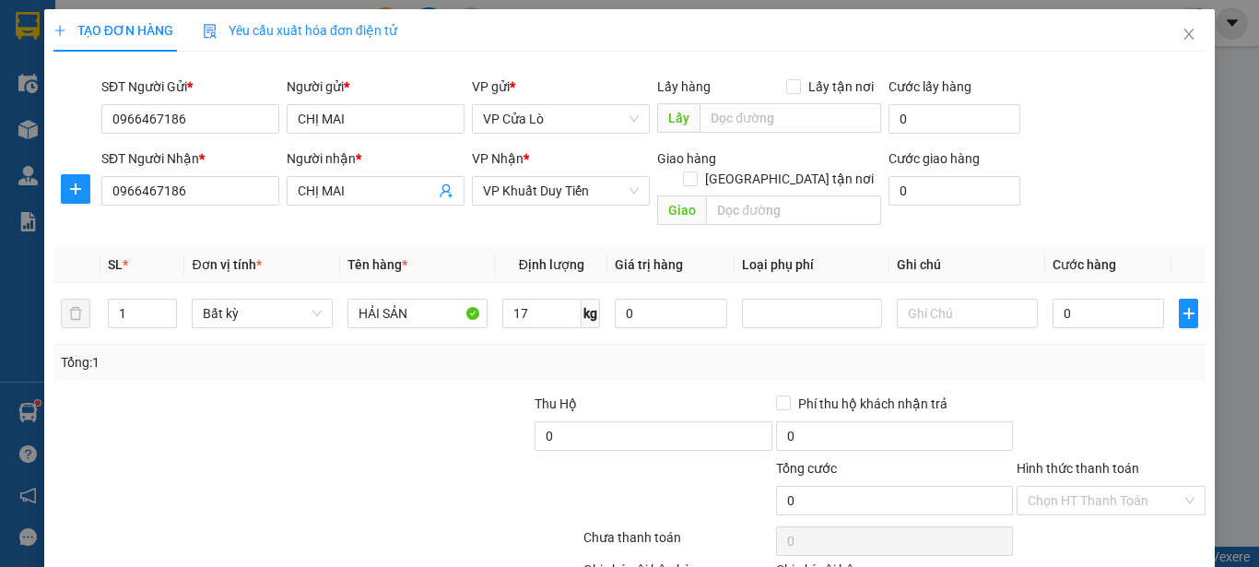
type input "50.000"
click at [1056, 299] on input "50.000" at bounding box center [1108, 313] width 112 height 29
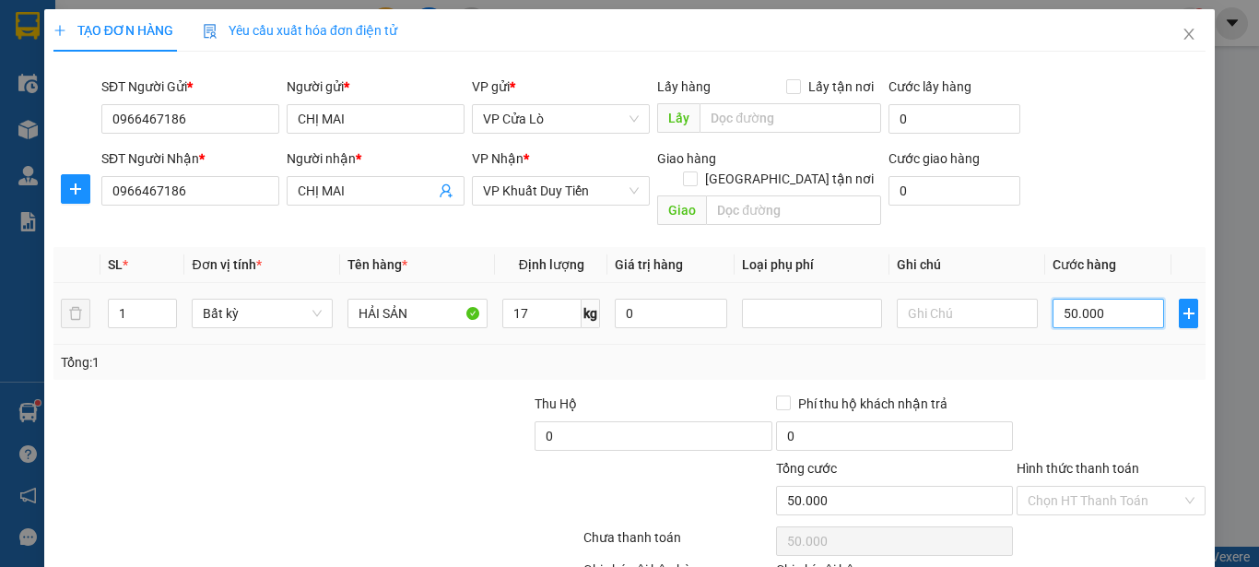
type input "0"
click at [1052, 299] on input "0" at bounding box center [1108, 313] width 112 height 29
type input "60"
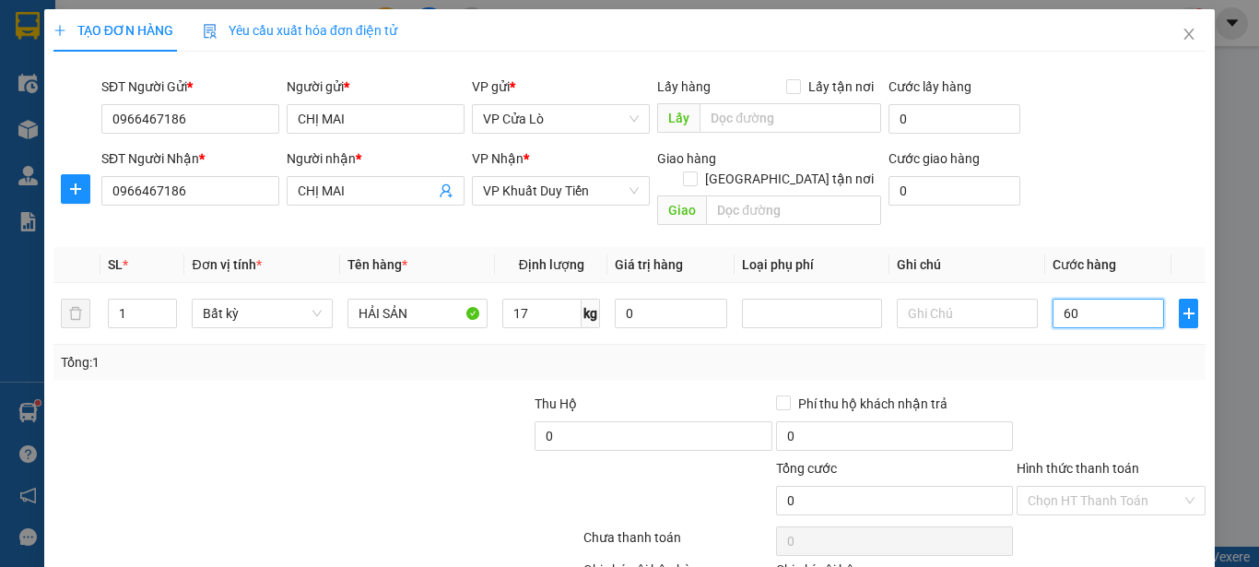
type input "60"
click at [1065, 394] on div at bounding box center [1111, 426] width 193 height 65
type input "60.000"
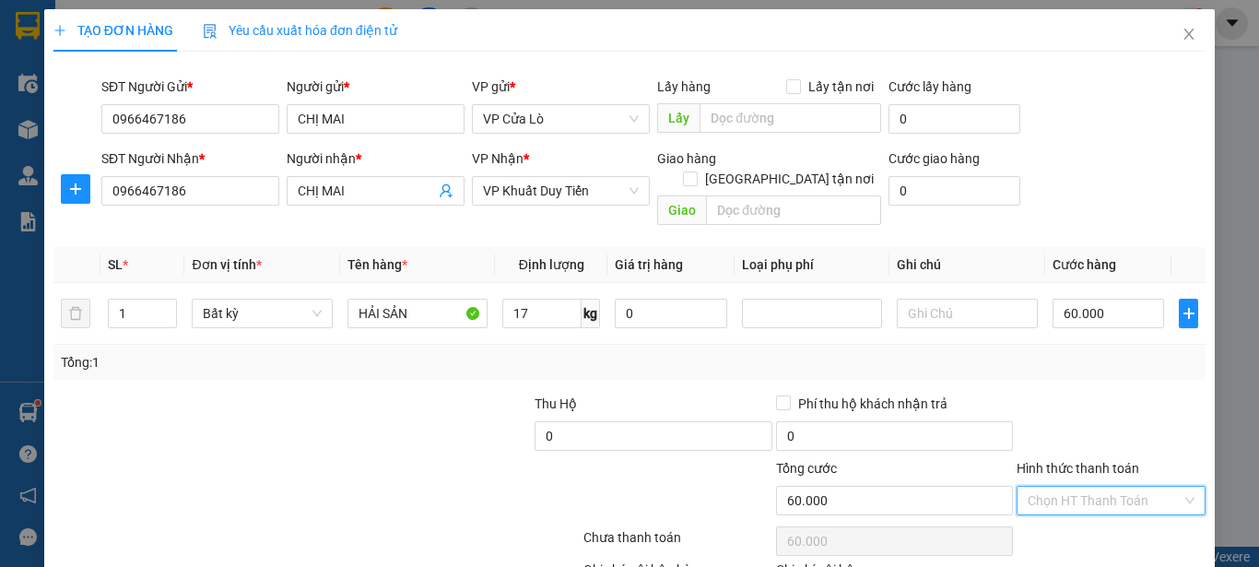
click at [1101, 489] on input "Hình thức thanh toán" at bounding box center [1105, 501] width 154 height 28
click at [1099, 460] on div "Transit Pickup Surcharge Ids Transit Deliver Surcharge Ids Transit Deliver Surc…" at bounding box center [629, 362] width 1152 height 593
click at [1081, 487] on input "Hình thức thanh toán" at bounding box center [1105, 501] width 154 height 28
click at [1065, 357] on div "Tại văn phòng" at bounding box center [1099, 355] width 165 height 20
type input "0"
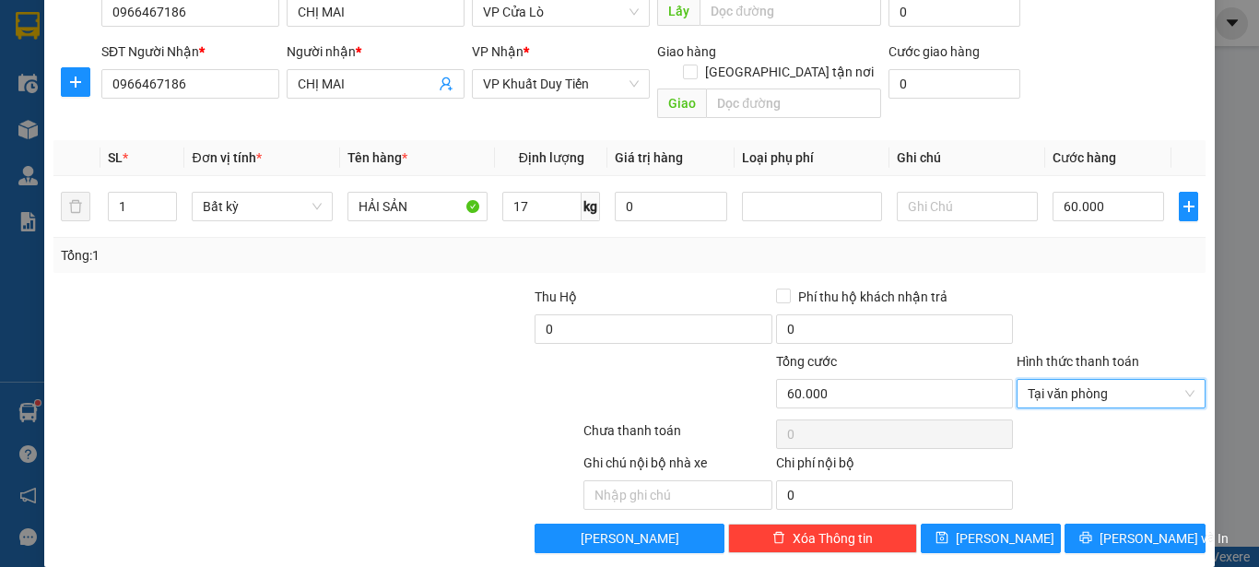
scroll to position [109, 0]
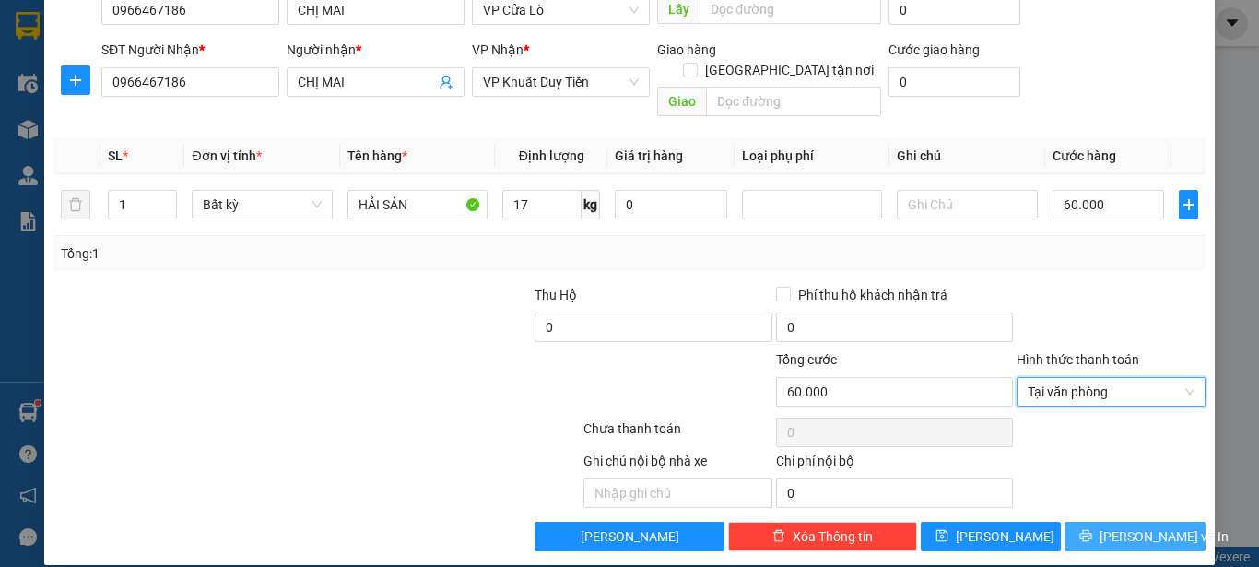
click at [1105, 522] on button "[PERSON_NAME] và In" at bounding box center [1134, 536] width 141 height 29
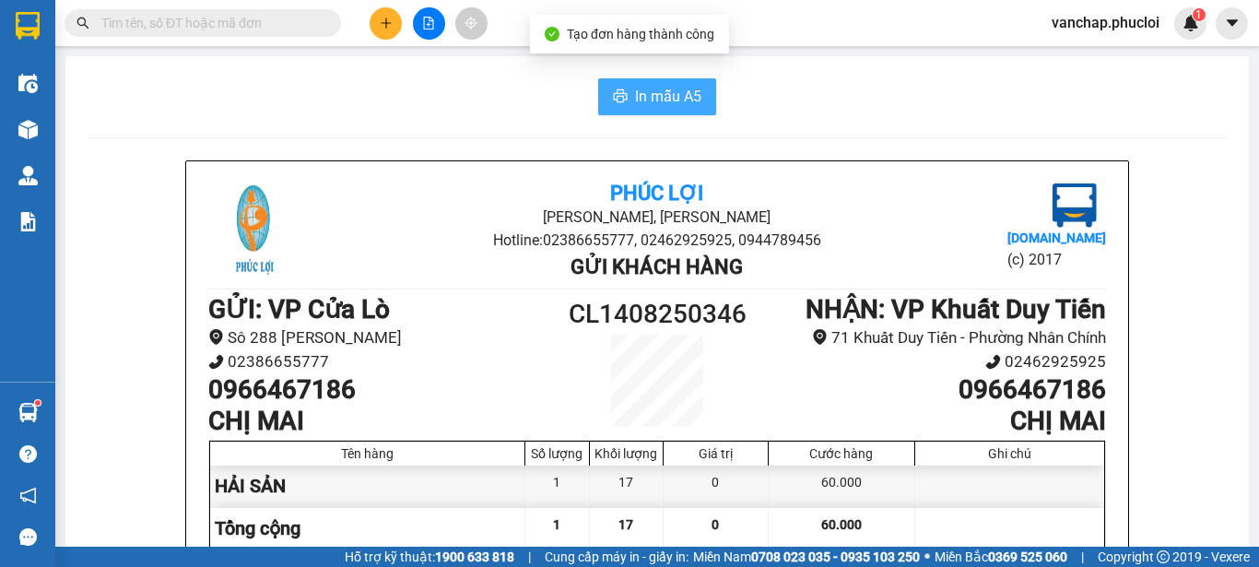
click at [639, 93] on span "In mẫu A5" at bounding box center [668, 96] width 66 height 23
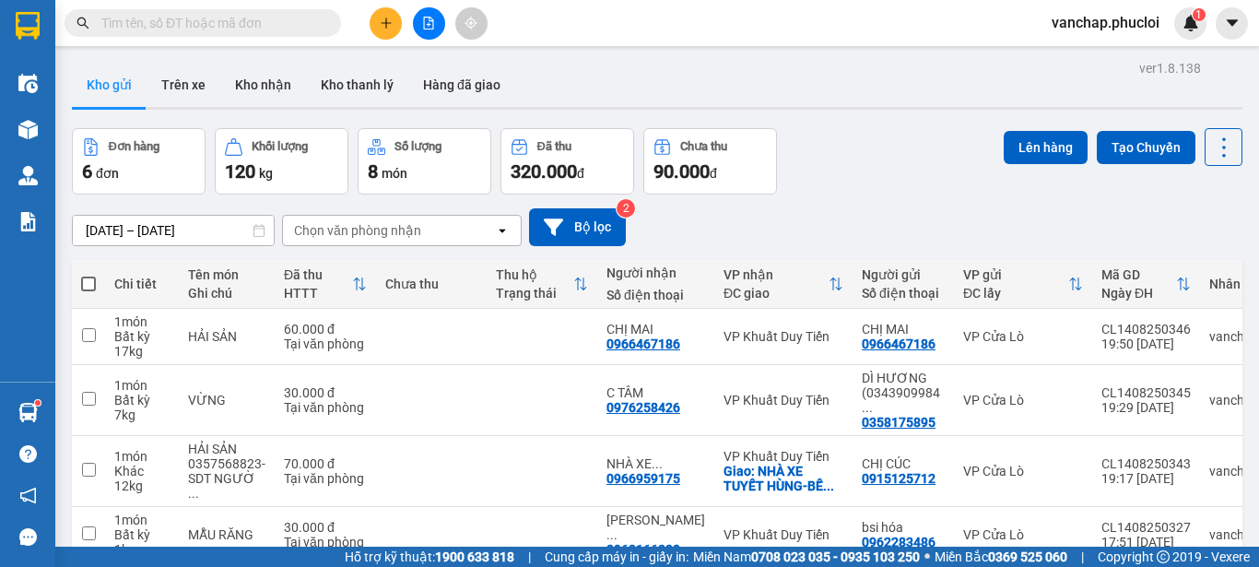
click at [842, 208] on div "[DATE] – [DATE] Press the down arrow key to interact with the calendar and sele…" at bounding box center [657, 227] width 1170 height 38
click at [386, 29] on icon "plus" at bounding box center [386, 23] width 13 height 13
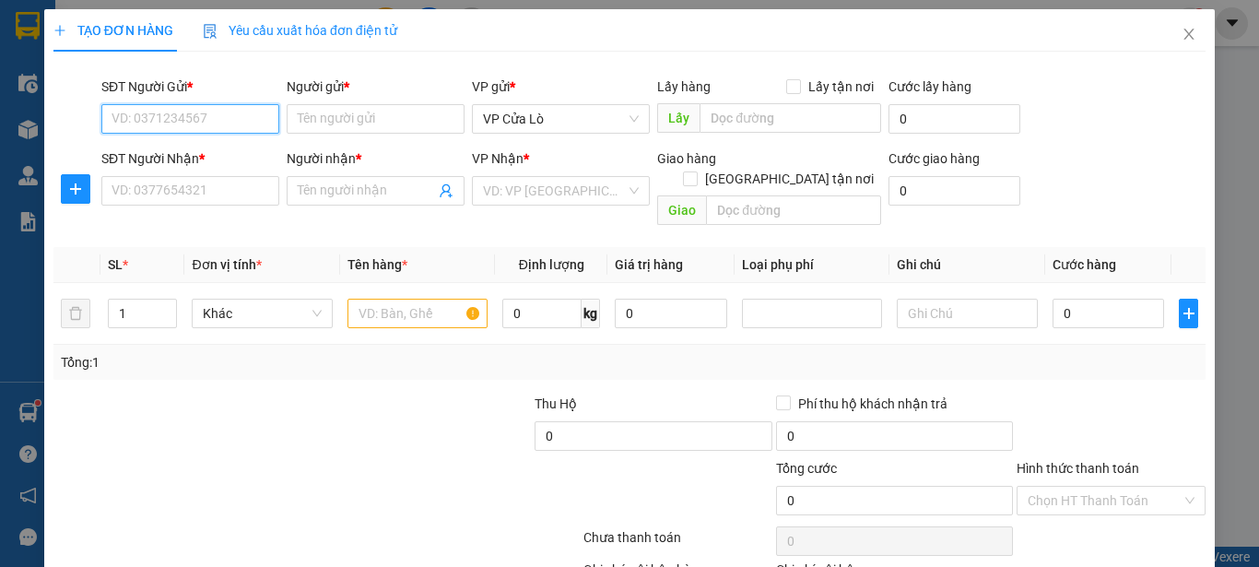
click at [219, 118] on input "SĐT Người Gửi *" at bounding box center [190, 118] width 178 height 29
drag, startPoint x: 189, startPoint y: 109, endPoint x: 189, endPoint y: 119, distance: 10.1
click at [189, 119] on input "SĐT Người Gửi *" at bounding box center [190, 118] width 178 height 29
click at [222, 162] on div "0327738749 - c huyến" at bounding box center [189, 156] width 154 height 20
type input "0327738749"
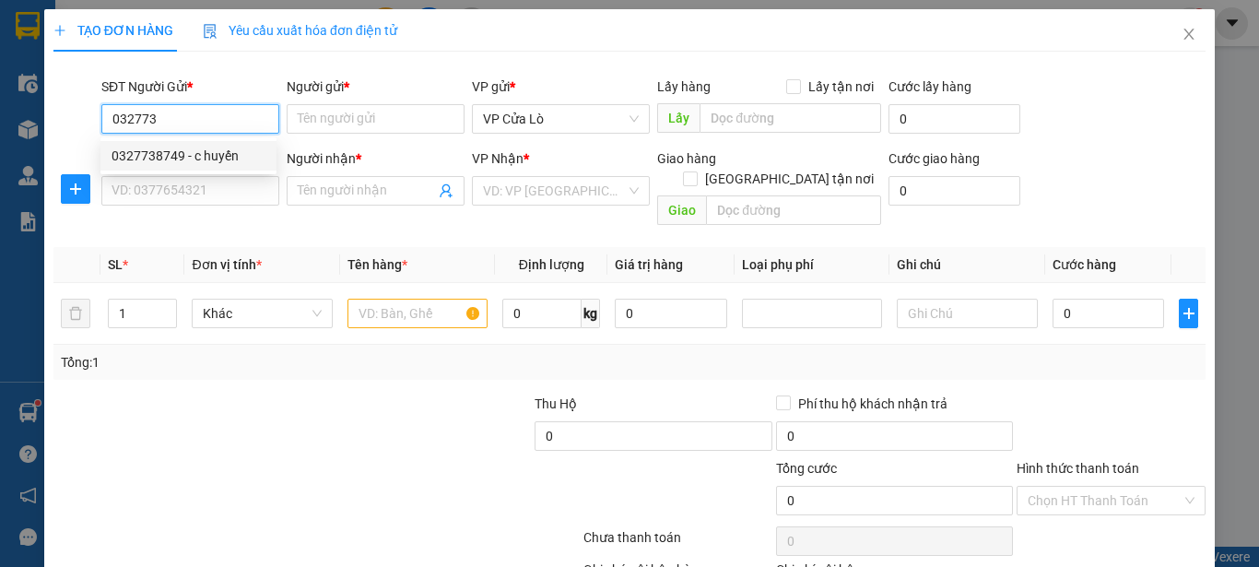
type input "c huyến"
type input "0327738749"
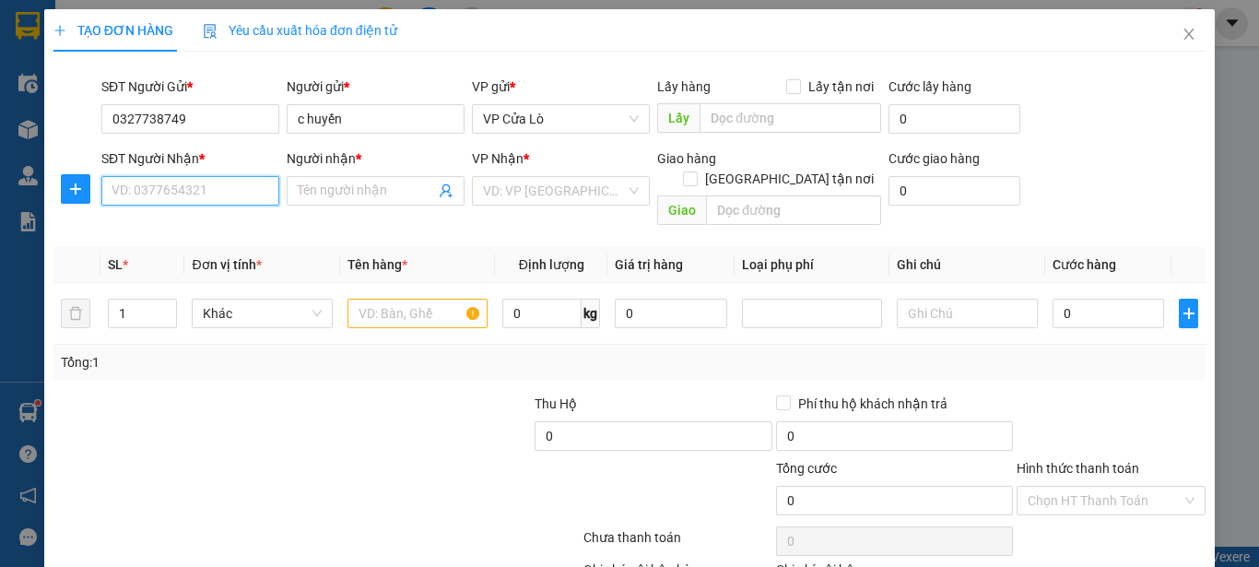
click at [222, 190] on input "SĐT Người Nhận *" at bounding box center [190, 190] width 178 height 29
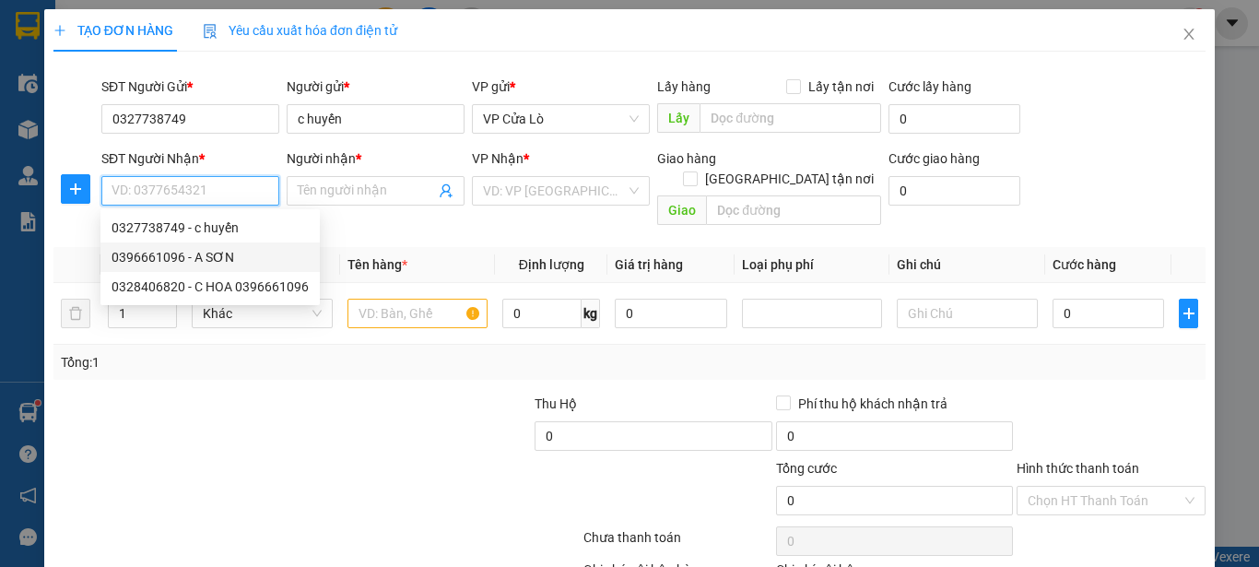
click at [214, 261] on div "0396661096 - A SƠN" at bounding box center [210, 257] width 197 height 20
type input "0396661096"
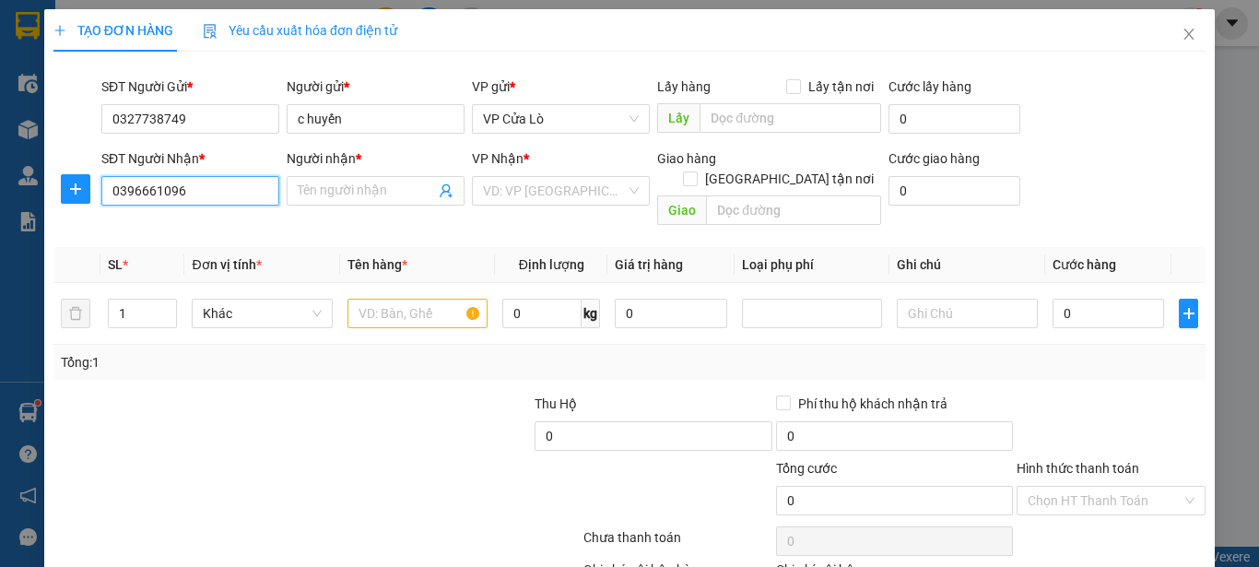
type input "A SƠN"
click at [382, 300] on input "text" at bounding box center [417, 313] width 140 height 29
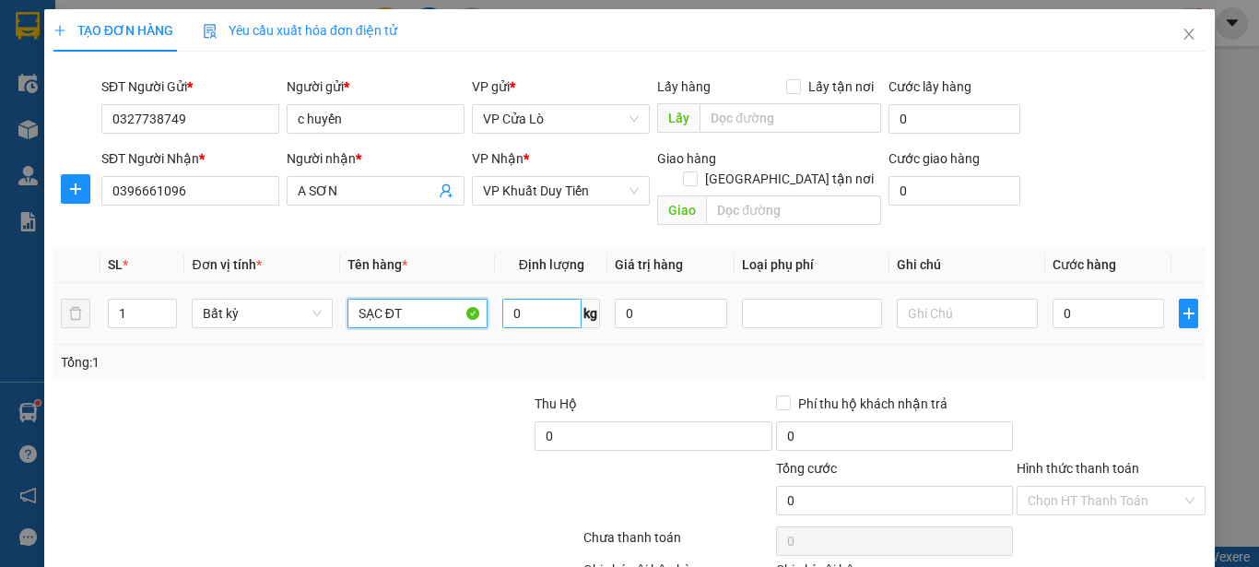
type input "SẠC ĐT"
click at [544, 299] on input "0" at bounding box center [541, 313] width 79 height 29
type input "1"
click at [605, 365] on div "Transit Pickup Surcharge Ids Transit Deliver Surcharge Ids Transit Deliver Surc…" at bounding box center [629, 362] width 1152 height 593
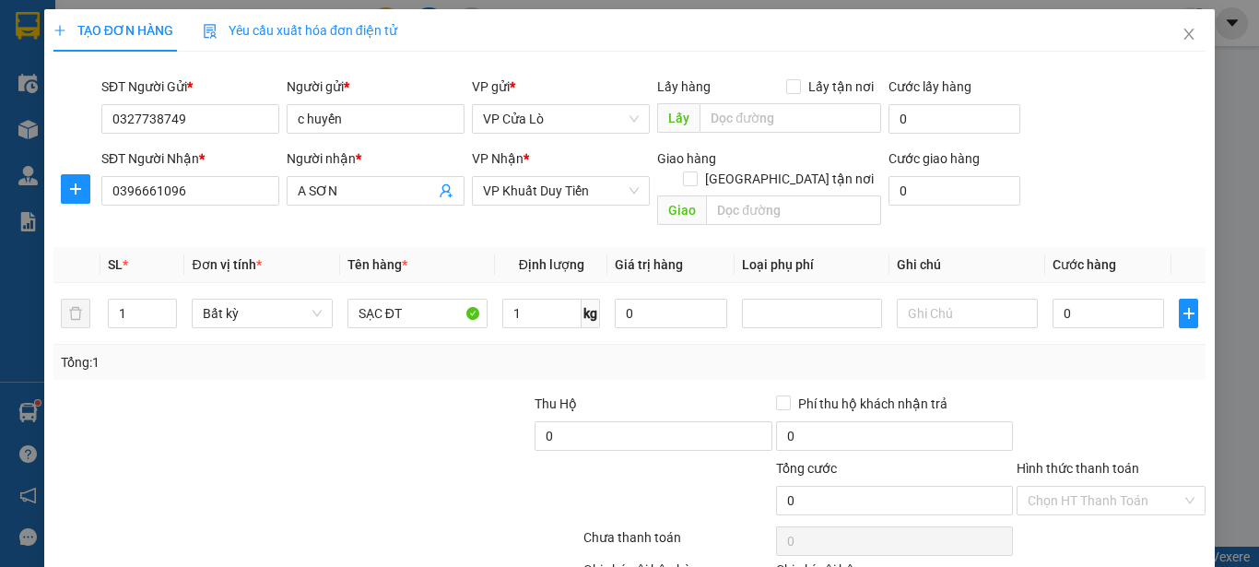
click at [605, 365] on div "Transit Pickup Surcharge Ids Transit Deliver Surcharge Ids Transit Deliver Surc…" at bounding box center [629, 362] width 1152 height 593
type input "30.000"
click at [1052, 487] on input "Hình thức thanh toán" at bounding box center [1105, 501] width 154 height 28
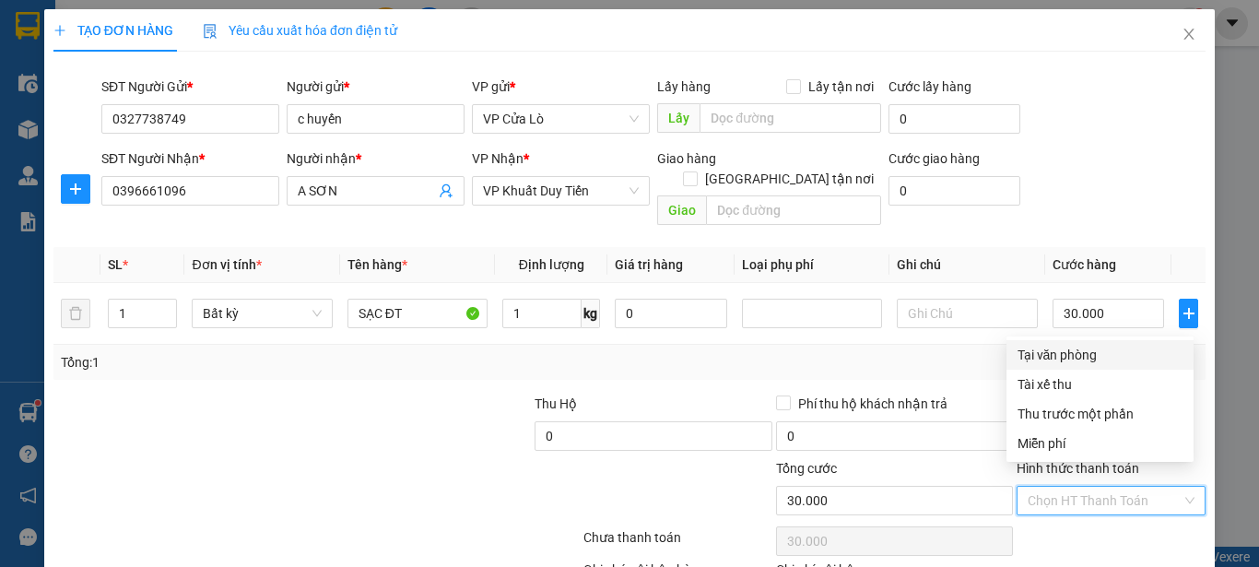
click at [1035, 360] on div "Tại văn phòng" at bounding box center [1099, 355] width 165 height 20
type input "0"
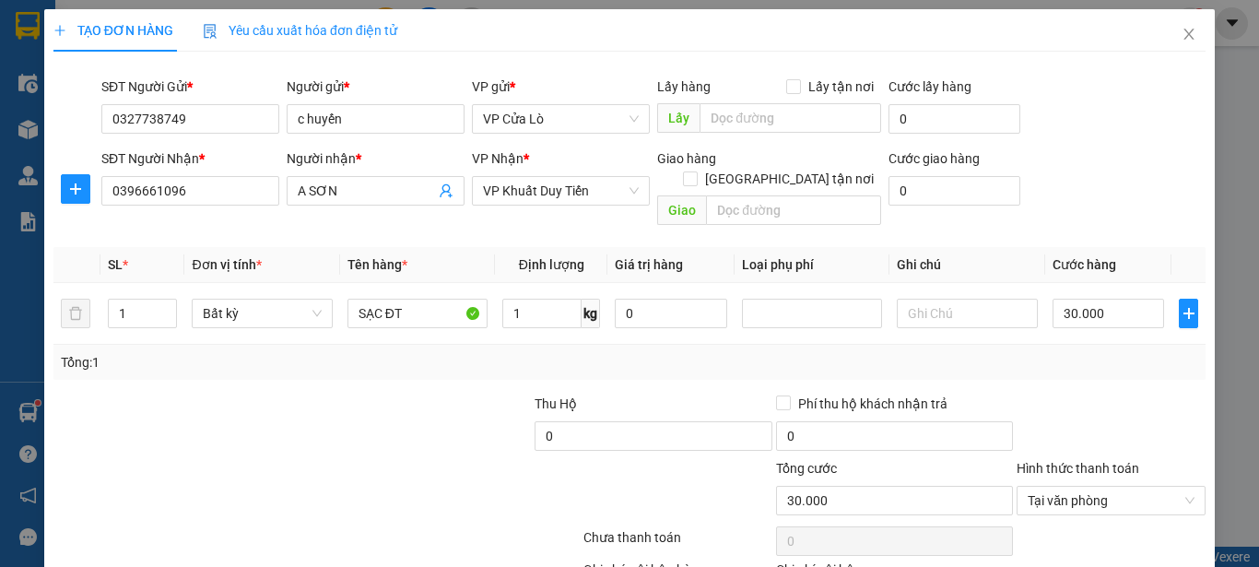
click at [891, 358] on div "Tổng: 1" at bounding box center [629, 362] width 1152 height 35
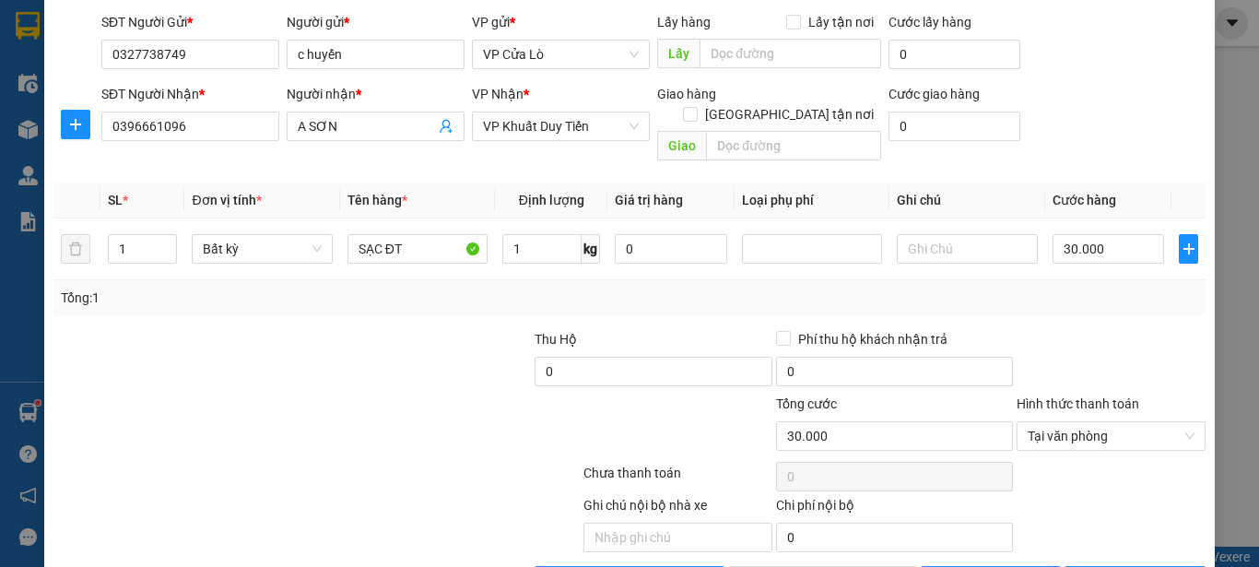
scroll to position [109, 0]
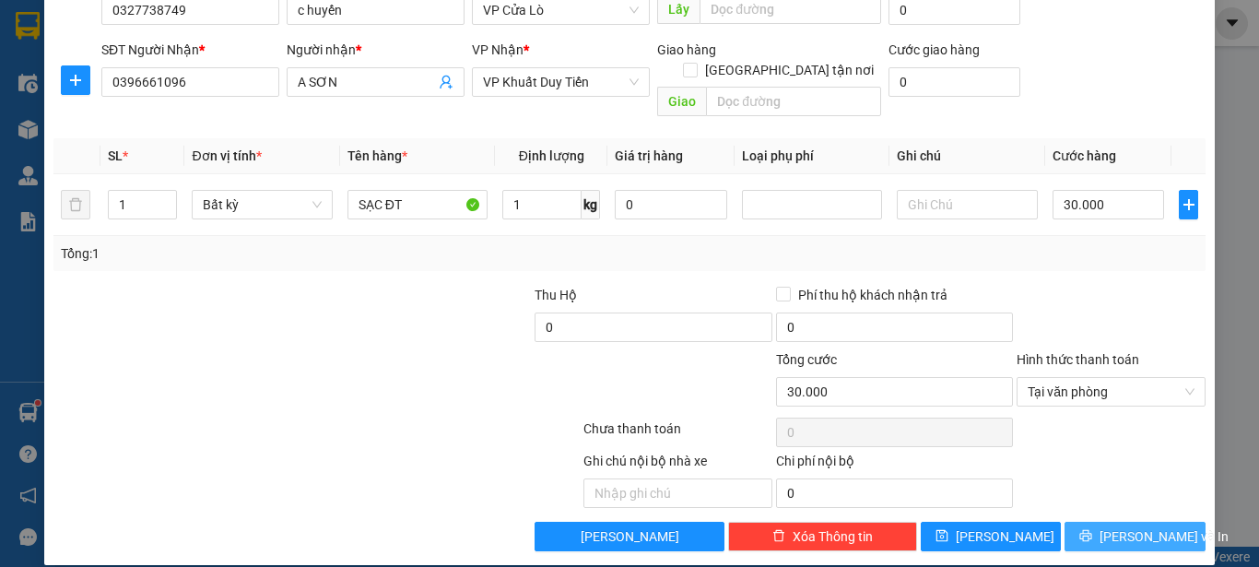
click at [1070, 522] on button "[PERSON_NAME] và In" at bounding box center [1134, 536] width 141 height 29
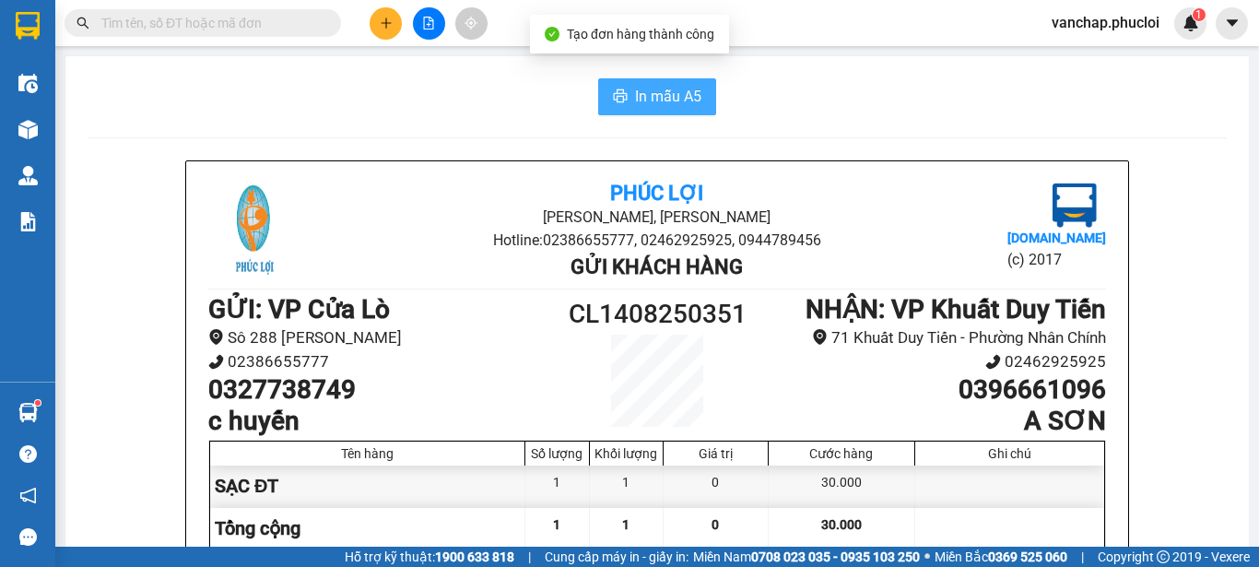
click at [648, 92] on span "In mẫu A5" at bounding box center [668, 96] width 66 height 23
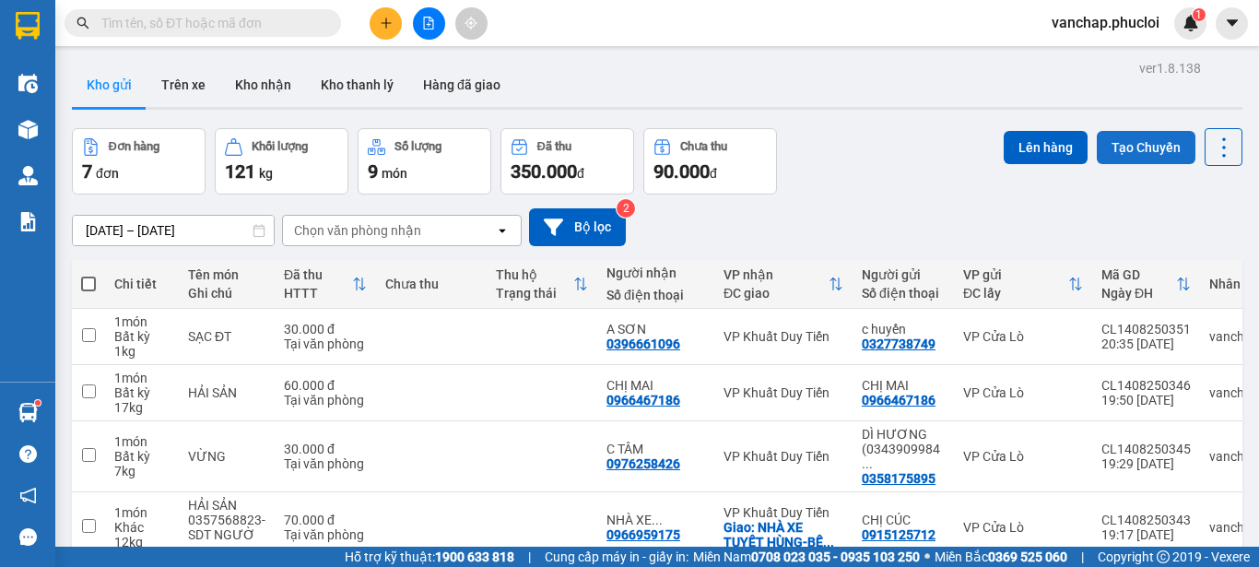
click at [1116, 139] on button "Tạo Chuyến" at bounding box center [1146, 147] width 99 height 33
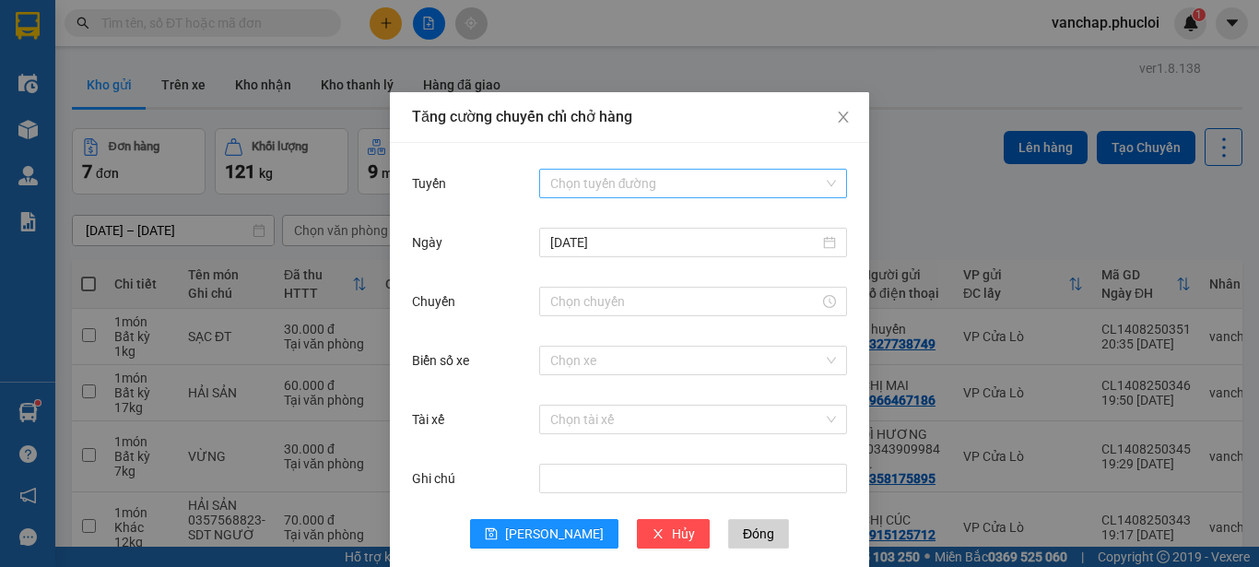
click at [675, 187] on input "Tuyến" at bounding box center [686, 184] width 273 height 28
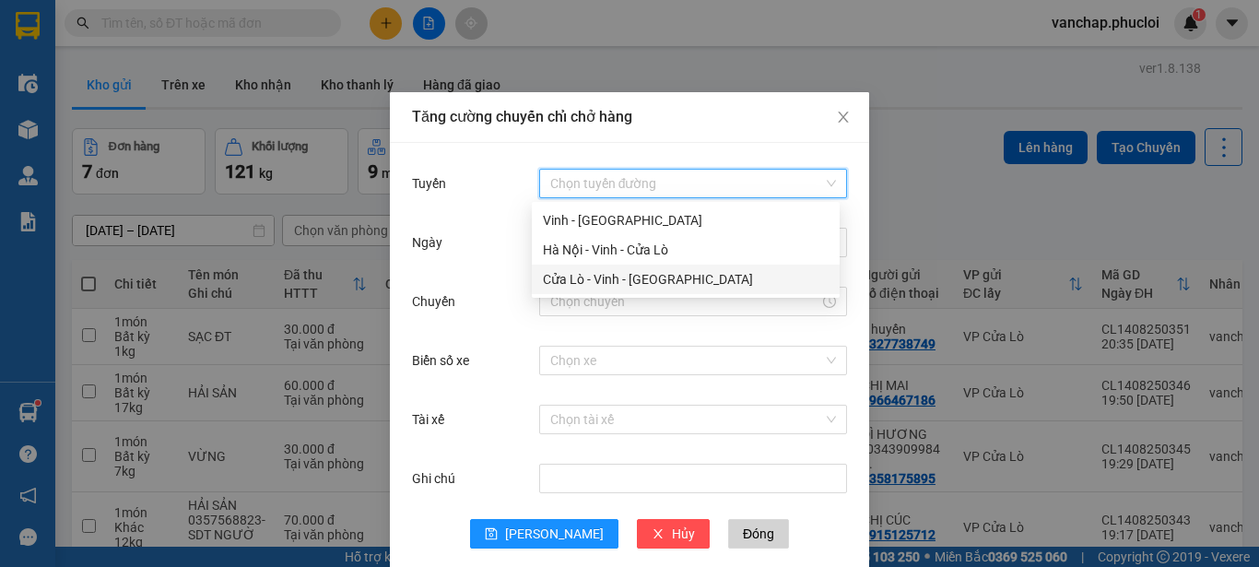
click at [695, 285] on div "Cửa Lò - Vinh - [GEOGRAPHIC_DATA]" at bounding box center [686, 279] width 286 height 20
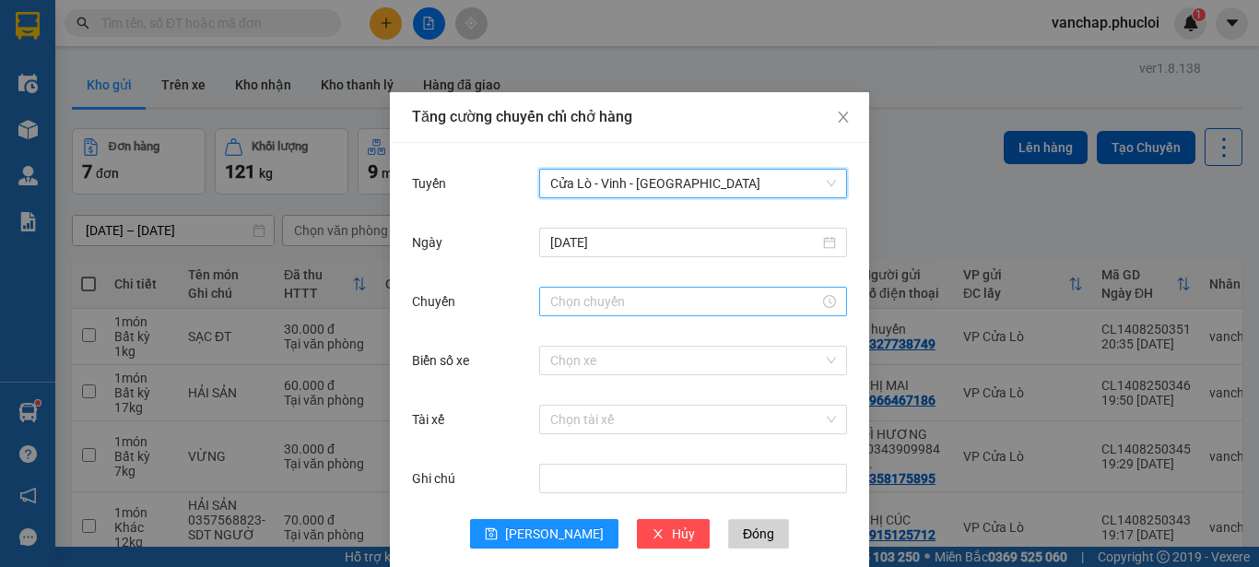
click at [679, 306] on input "Chuyến" at bounding box center [684, 301] width 269 height 20
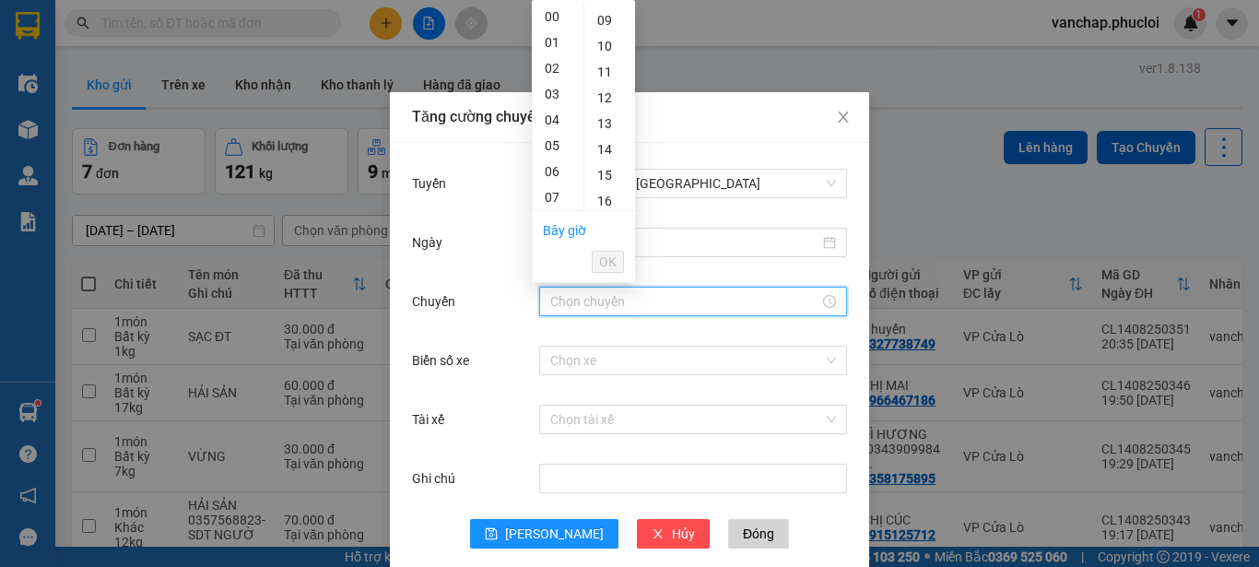
scroll to position [276, 0]
click at [549, 129] on div "22" at bounding box center [558, 124] width 52 height 26
type input "22:00"
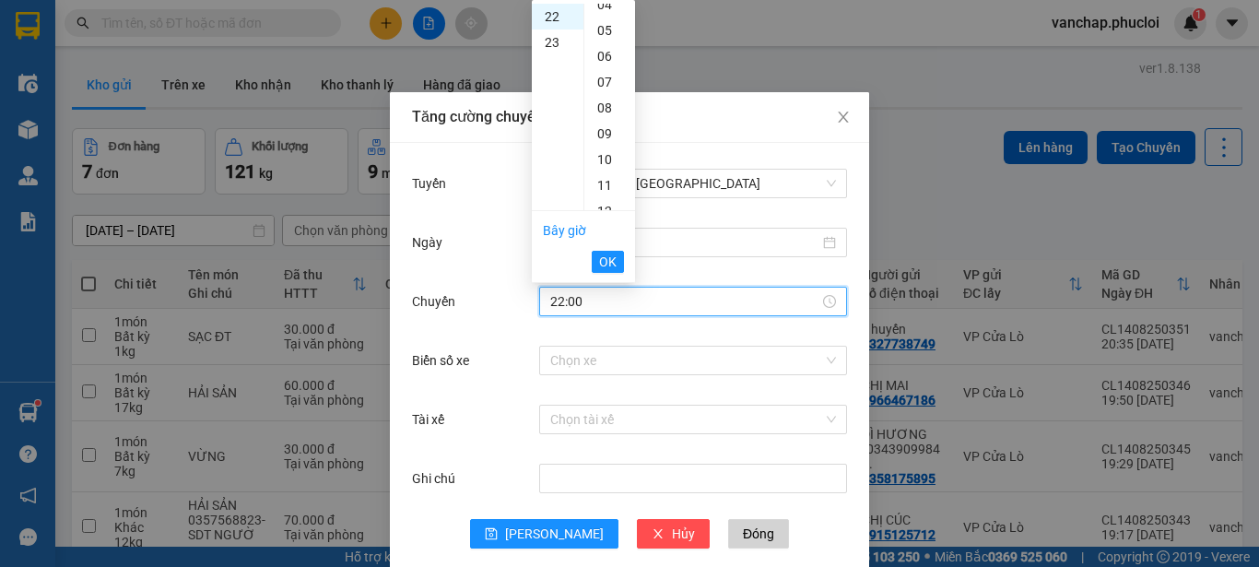
scroll to position [0, 0]
click at [607, 263] on span "OK" at bounding box center [608, 262] width 18 height 20
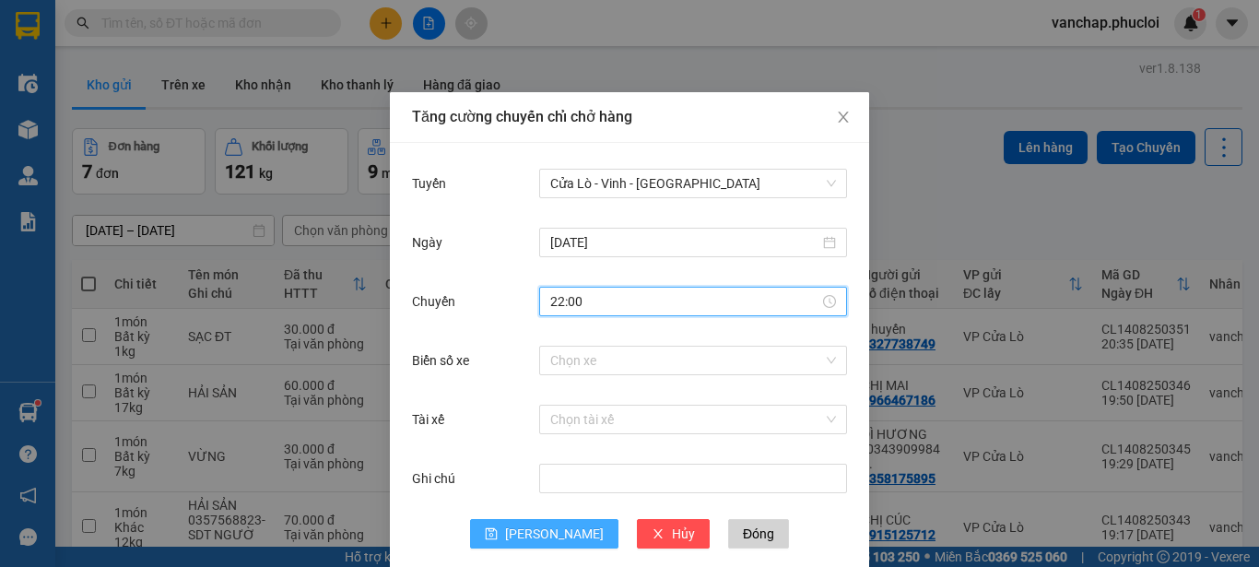
click at [538, 542] on span "[PERSON_NAME]" at bounding box center [554, 533] width 99 height 20
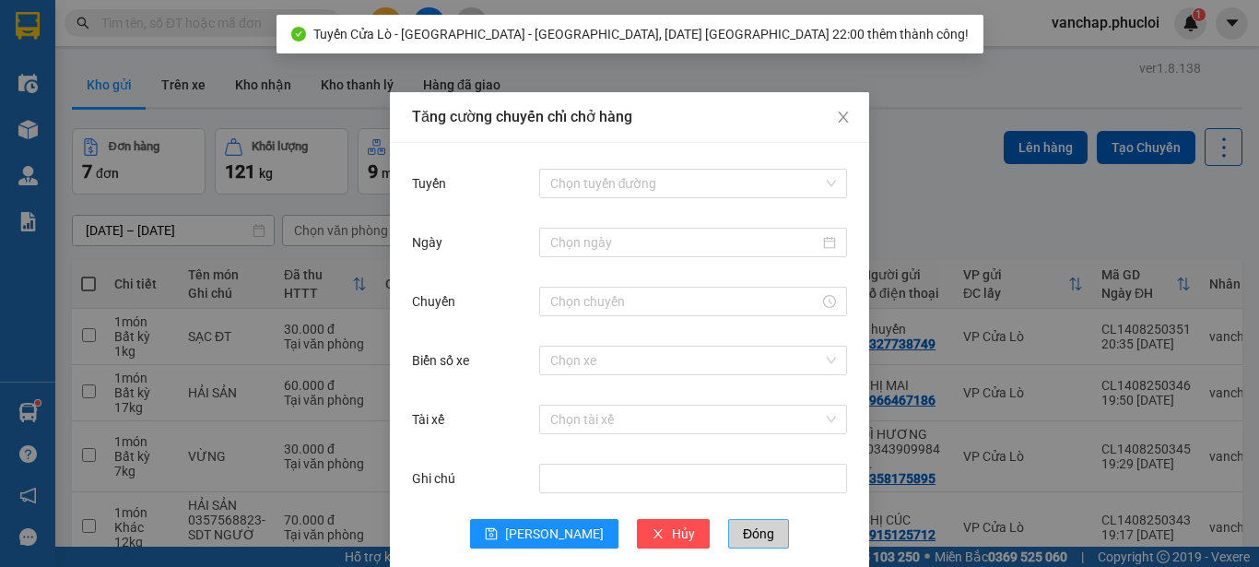
click at [728, 544] on button "Đóng" at bounding box center [758, 533] width 61 height 29
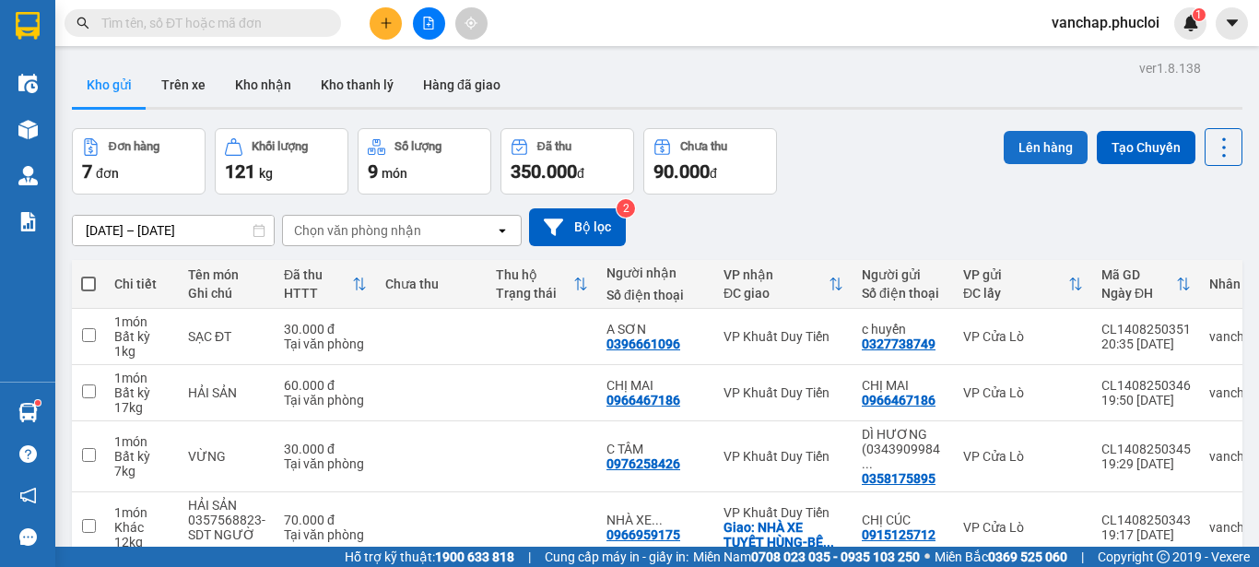
click at [1058, 145] on button "Lên hàng" at bounding box center [1046, 147] width 84 height 33
click at [86, 284] on span at bounding box center [88, 283] width 15 height 15
click at [88, 275] on input "checkbox" at bounding box center [88, 275] width 0 height 0
checkbox input "true"
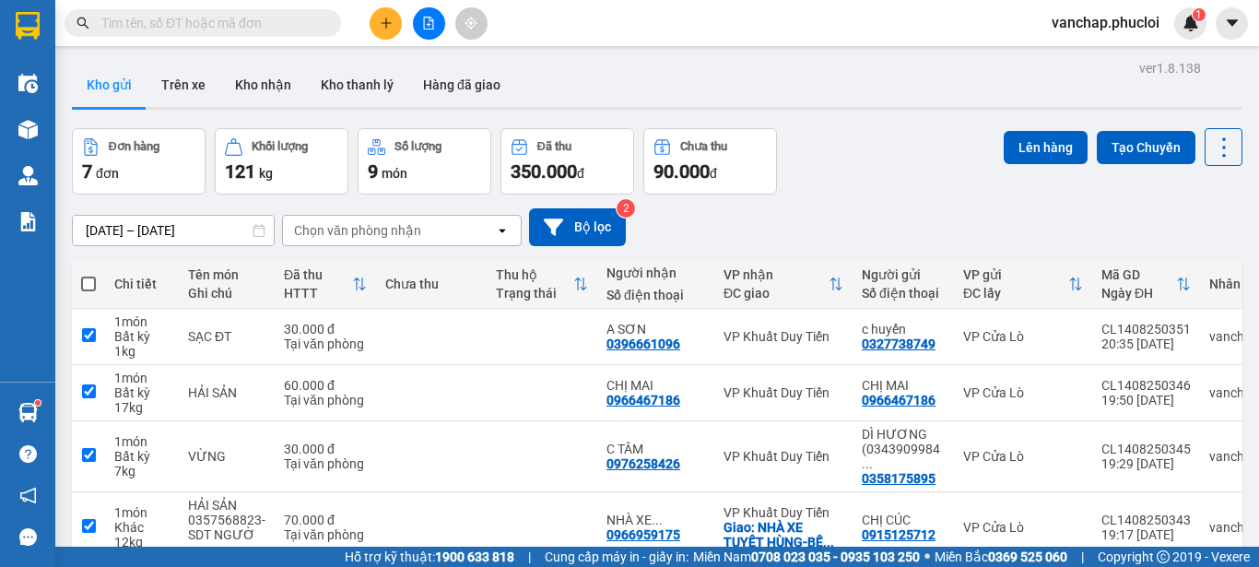
checkbox input "true"
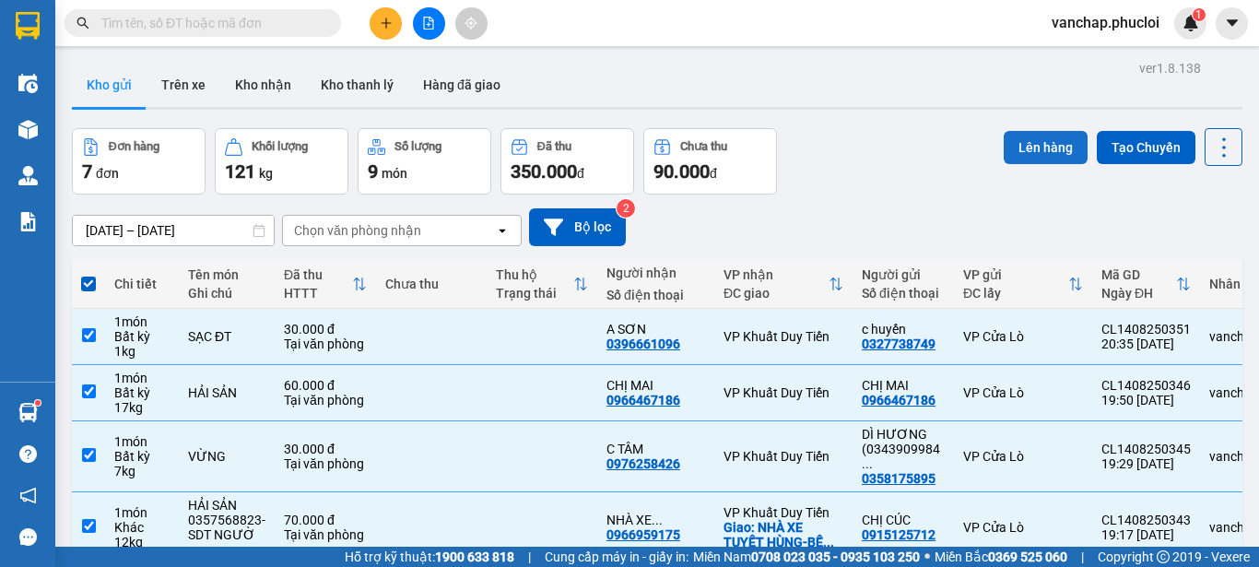
click at [1053, 140] on button "Lên hàng" at bounding box center [1046, 147] width 84 height 33
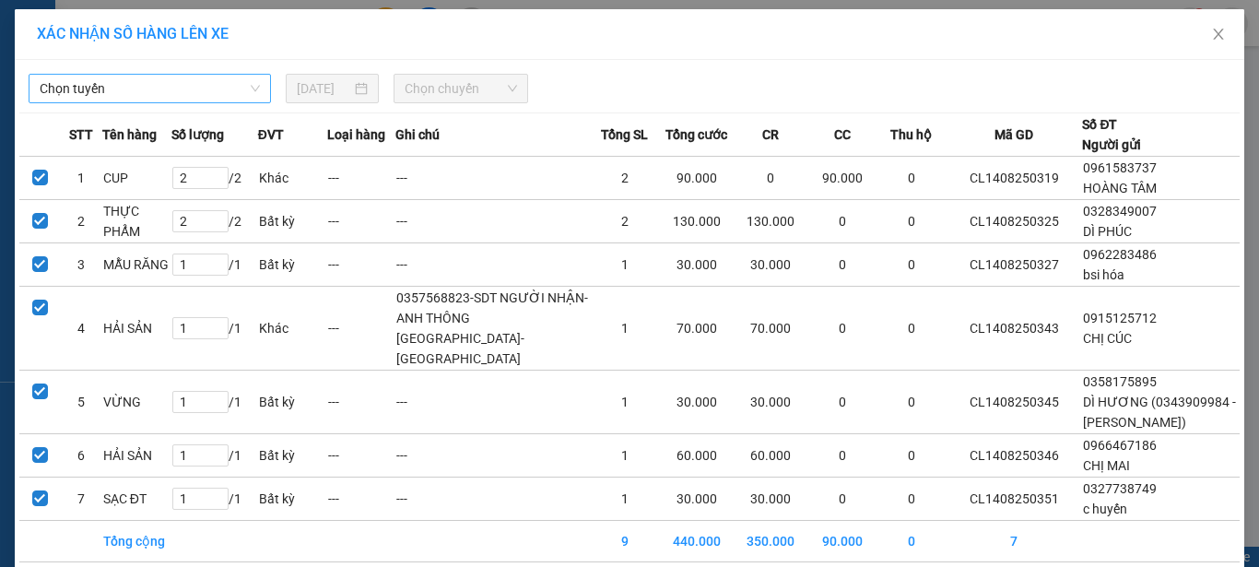
click at [138, 90] on span "Chọn tuyến" at bounding box center [150, 89] width 220 height 28
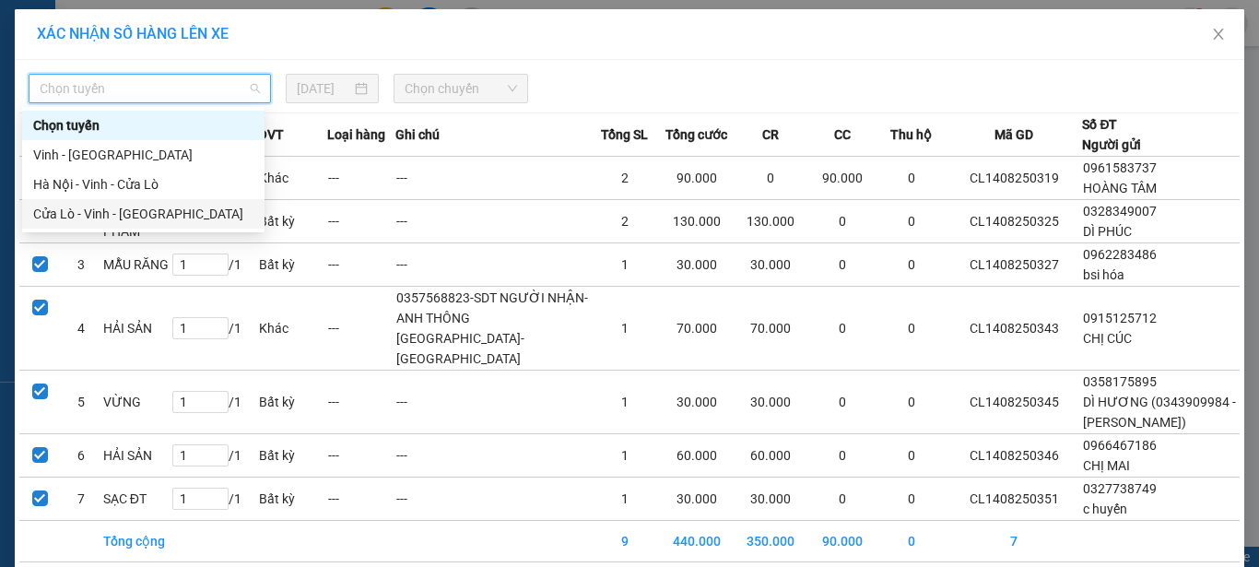
drag, startPoint x: 156, startPoint y: 217, endPoint x: 419, endPoint y: 105, distance: 286.2
click at [164, 216] on div "Cửa Lò - Vinh - [GEOGRAPHIC_DATA]" at bounding box center [143, 214] width 220 height 20
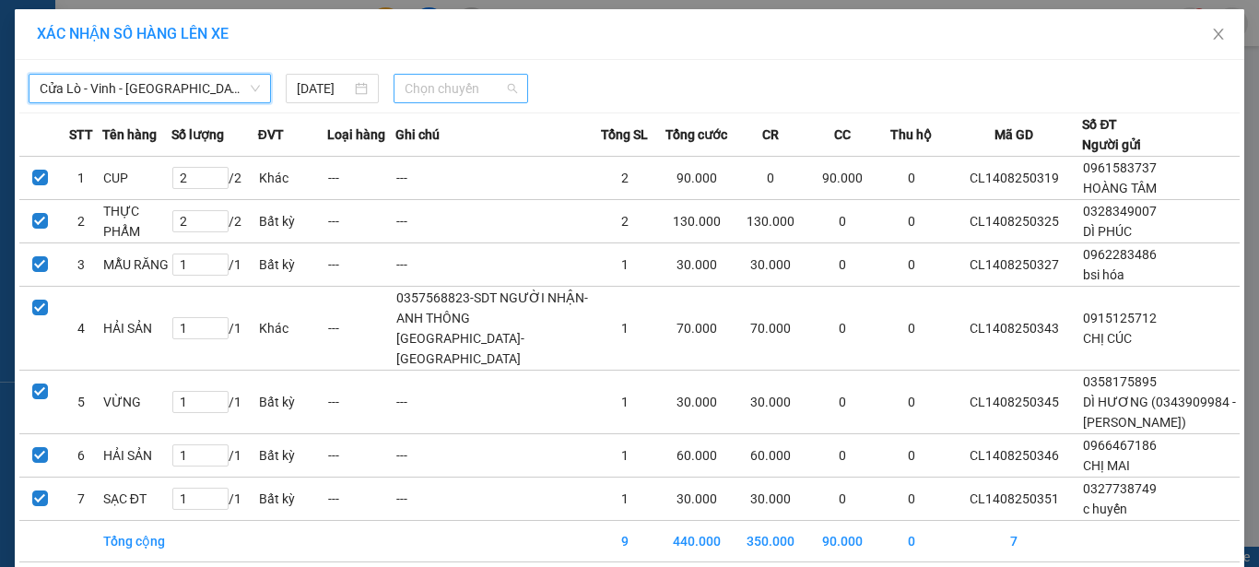
click at [468, 88] on span "Chọn chuyến" at bounding box center [461, 89] width 113 height 28
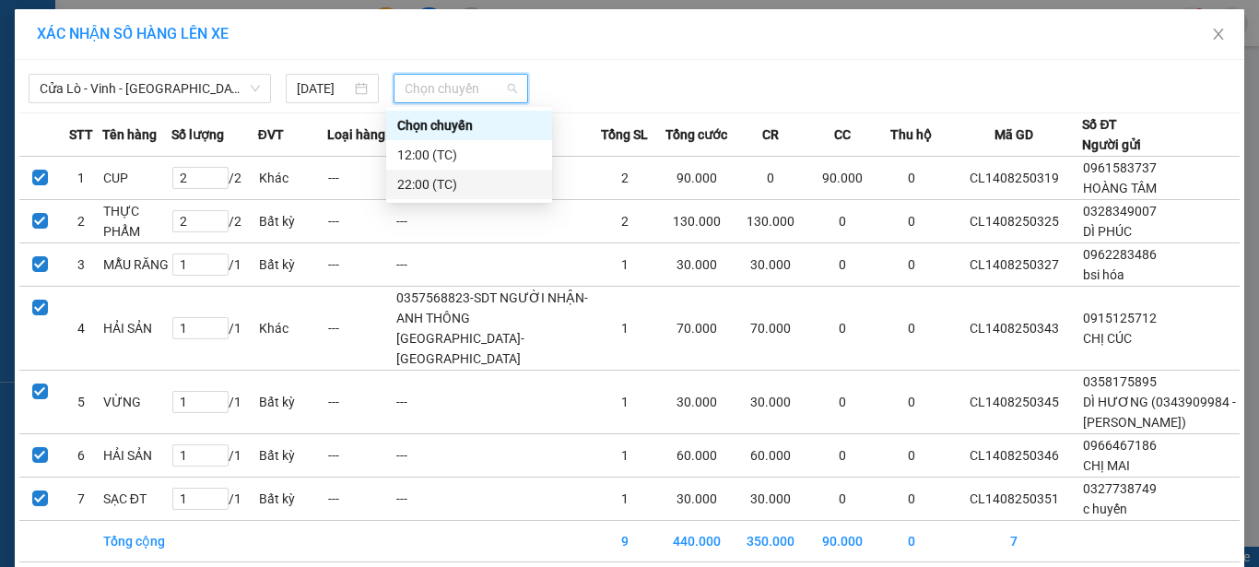
click at [458, 181] on div "22:00 (TC)" at bounding box center [469, 184] width 144 height 20
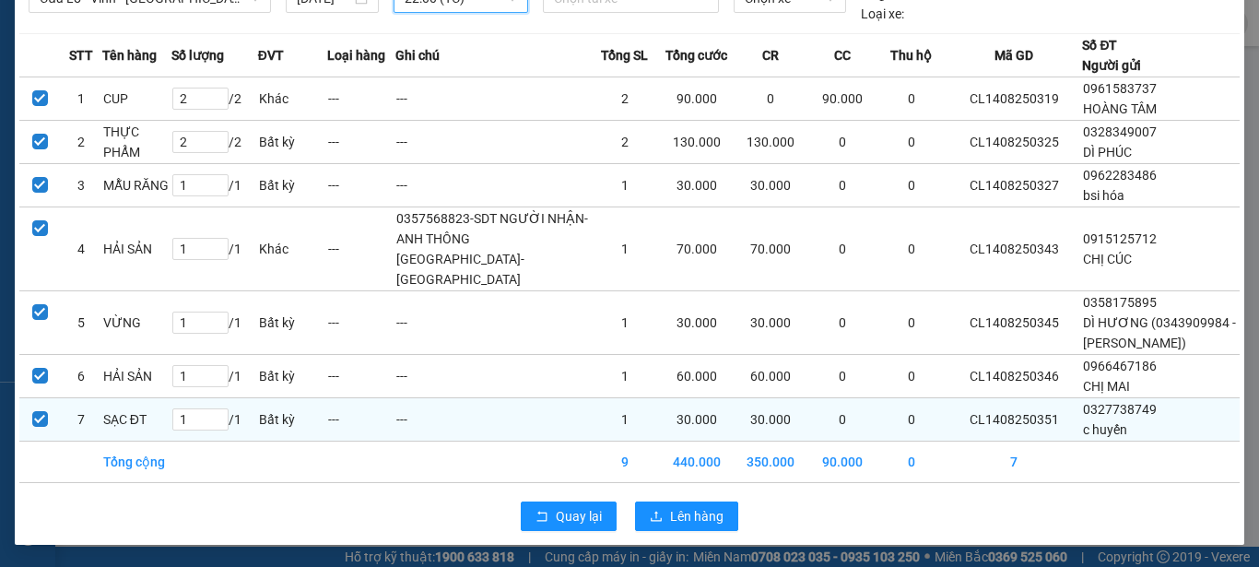
scroll to position [111, 0]
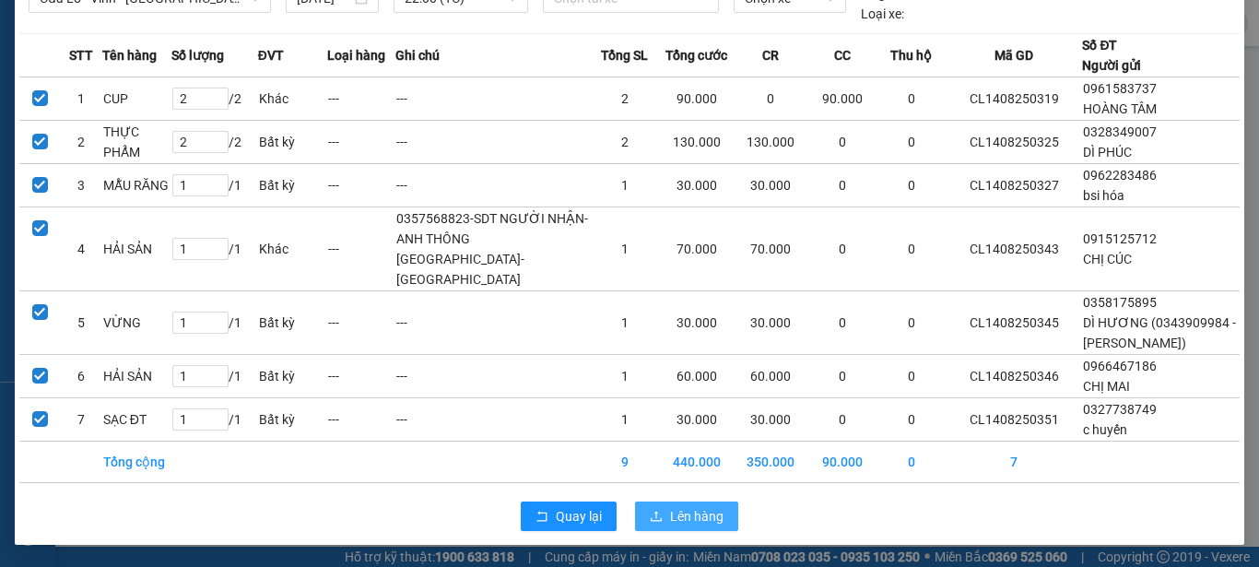
click at [688, 503] on button "Lên hàng" at bounding box center [686, 515] width 103 height 29
